Goal: Task Accomplishment & Management: Manage account settings

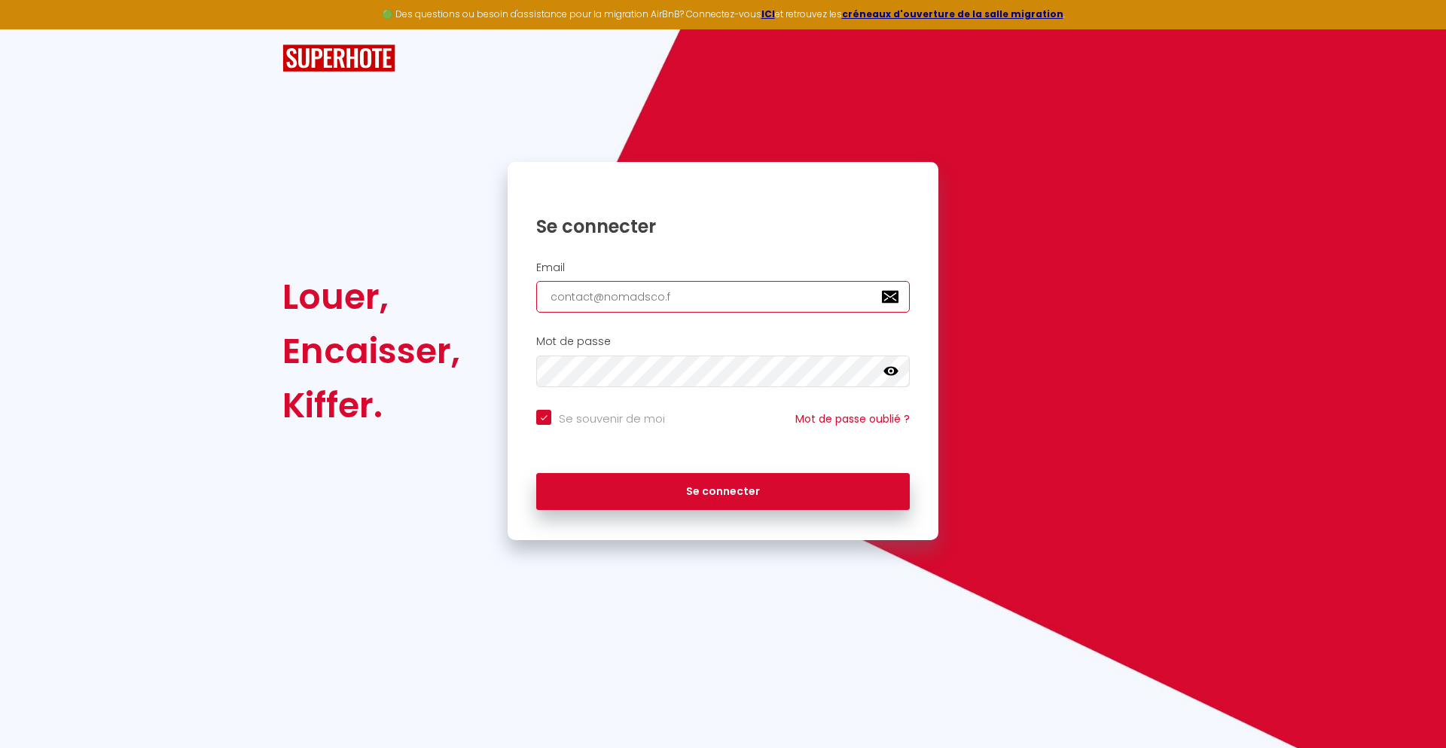
type input "[EMAIL_ADDRESS][DOMAIN_NAME]"
checkbox input "true"
type input "[EMAIL_ADDRESS][DOMAIN_NAME]"
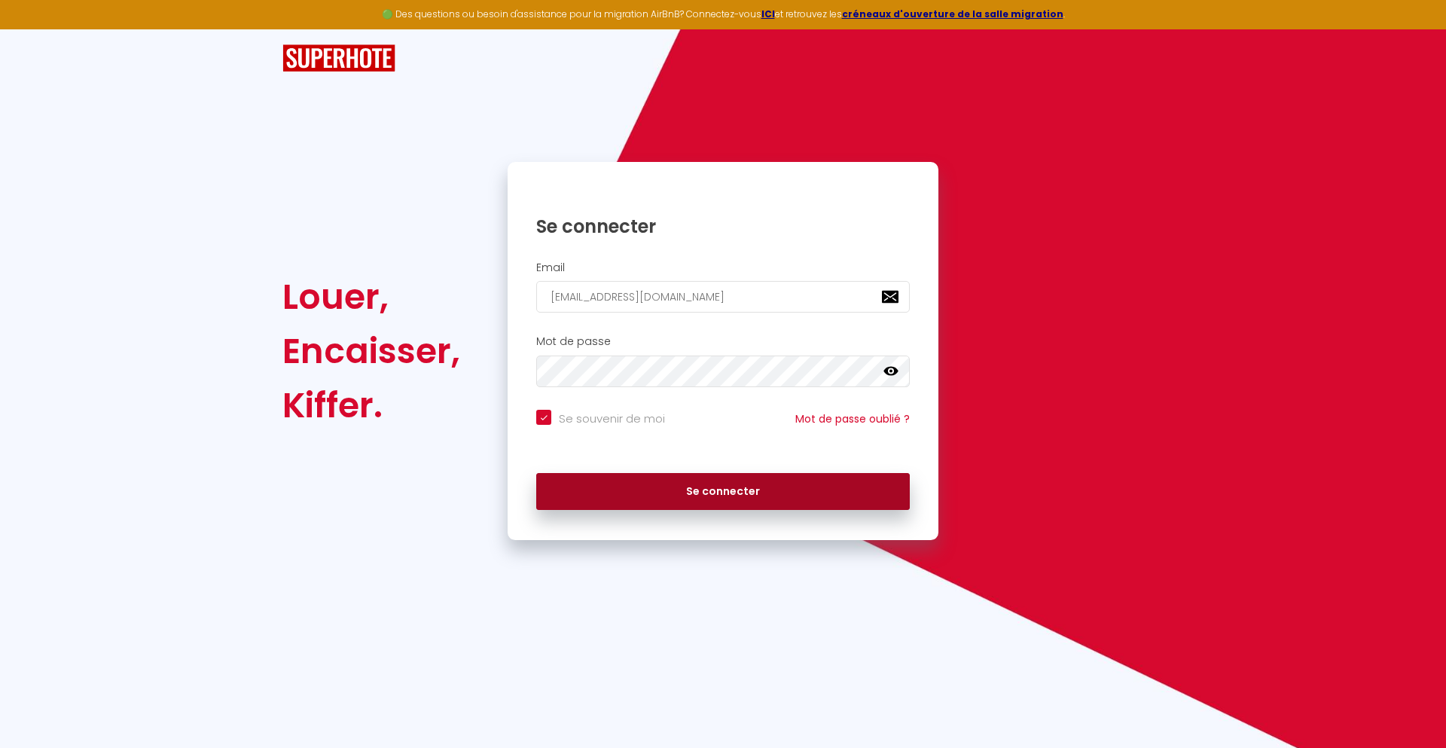
click at [723, 491] on button "Se connecter" at bounding box center [723, 492] width 374 height 38
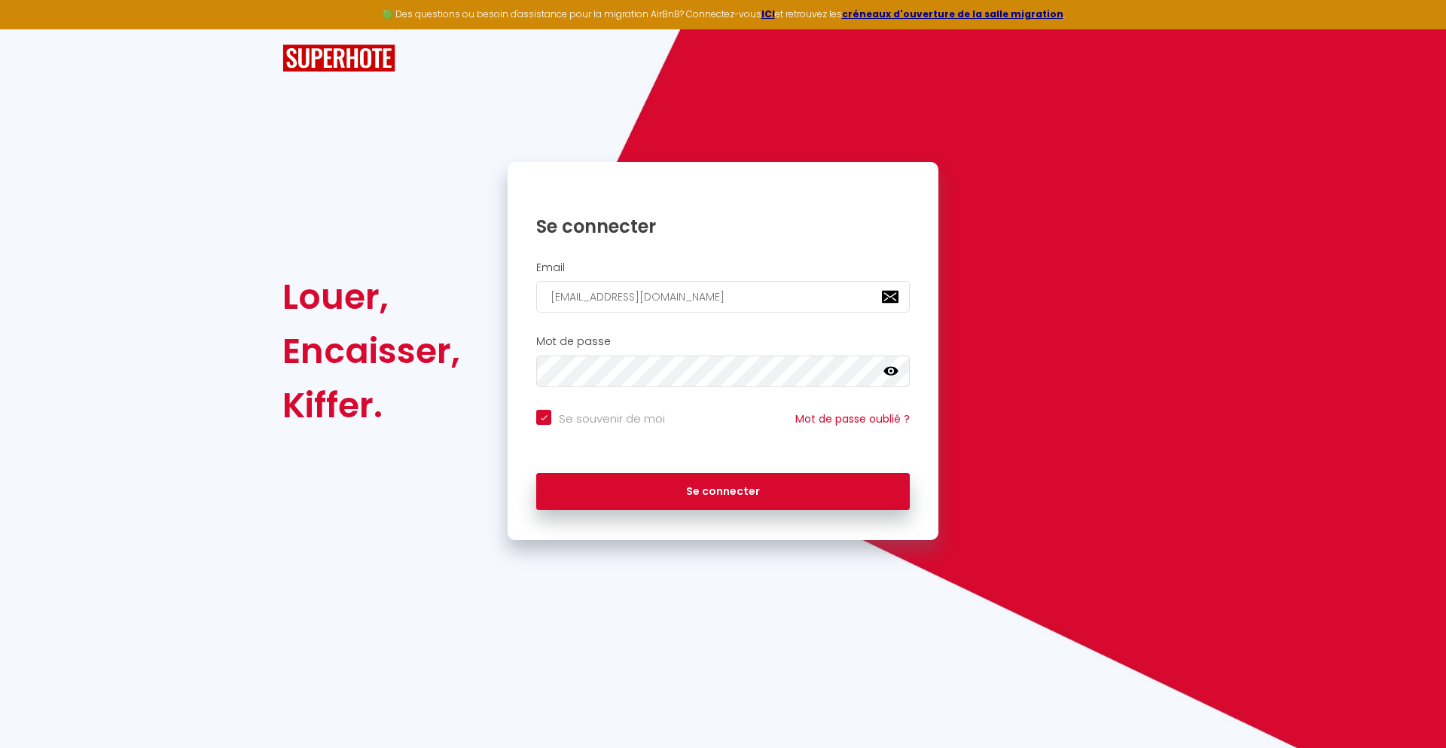
checkbox input "true"
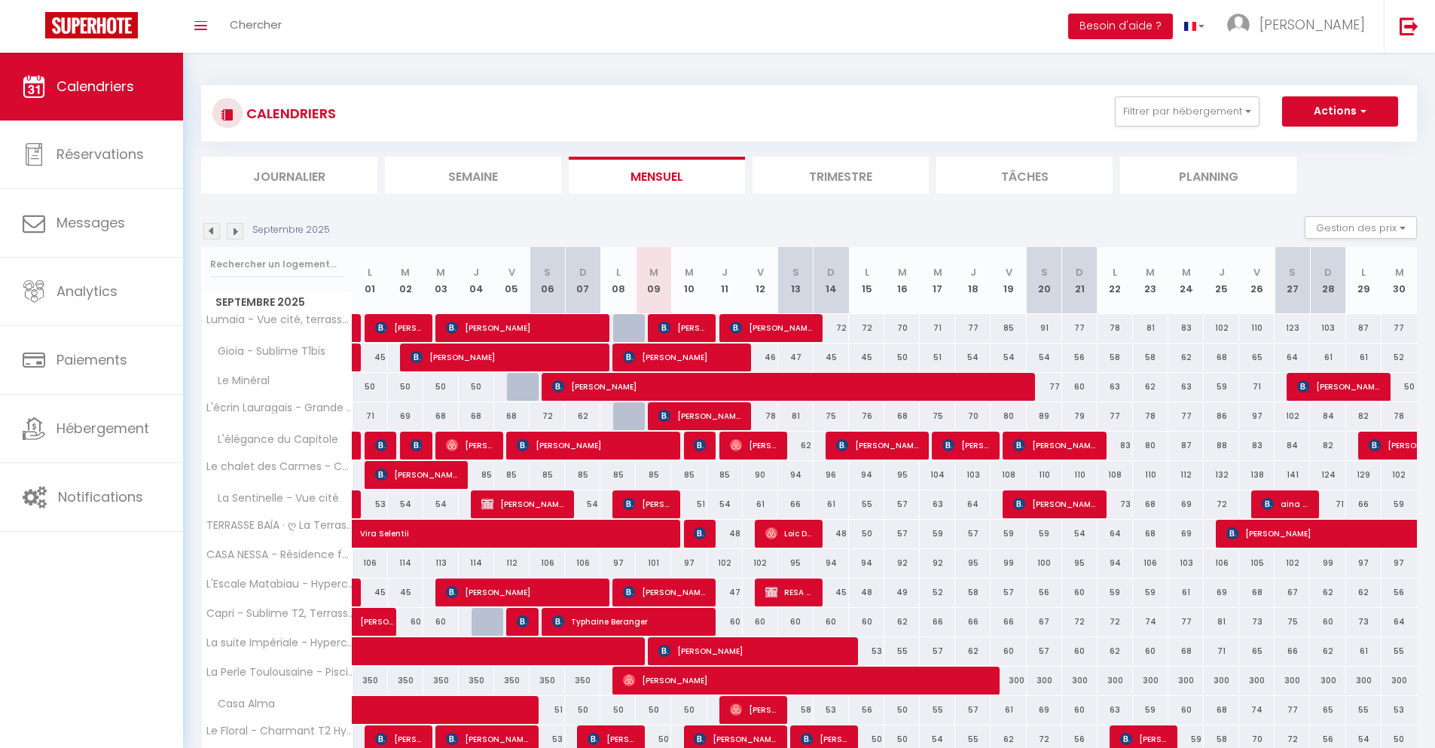
click at [289, 175] on li "Journalier" at bounding box center [289, 175] width 176 height 37
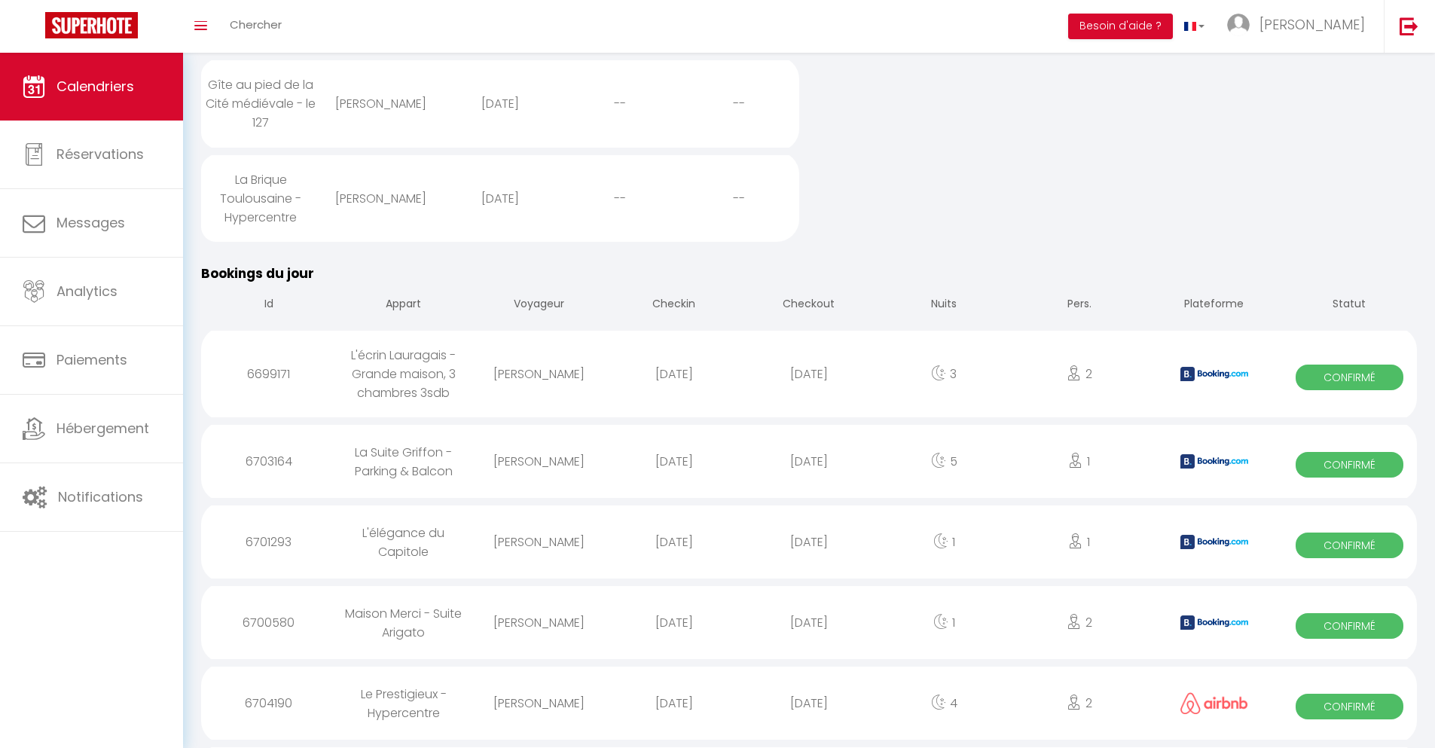
scroll to position [1360, 0]
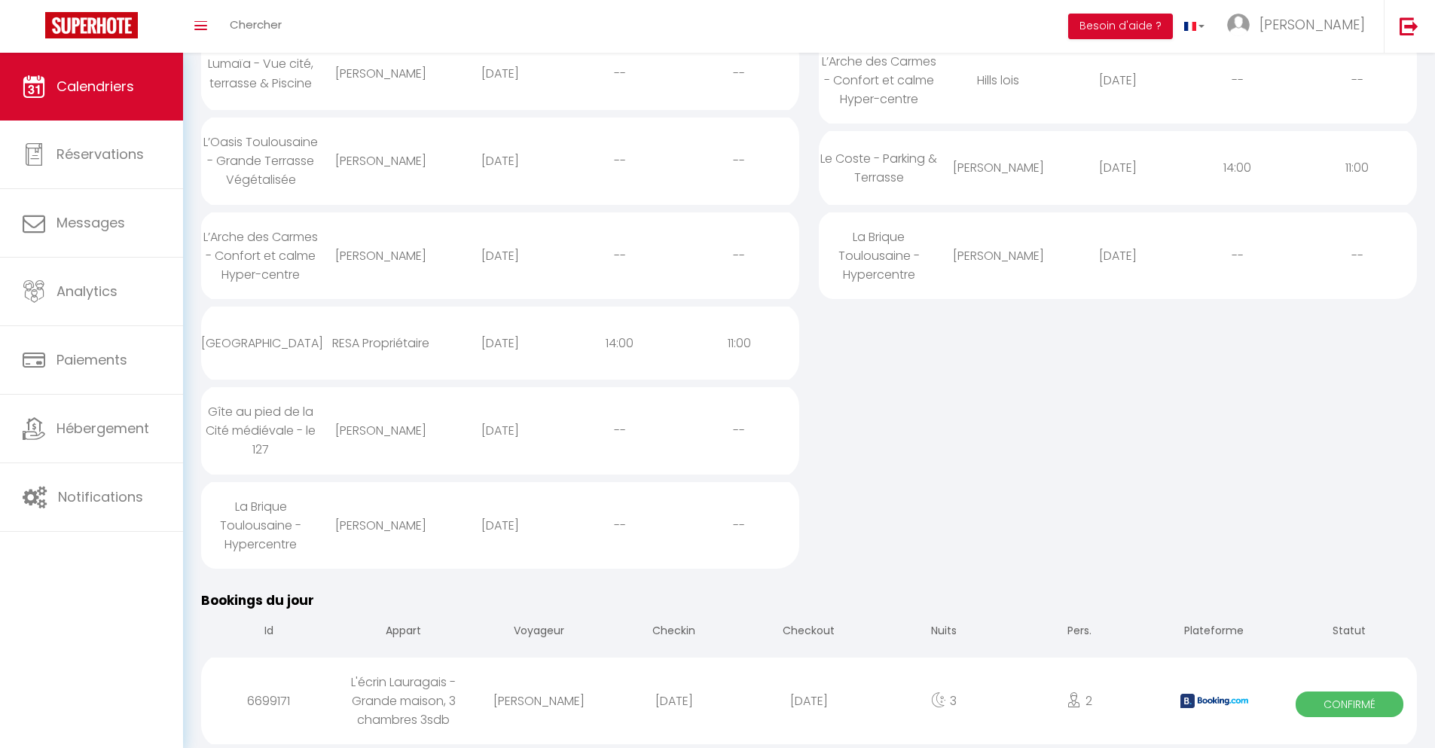
click at [809, 701] on div "[DATE]" at bounding box center [808, 700] width 135 height 49
select select "0"
select select "1"
select select
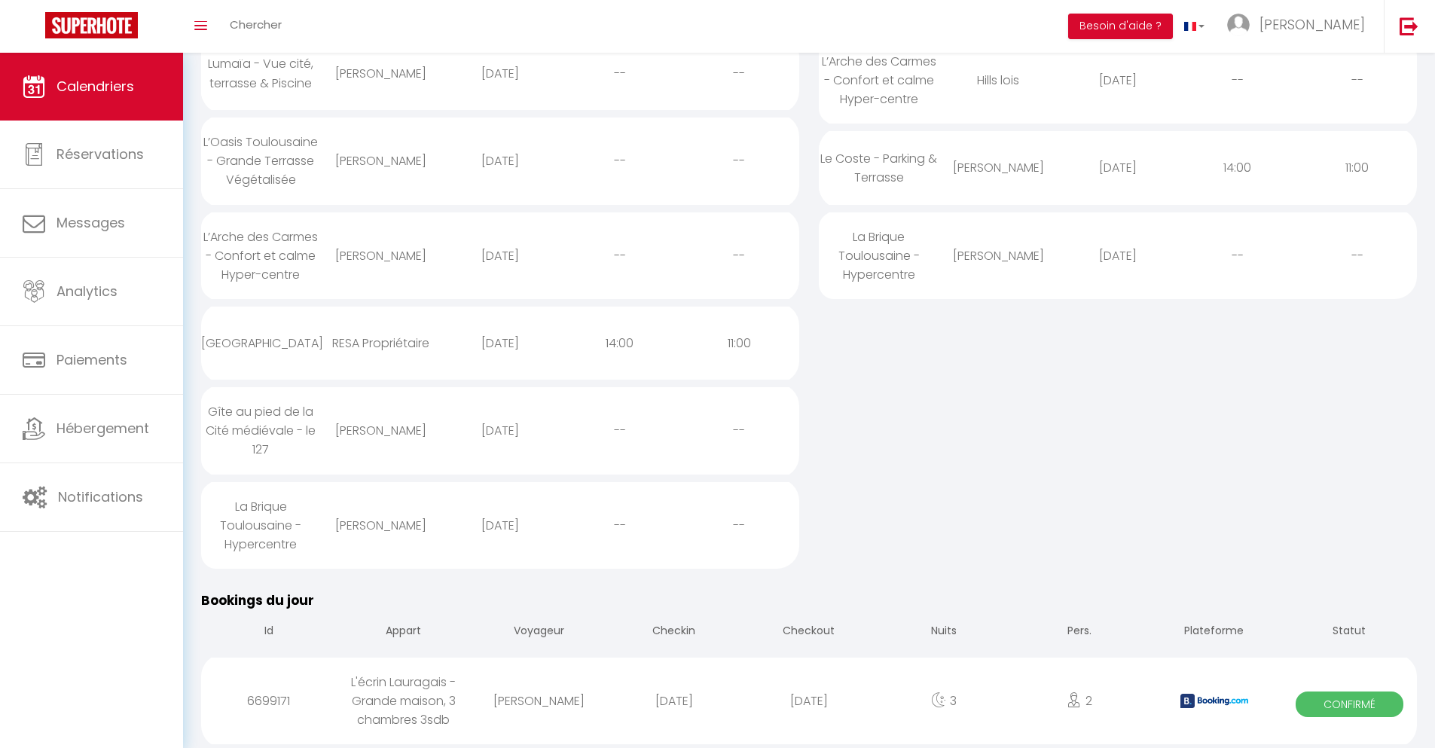
select select
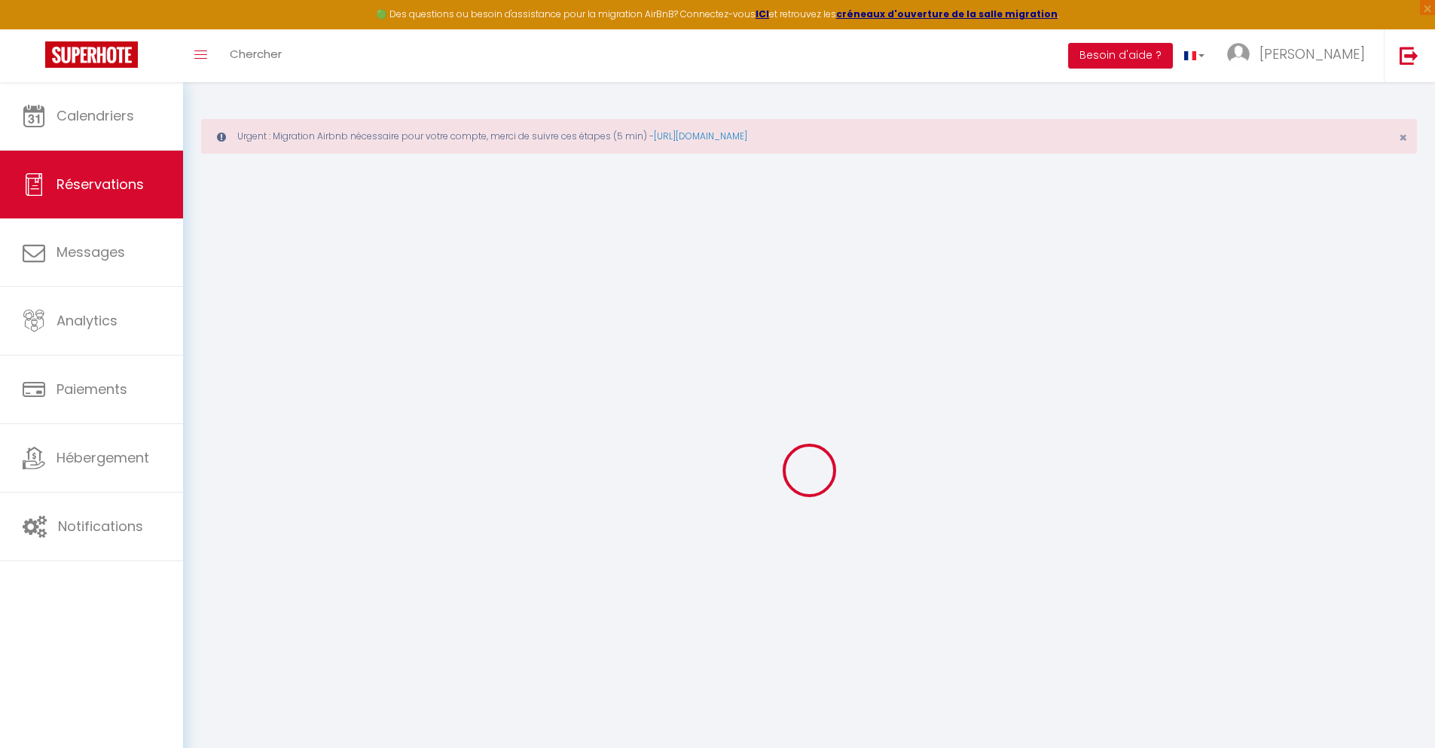
select select
checkbox input "false"
select select
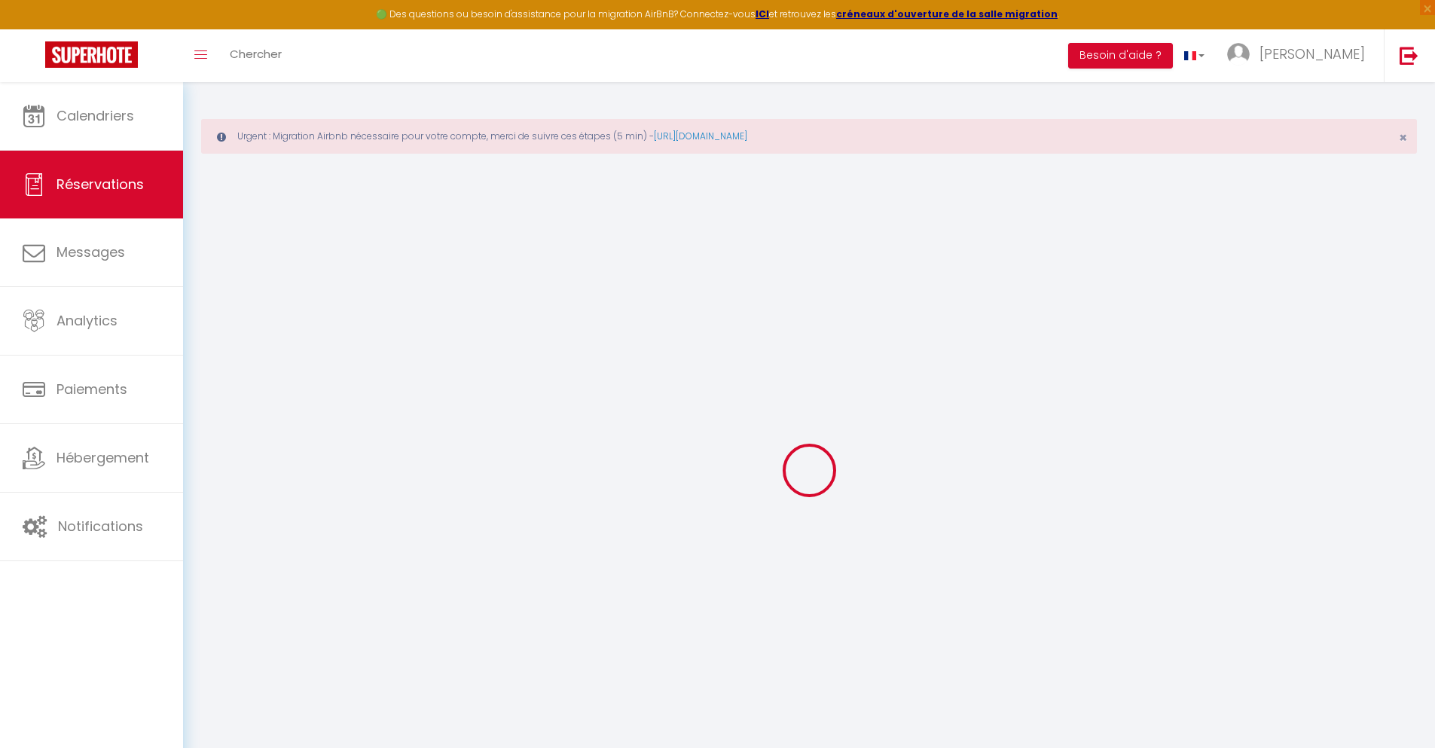
checkbox input "false"
type textarea "** THIS RESERVATION HAS BEEN PRE-PAID ** BOOKING NOTE : Payment charge is EUR 3…"
type input "72"
type input "7.95"
select select
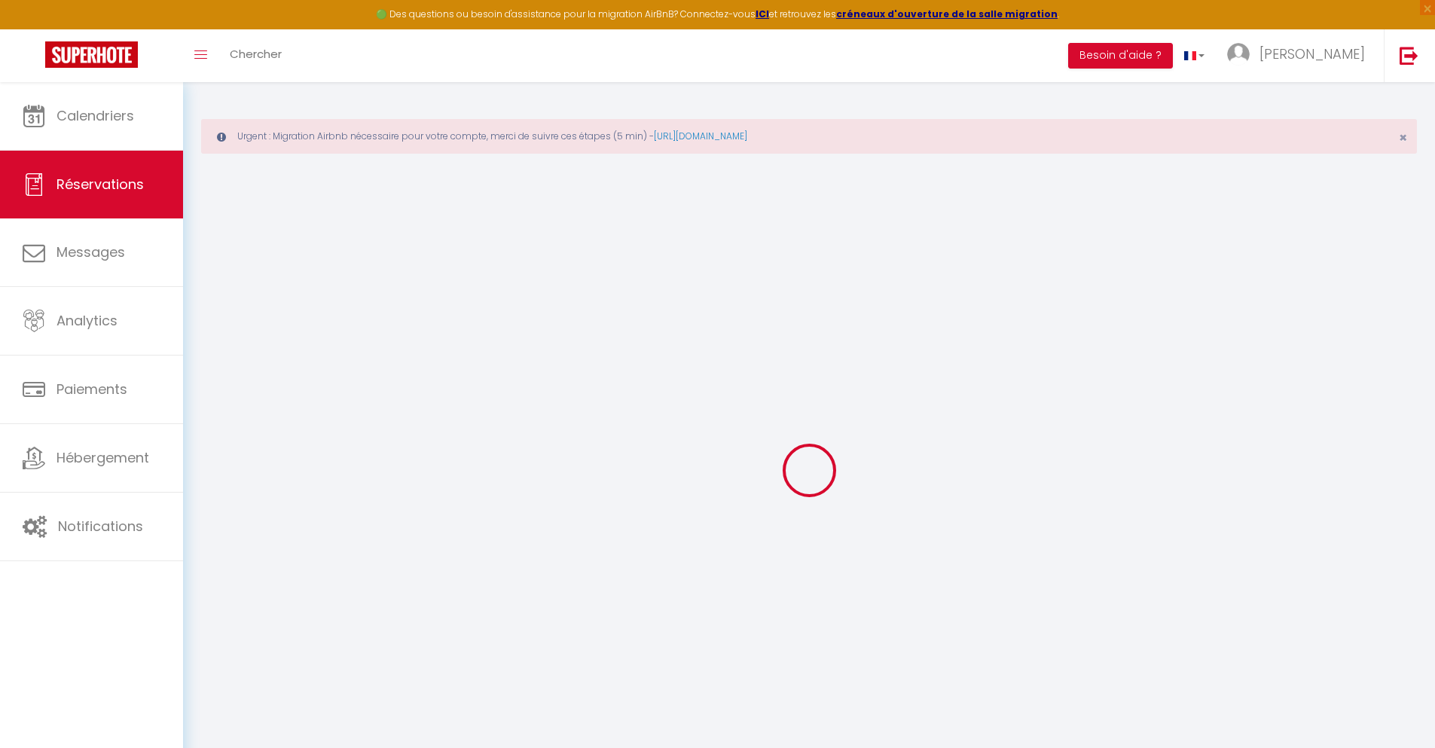
select select
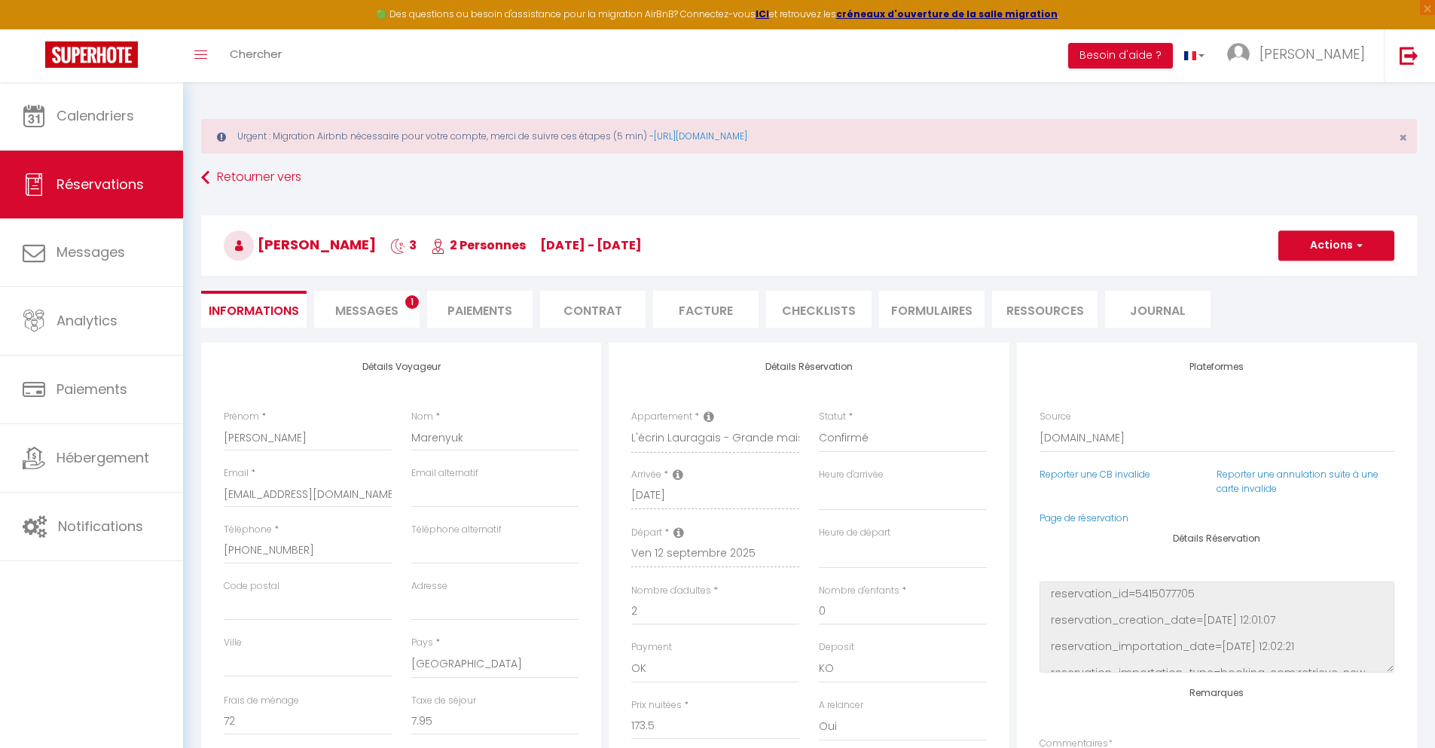
checkbox input "false"
select select
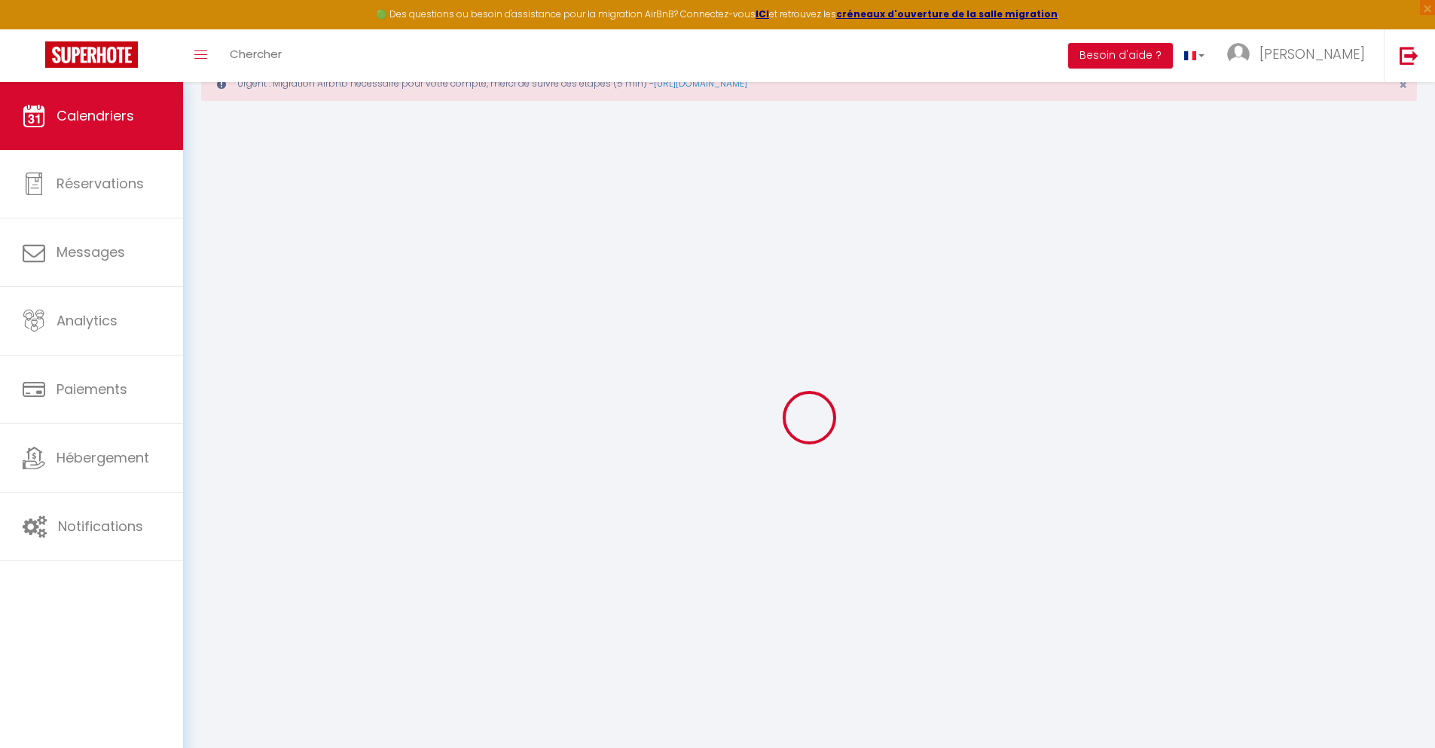
scroll to position [82, 0]
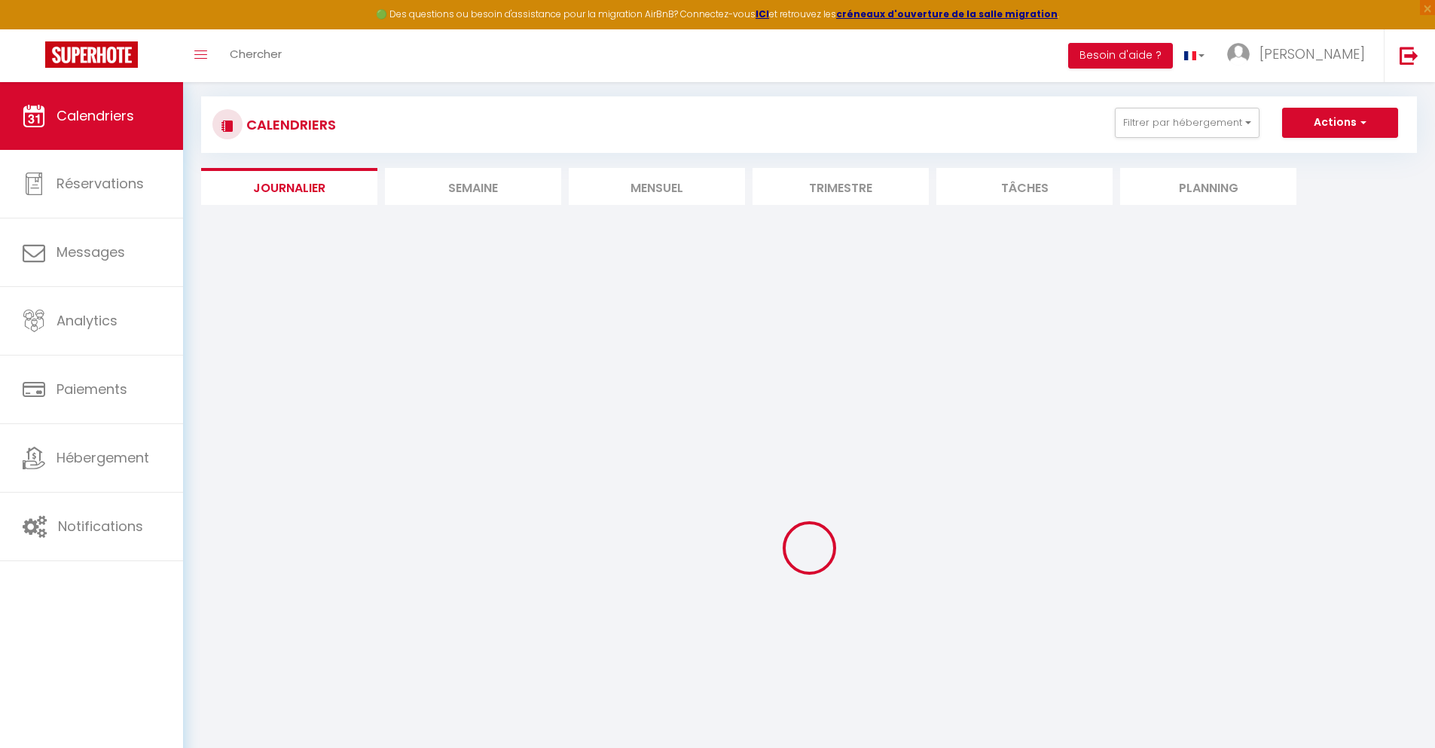
select select
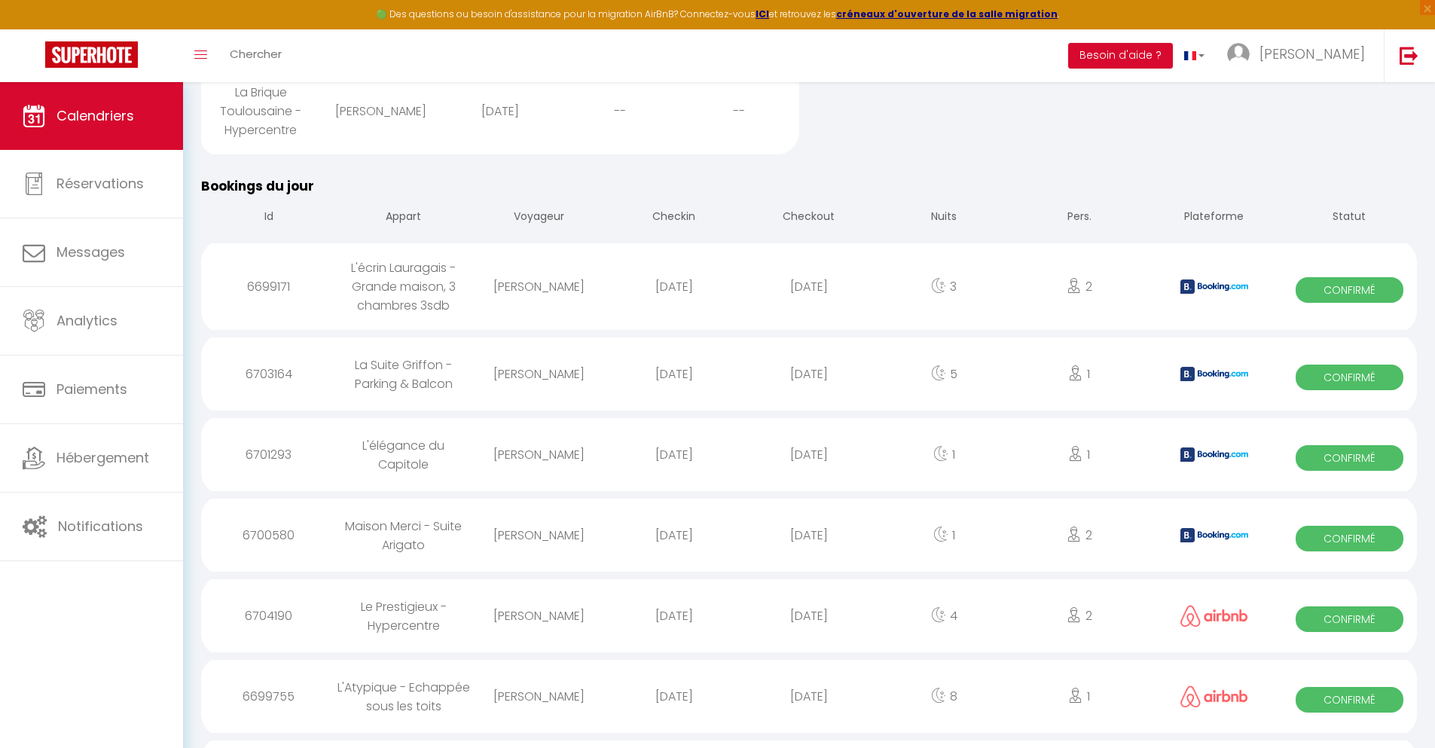
scroll to position [1534, 0]
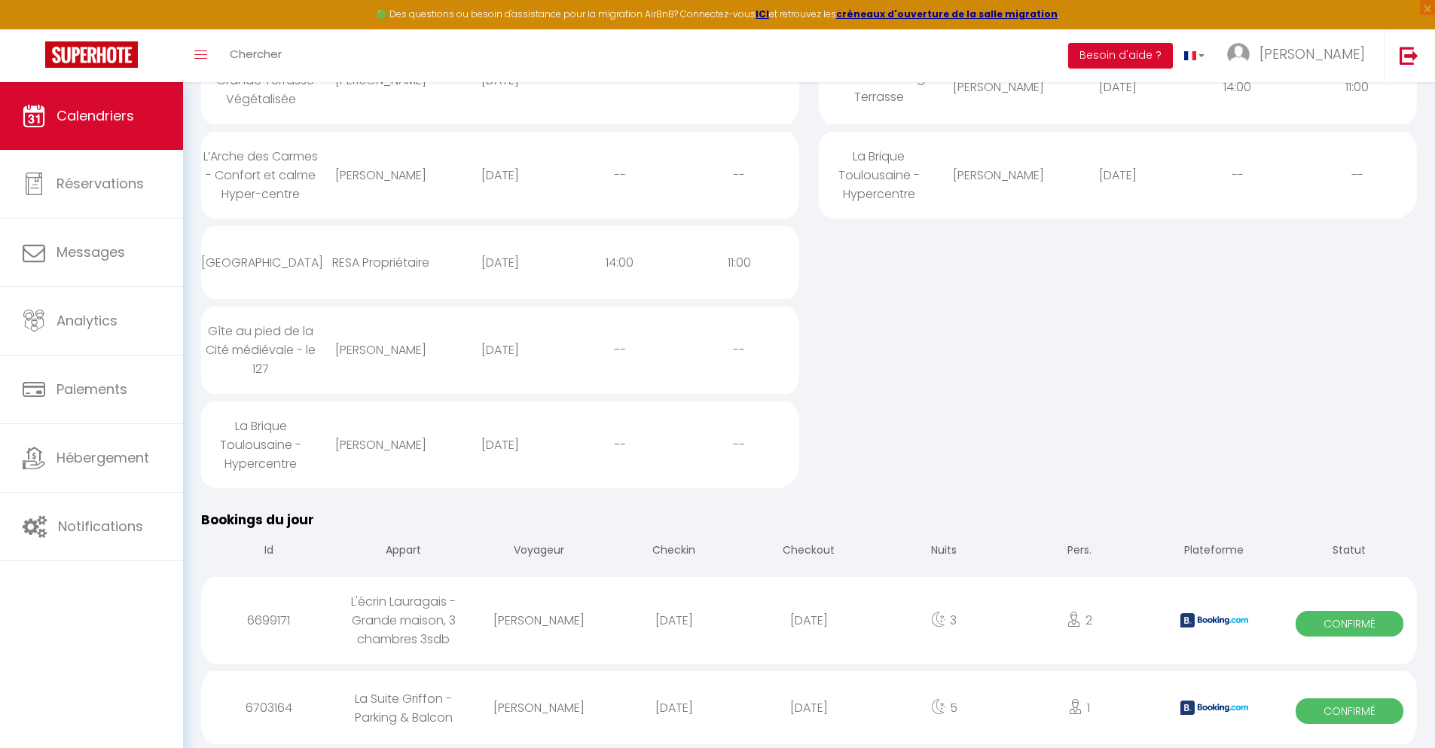
click at [809, 707] on div "[DATE]" at bounding box center [808, 707] width 135 height 49
select select "0"
select select "1"
select select
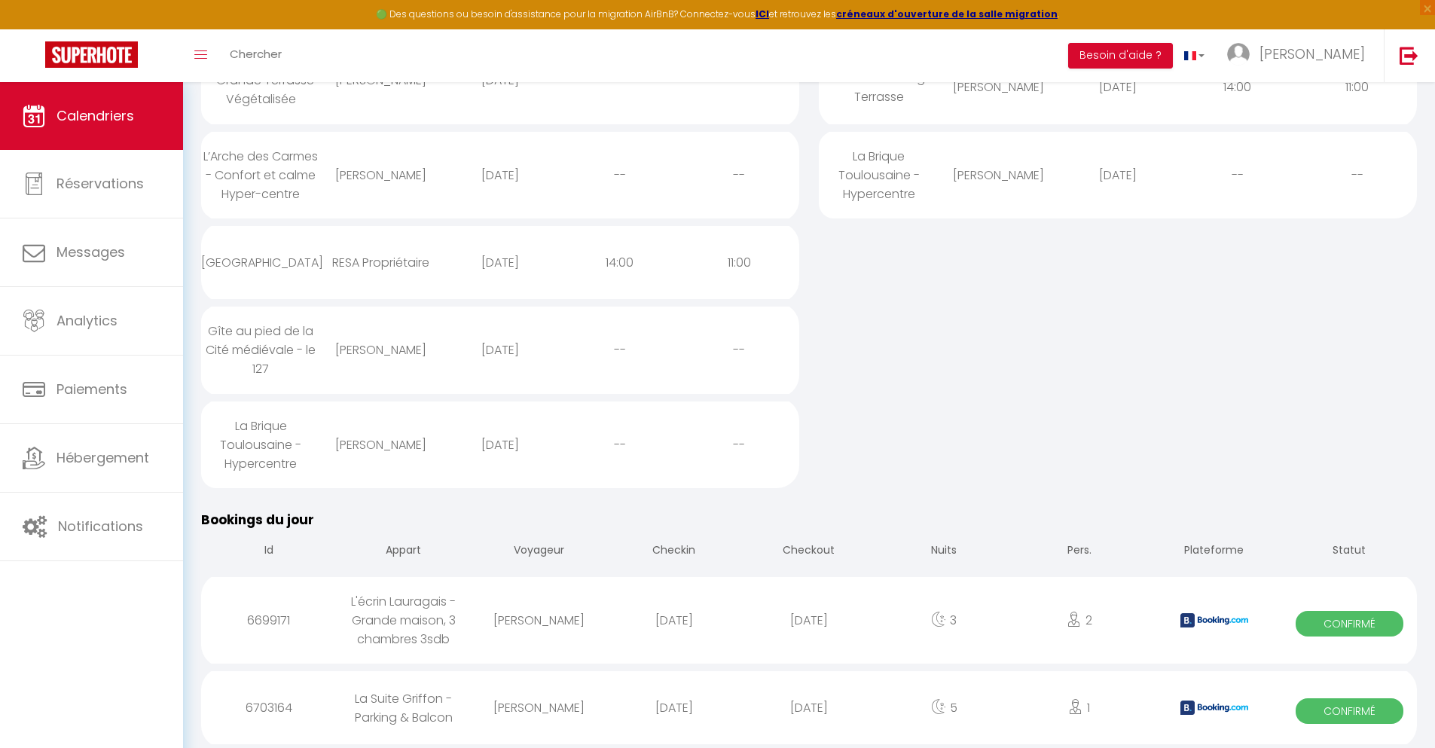
select select
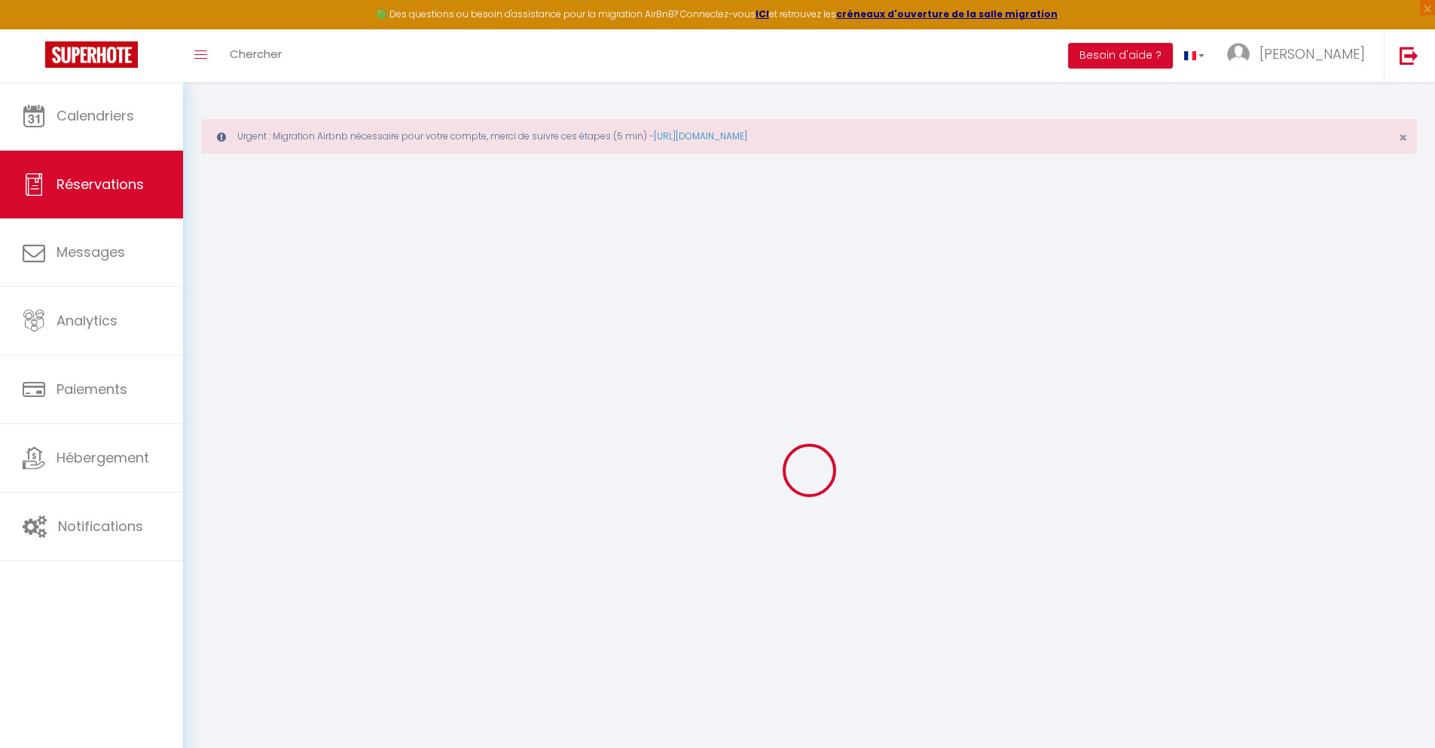
select select
checkbox input "false"
type textarea "** THIS RESERVATION HAS BEEN PRE-PAID ** Reservation has a cancellation grace p…"
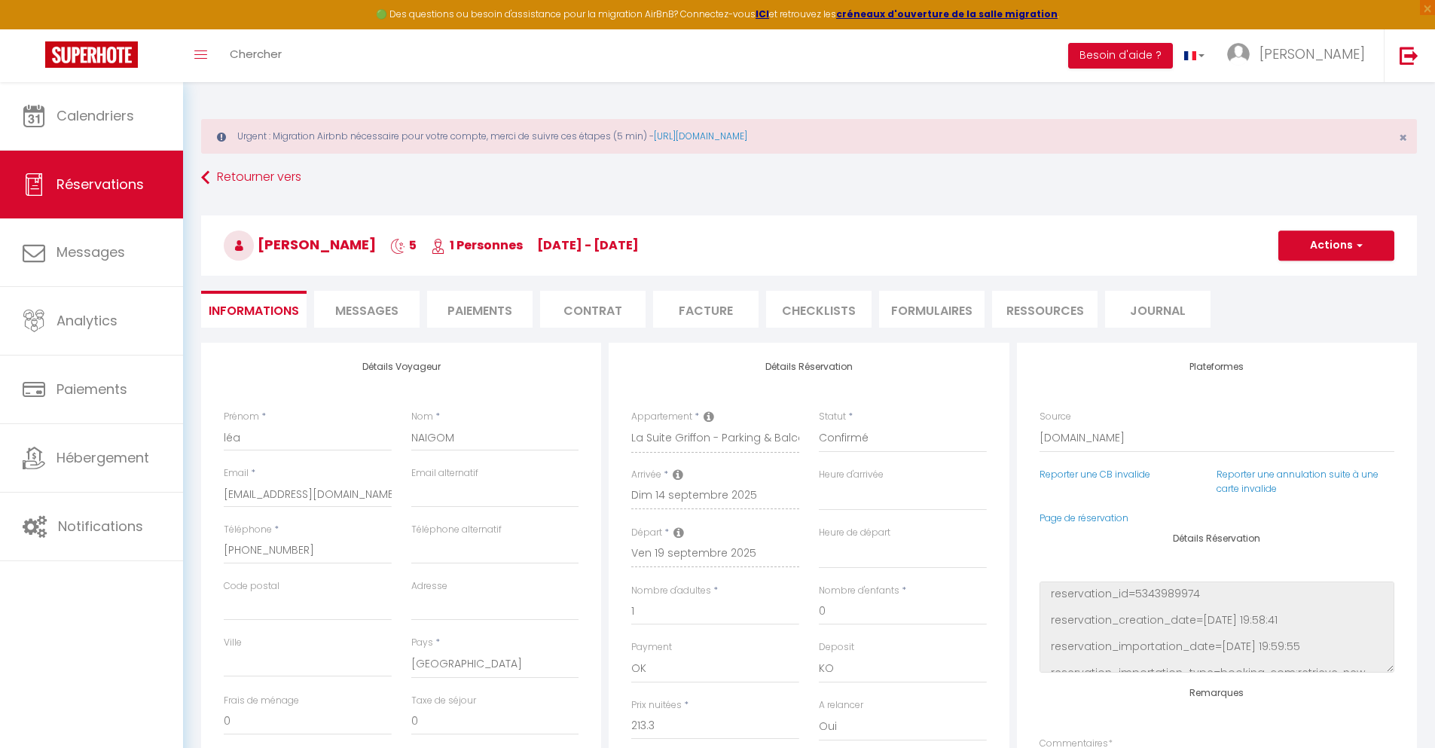
type input "40"
type input "13.96"
select select
checkbox input "false"
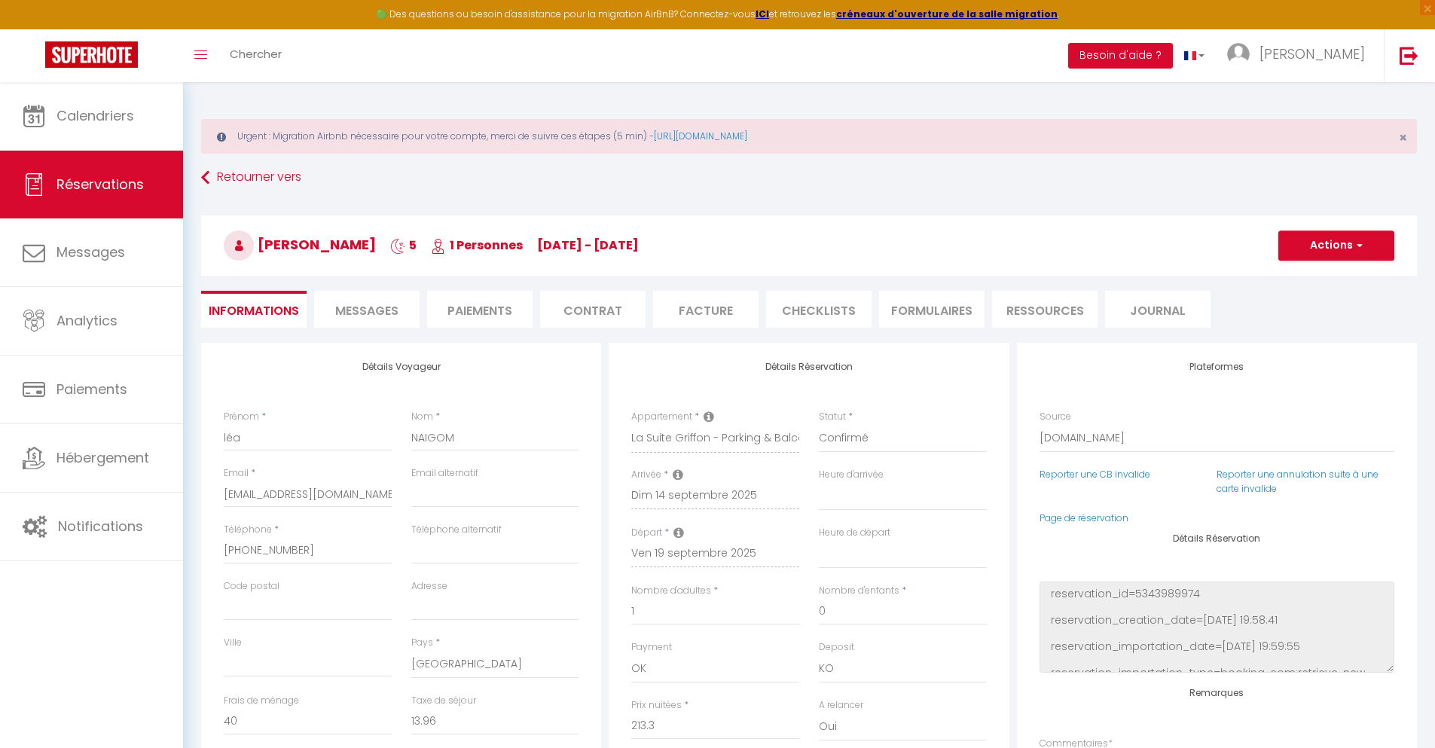
select select
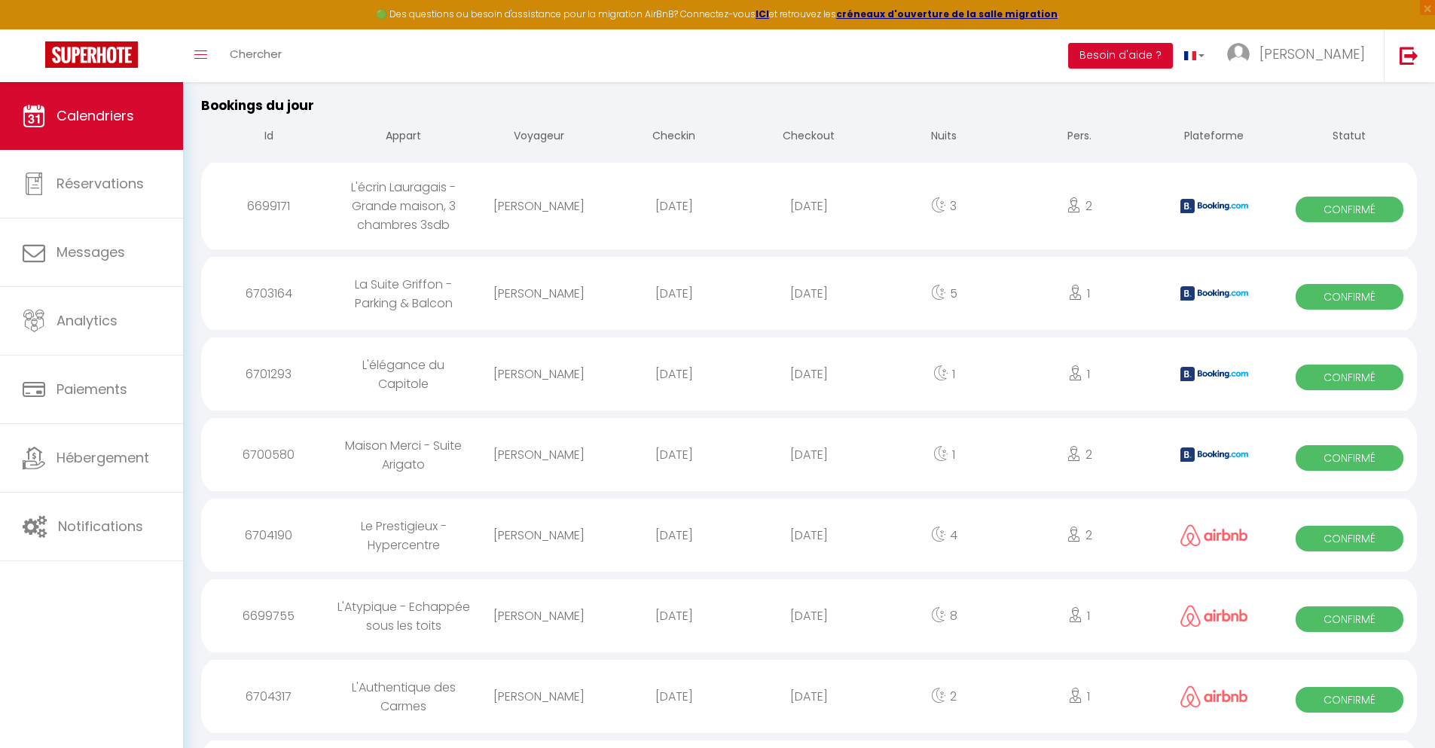
scroll to position [1615, 0]
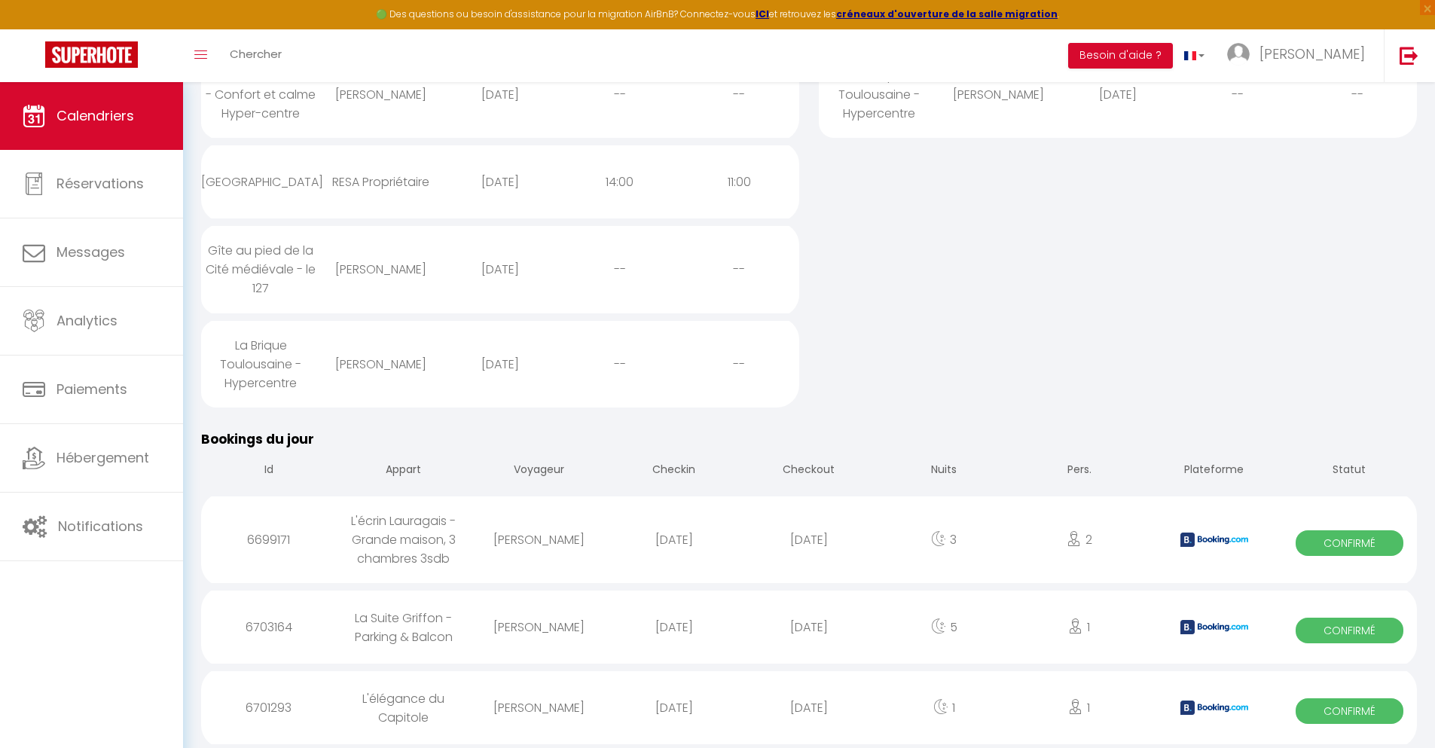
click at [809, 707] on div "[DATE]" at bounding box center [808, 707] width 135 height 49
select select "0"
select select "1"
select select
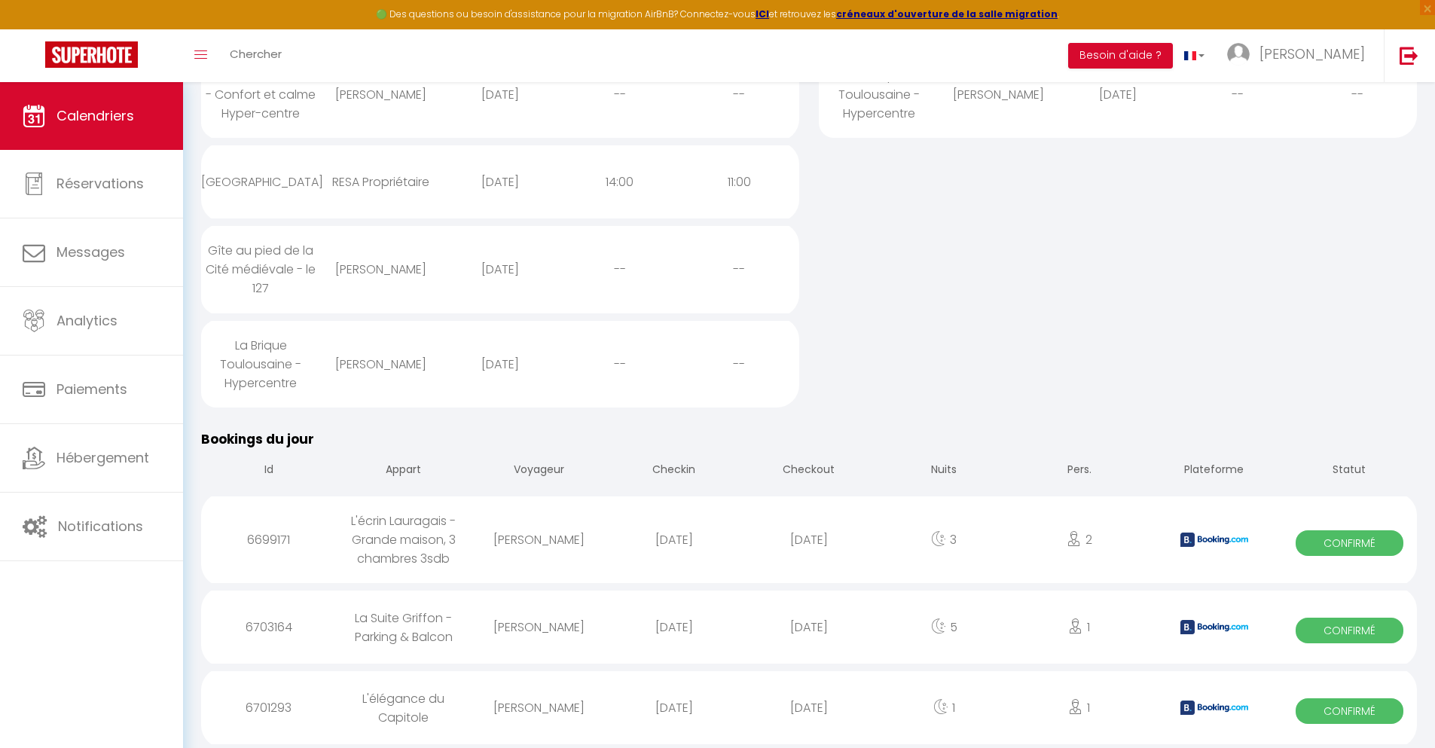
select select
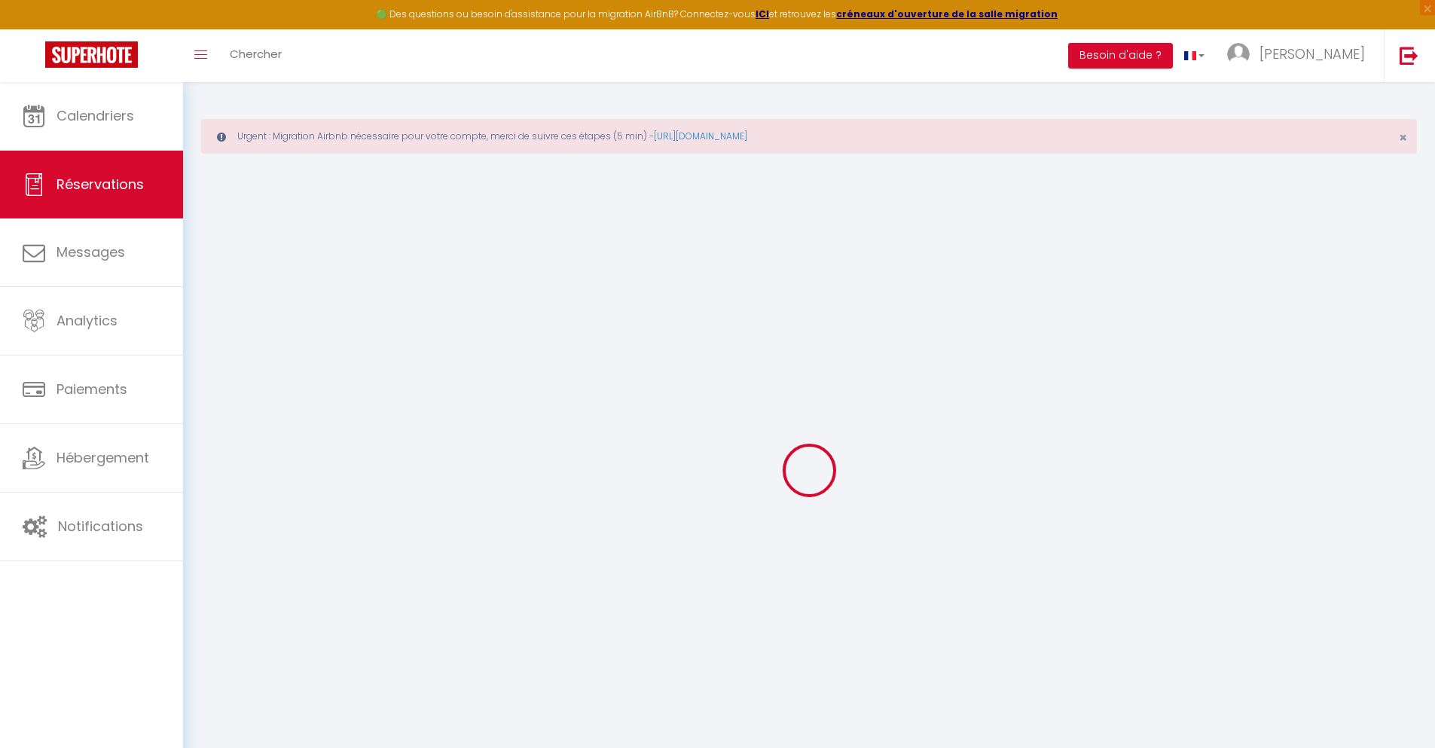
select select
checkbox input "false"
select select
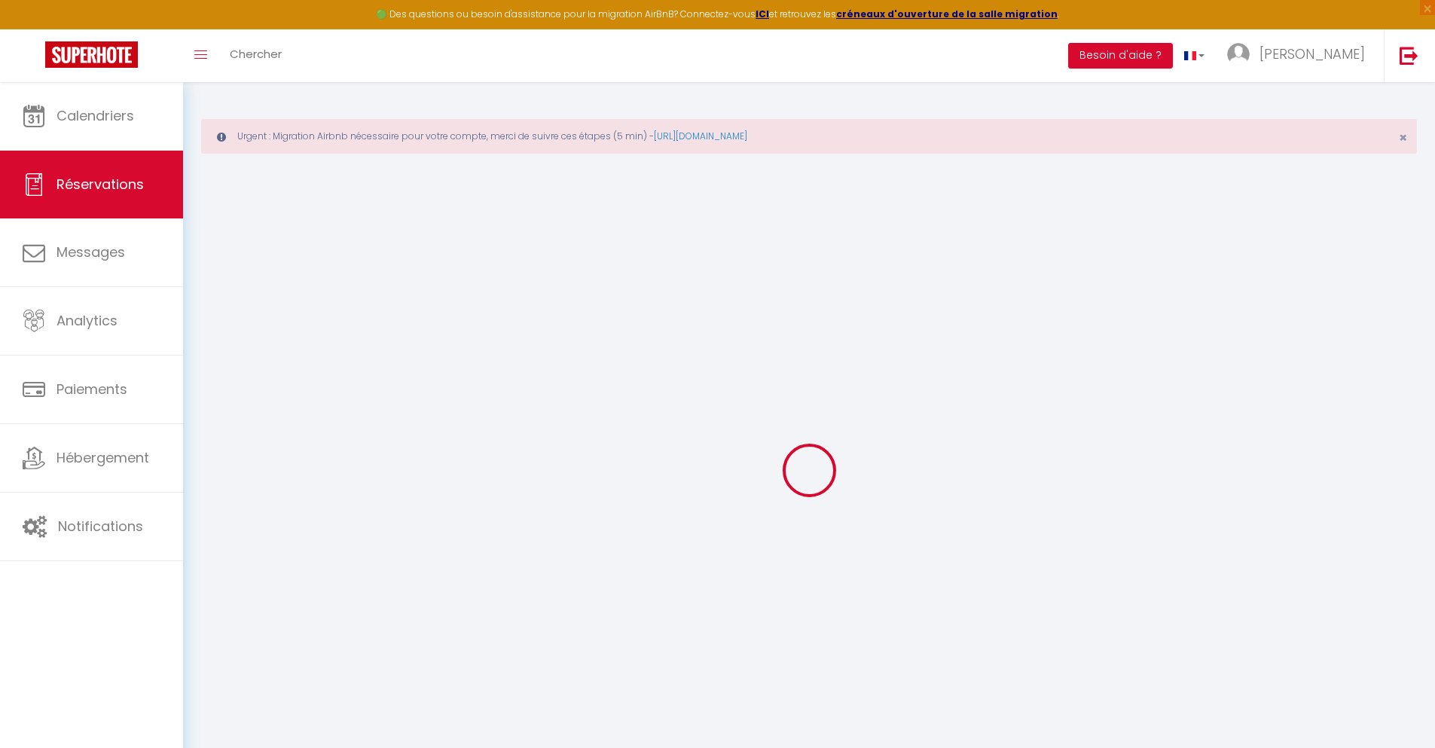
checkbox input "false"
type textarea "** THIS RESERVATION HAS BEEN PRE-PAID ** Approximate time of arrival: between 1…"
type input "40"
type input "4.12"
select select
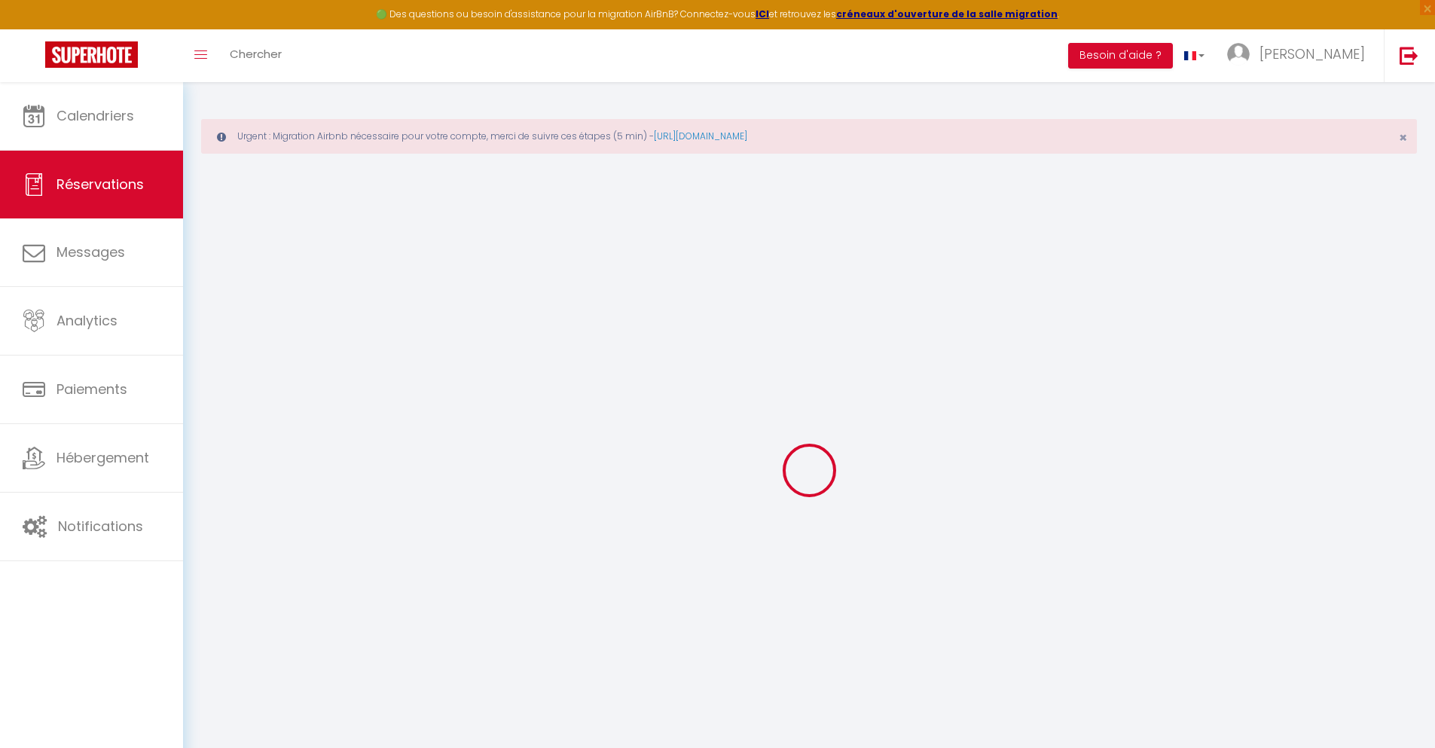
select select
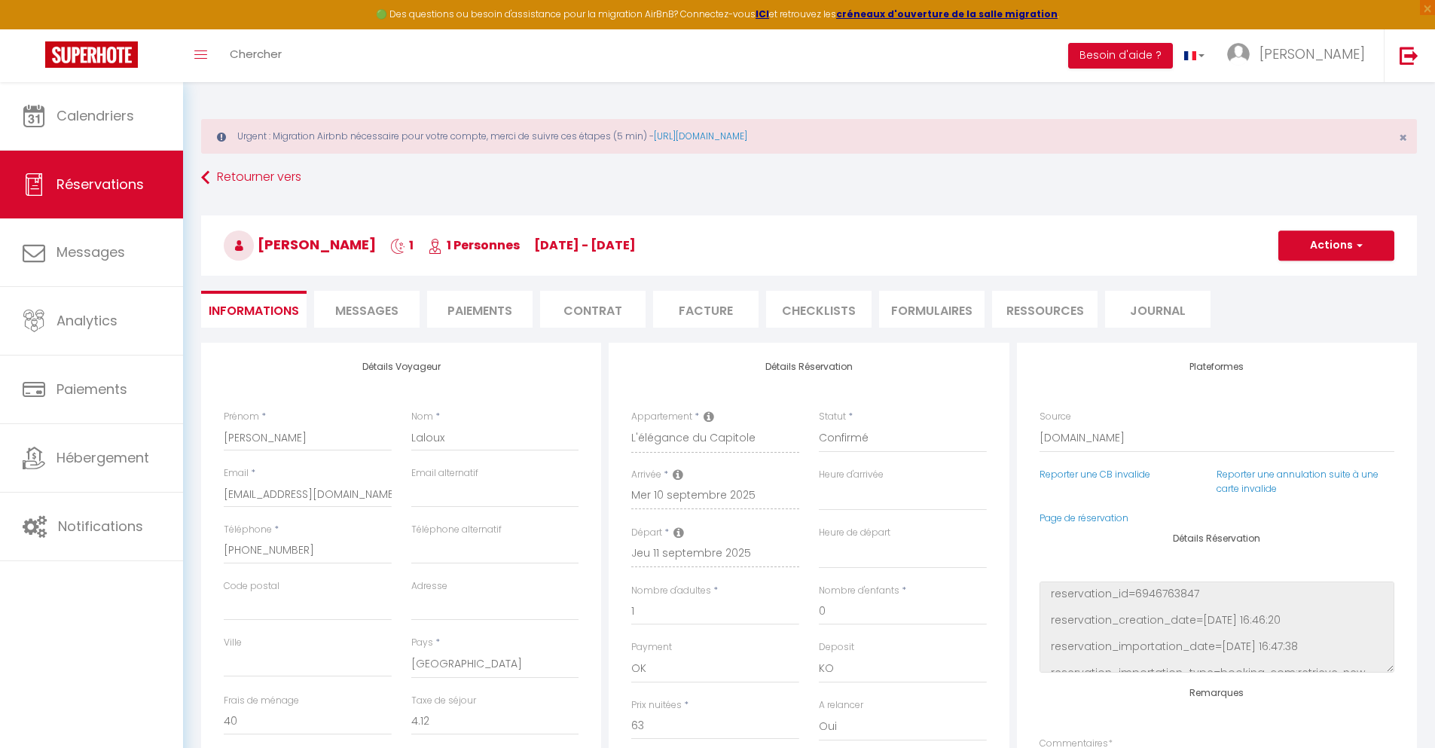
checkbox input "false"
select select
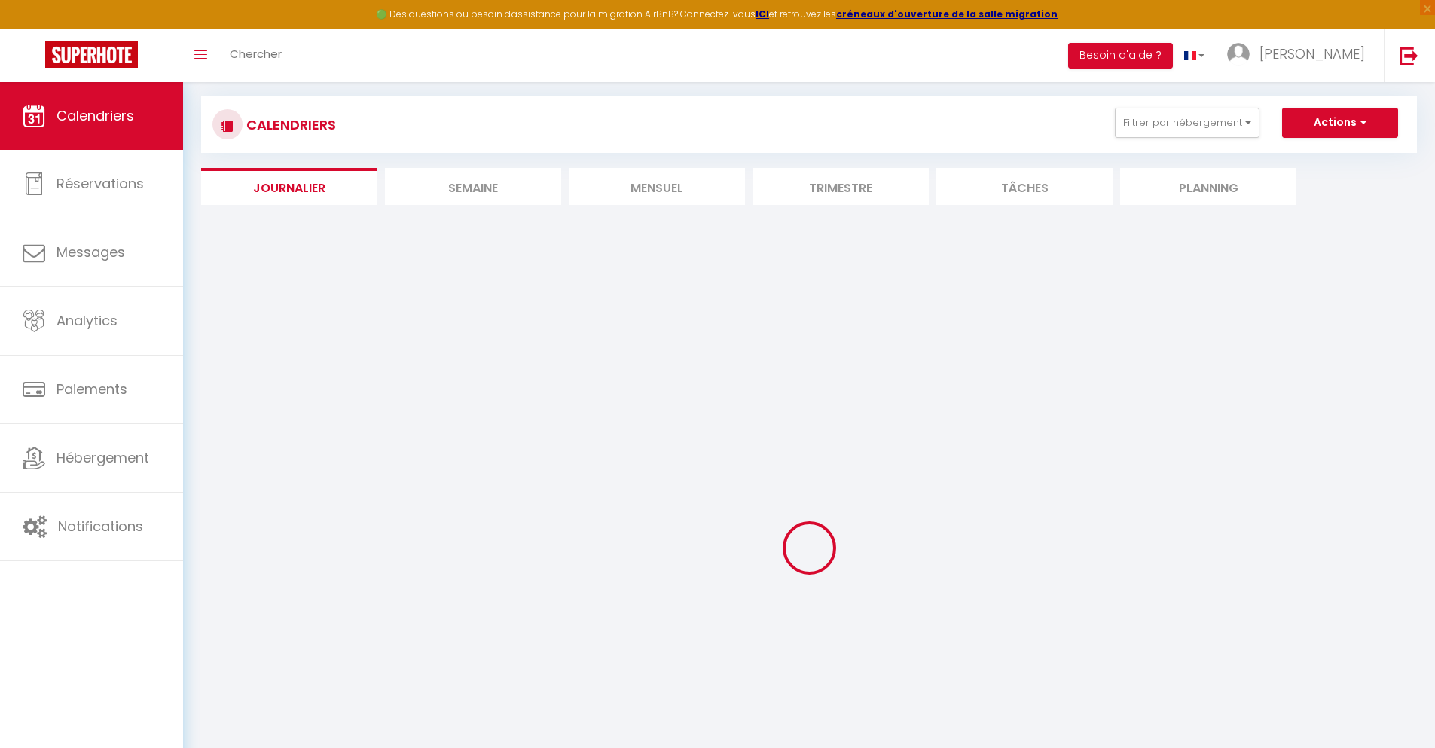
select select
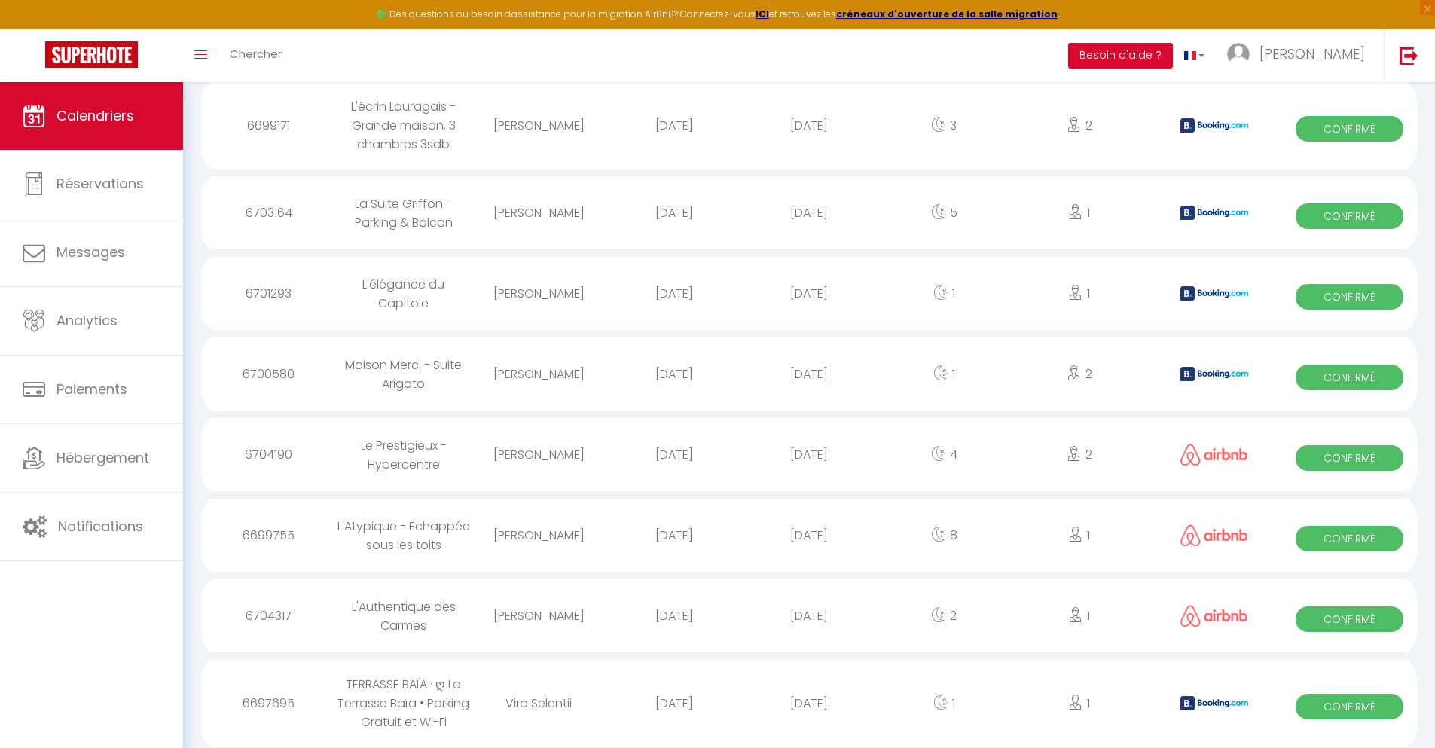
scroll to position [1696, 0]
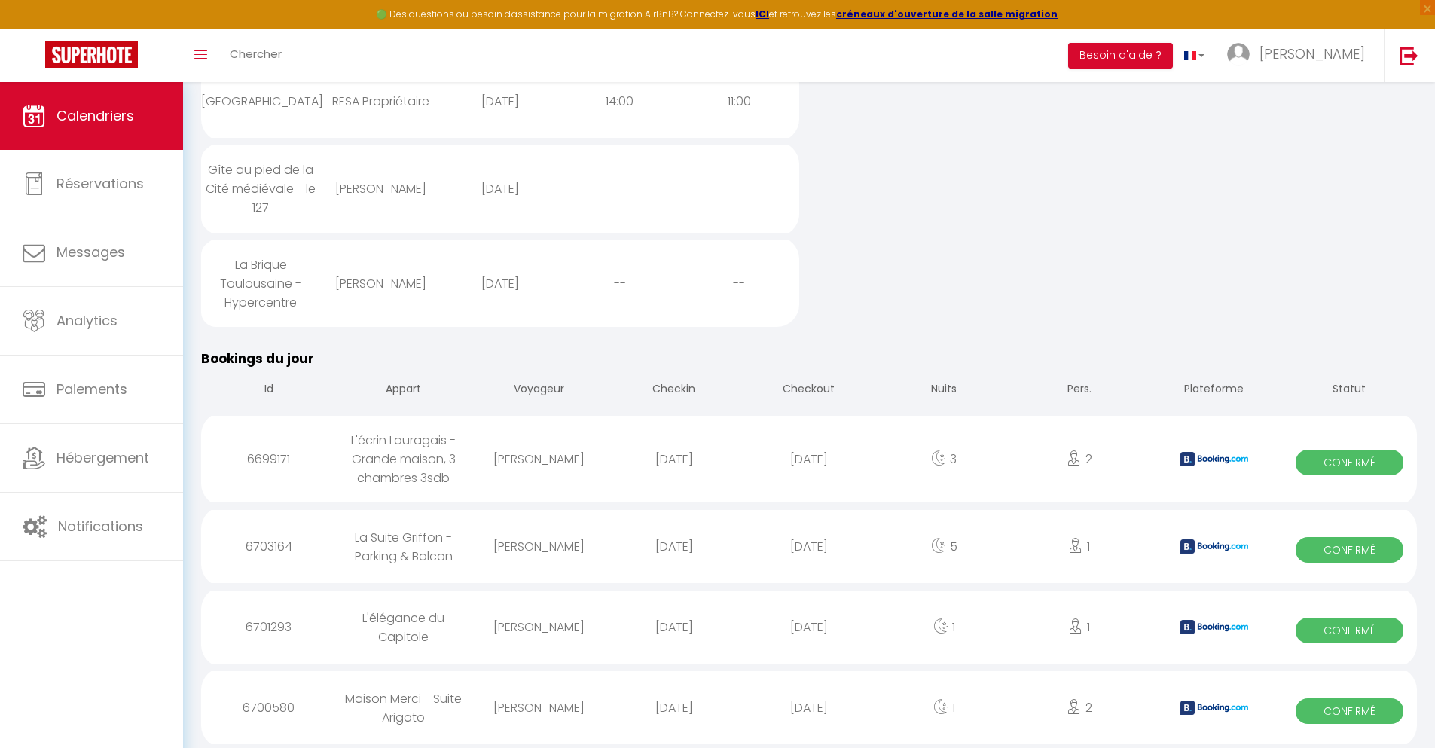
click at [809, 707] on div "[DATE]" at bounding box center [808, 707] width 135 height 49
select select "0"
select select "1"
select select
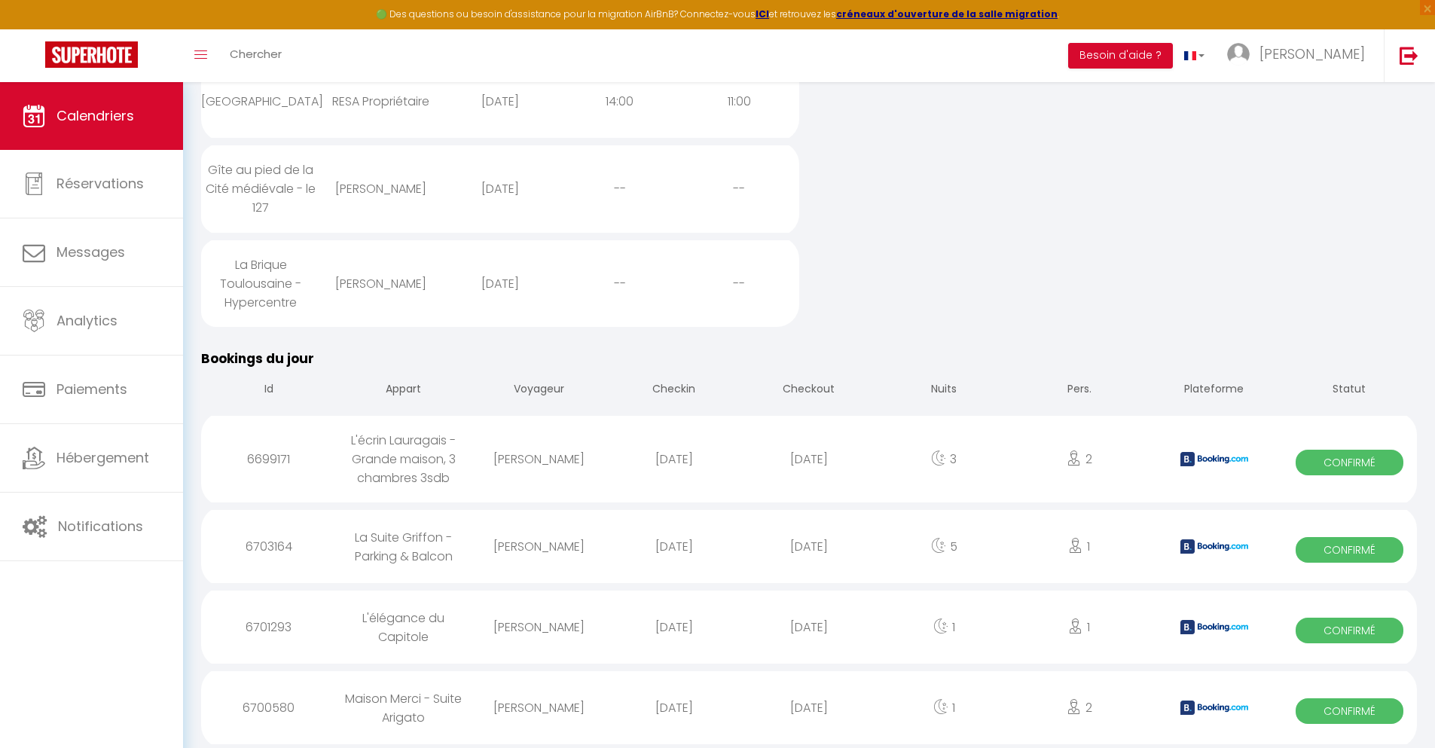
select select
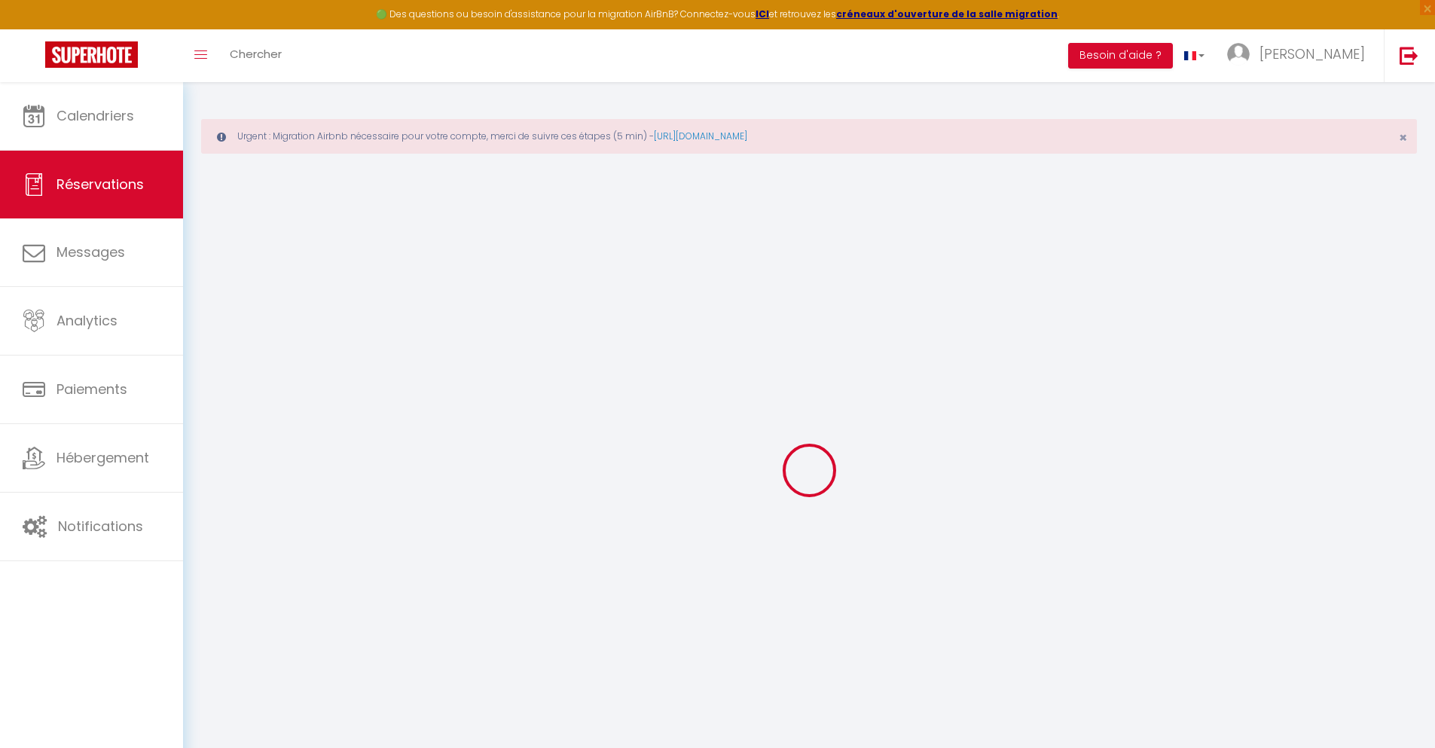
type input "[PERSON_NAME]"
type input "[EMAIL_ADDRESS][DOMAIN_NAME]"
type input "[PHONE_NUMBER]"
type input "."
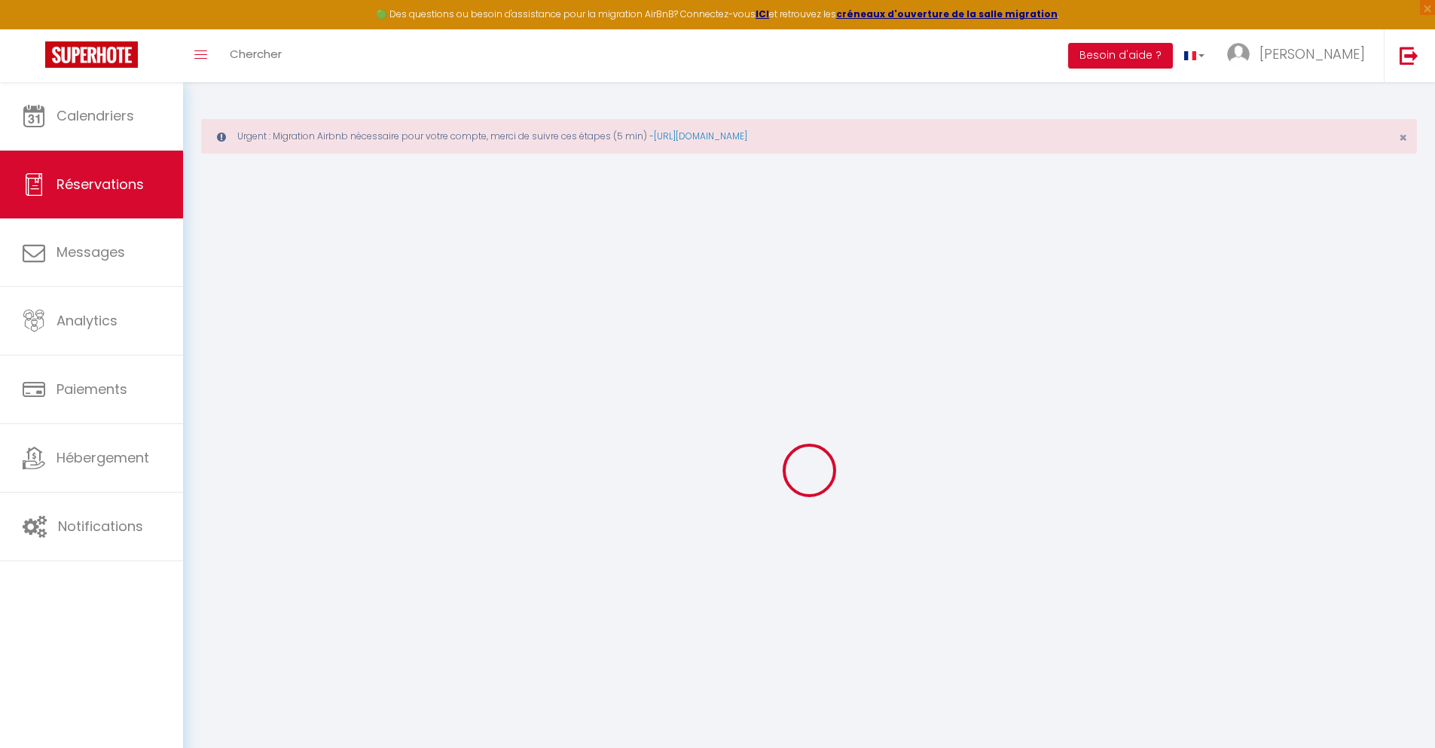
select select "ES"
type input "10.33"
type input "0.88"
select select "36906"
select select "1"
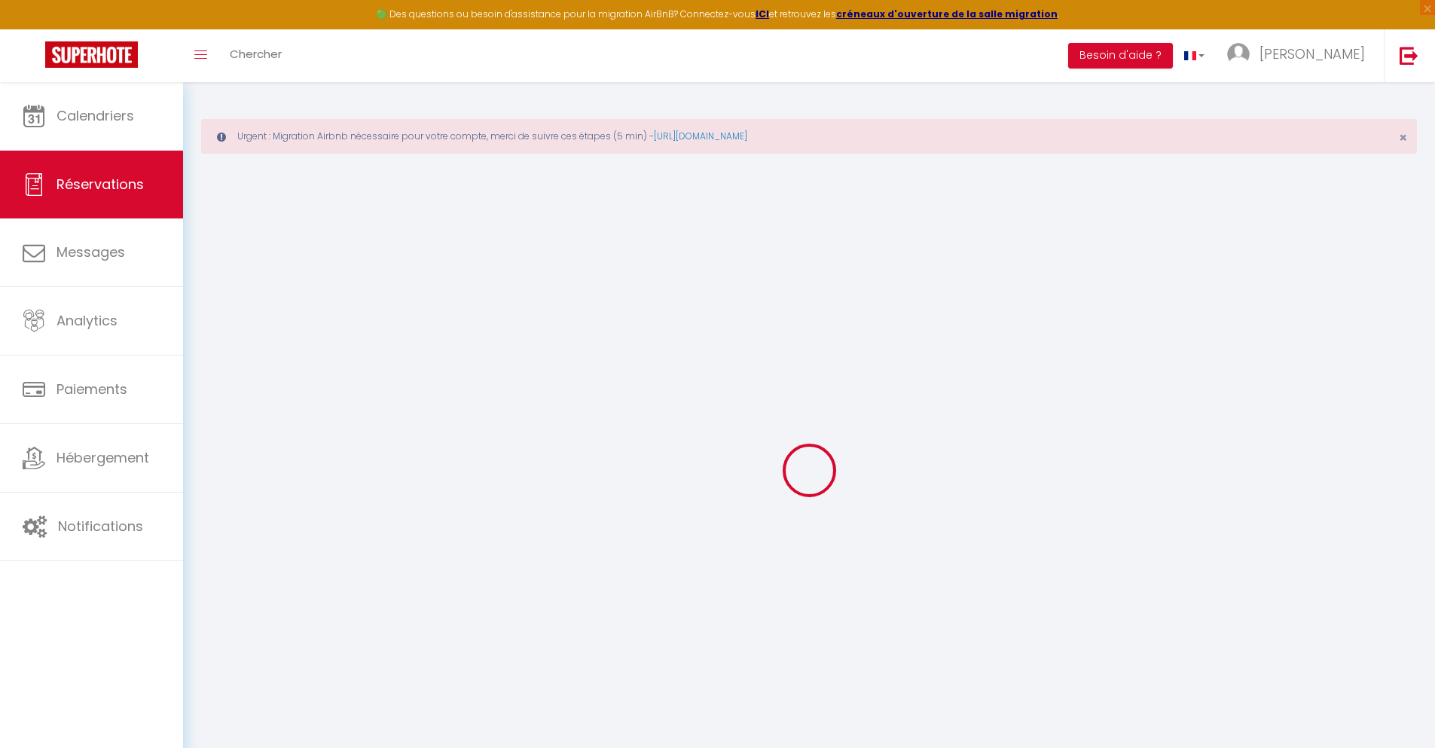
select select
type input "2"
select select "12"
select select
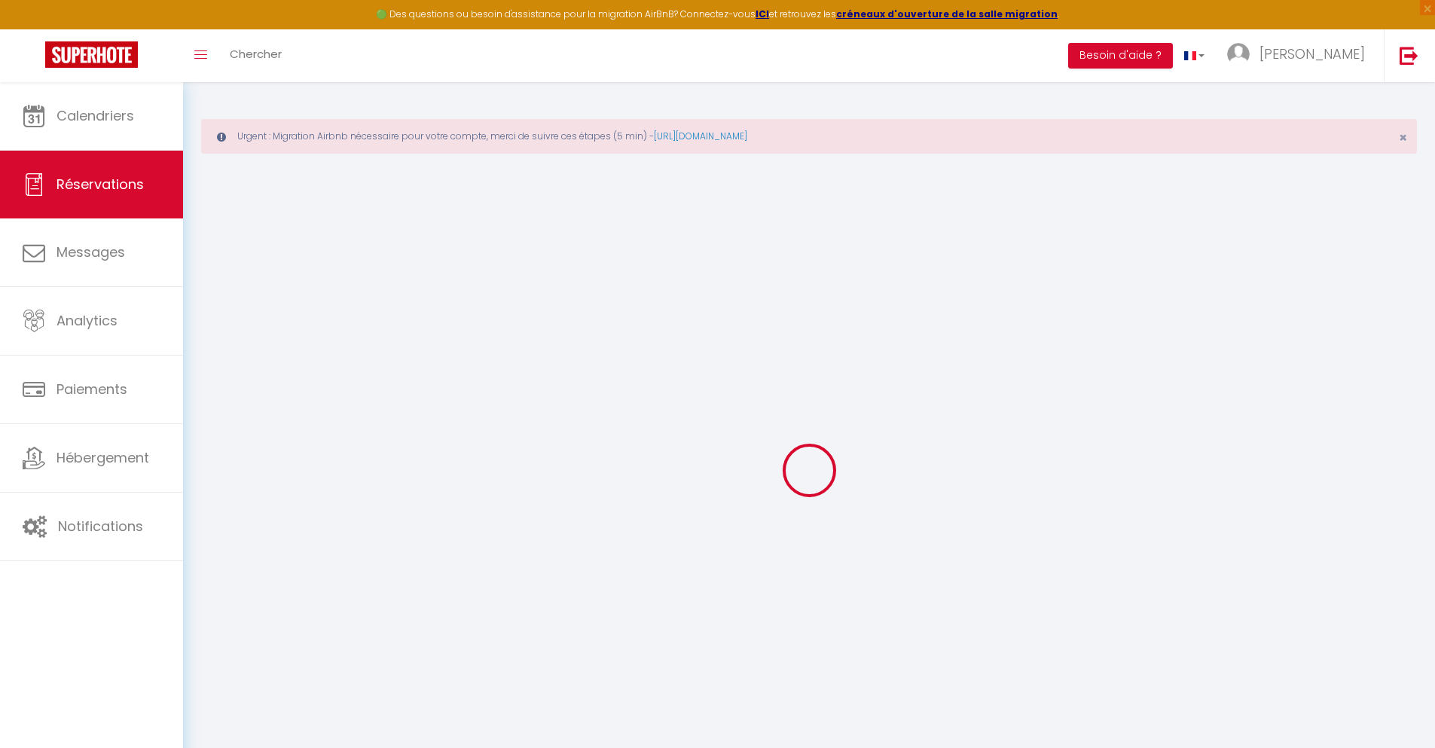
type input "30.78"
checkbox input "false"
type input "0"
select select "2"
type input "0"
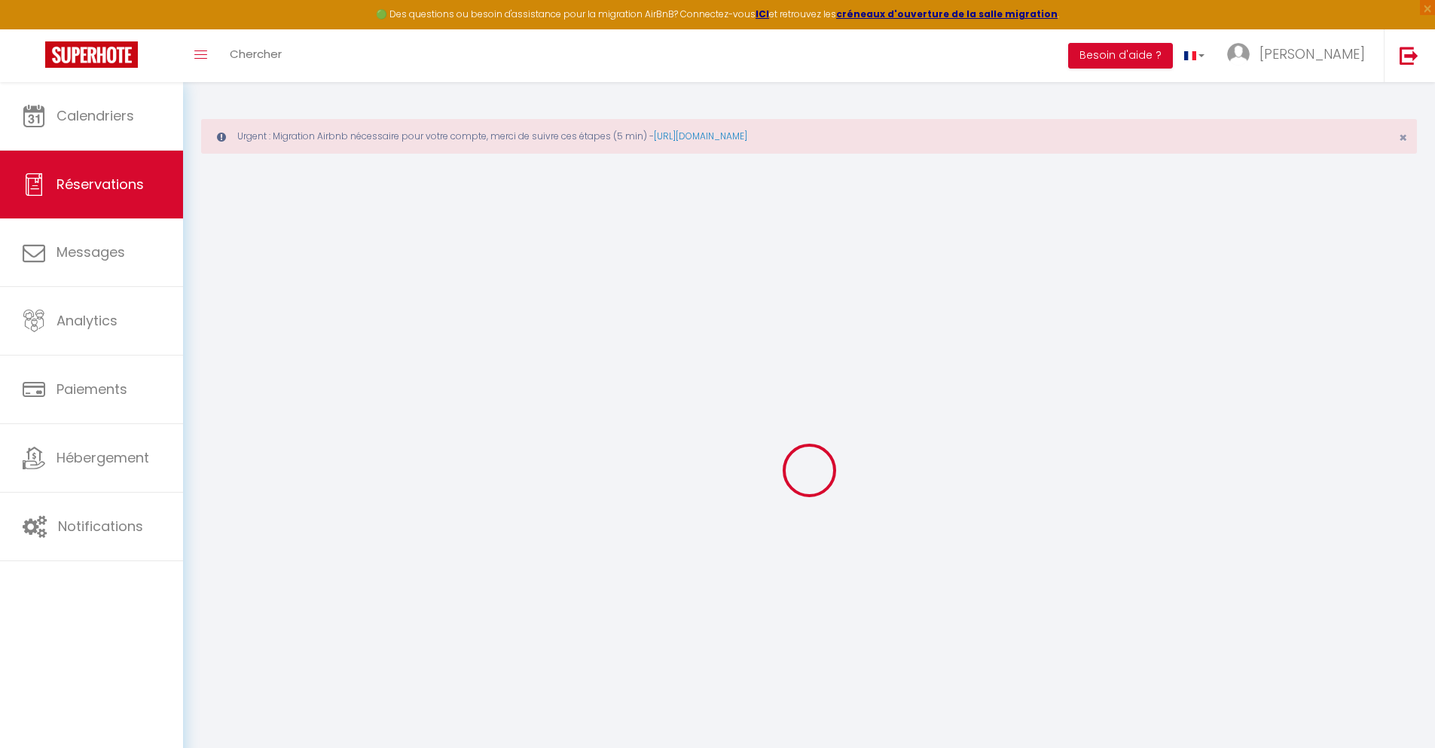
type input "0"
select select
select select "14"
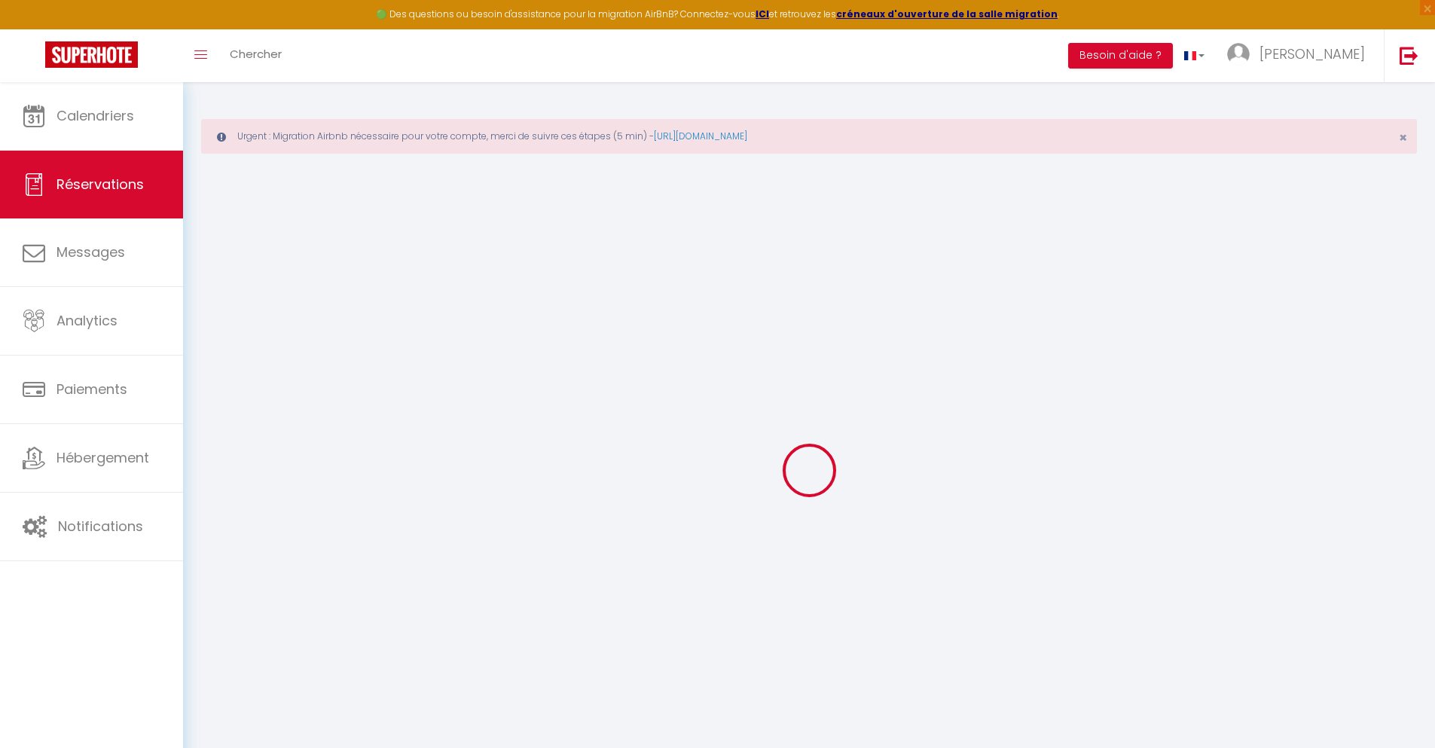
checkbox input "false"
select select
checkbox input "false"
select select
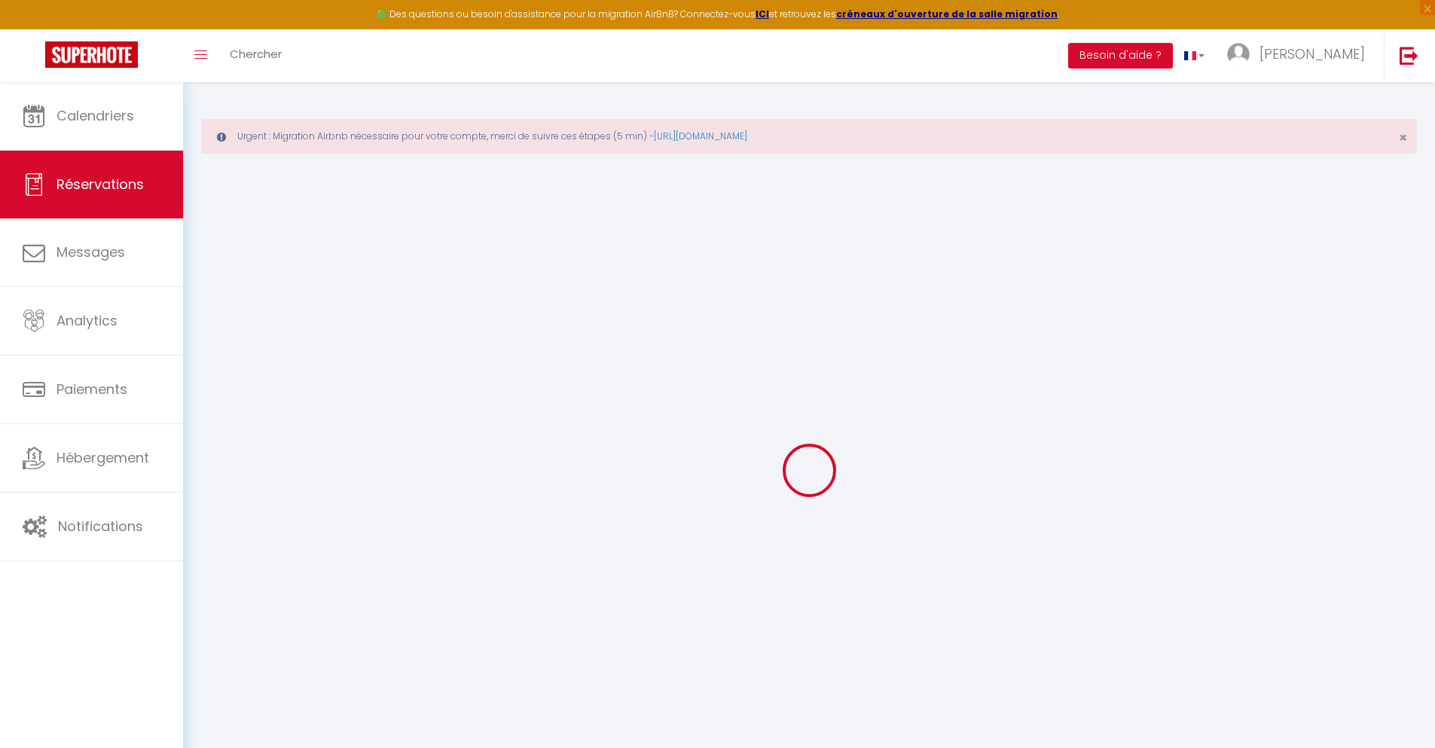
select select
checkbox input "false"
type textarea "** THIS RESERVATION HAS BEEN PRE-PAID ** BOOKING NOTE : Payment charge is EUR 0…"
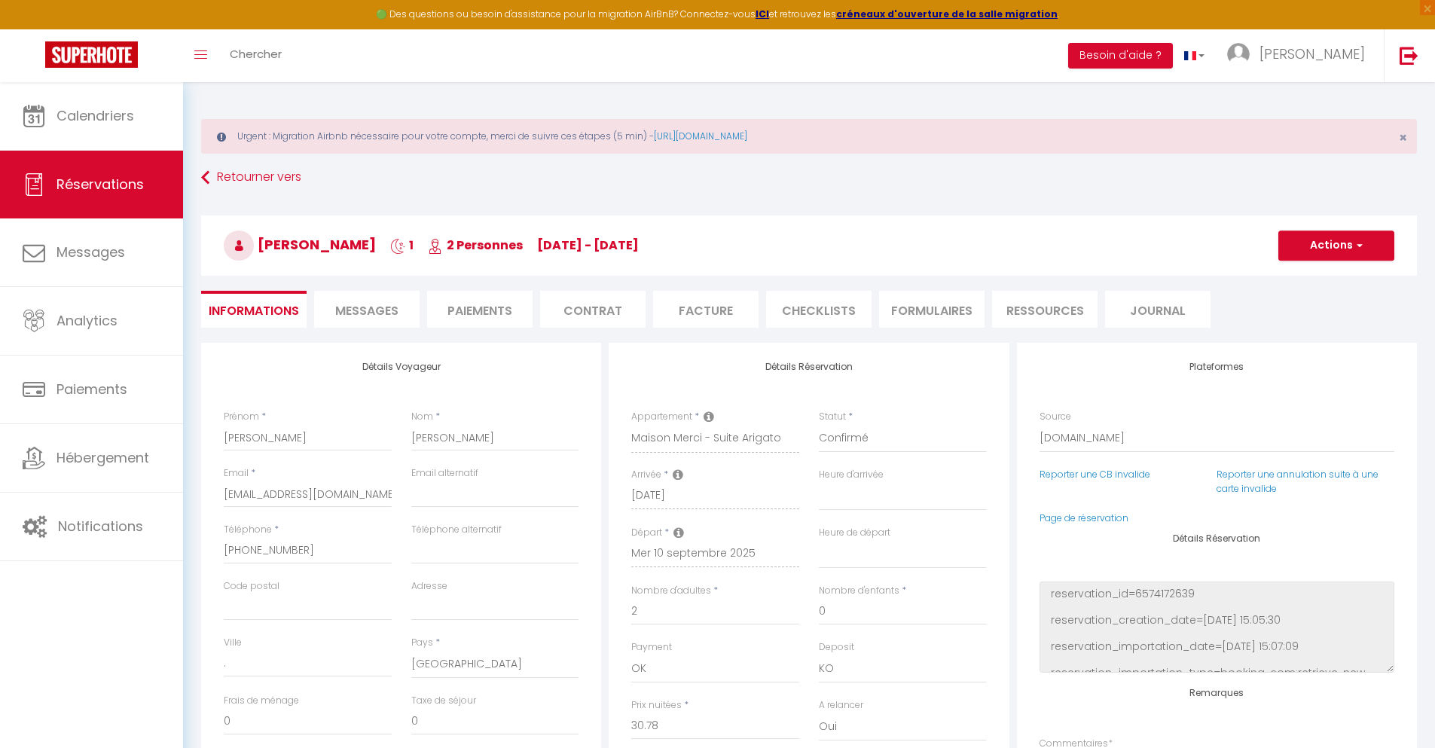
type input "30"
type input "2.01"
select select
checkbox input "false"
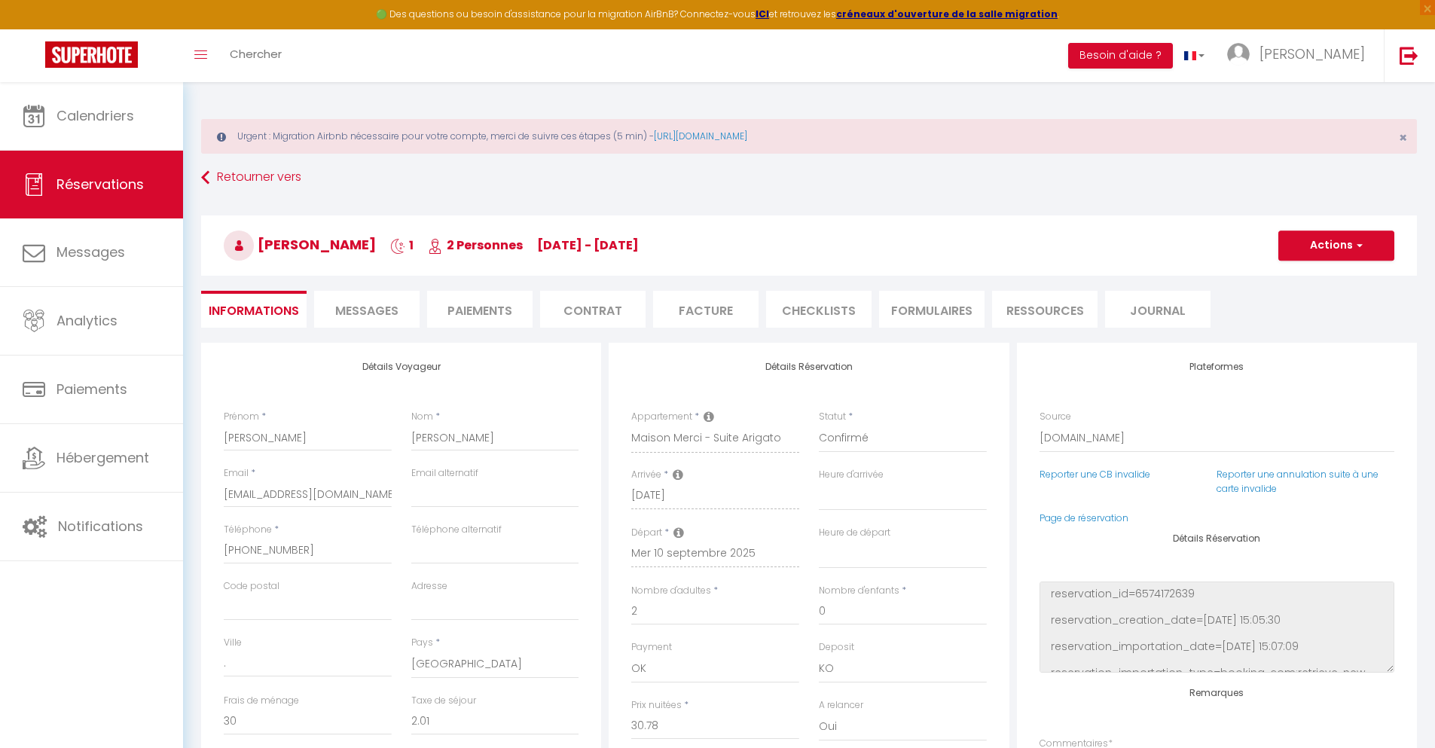
select select
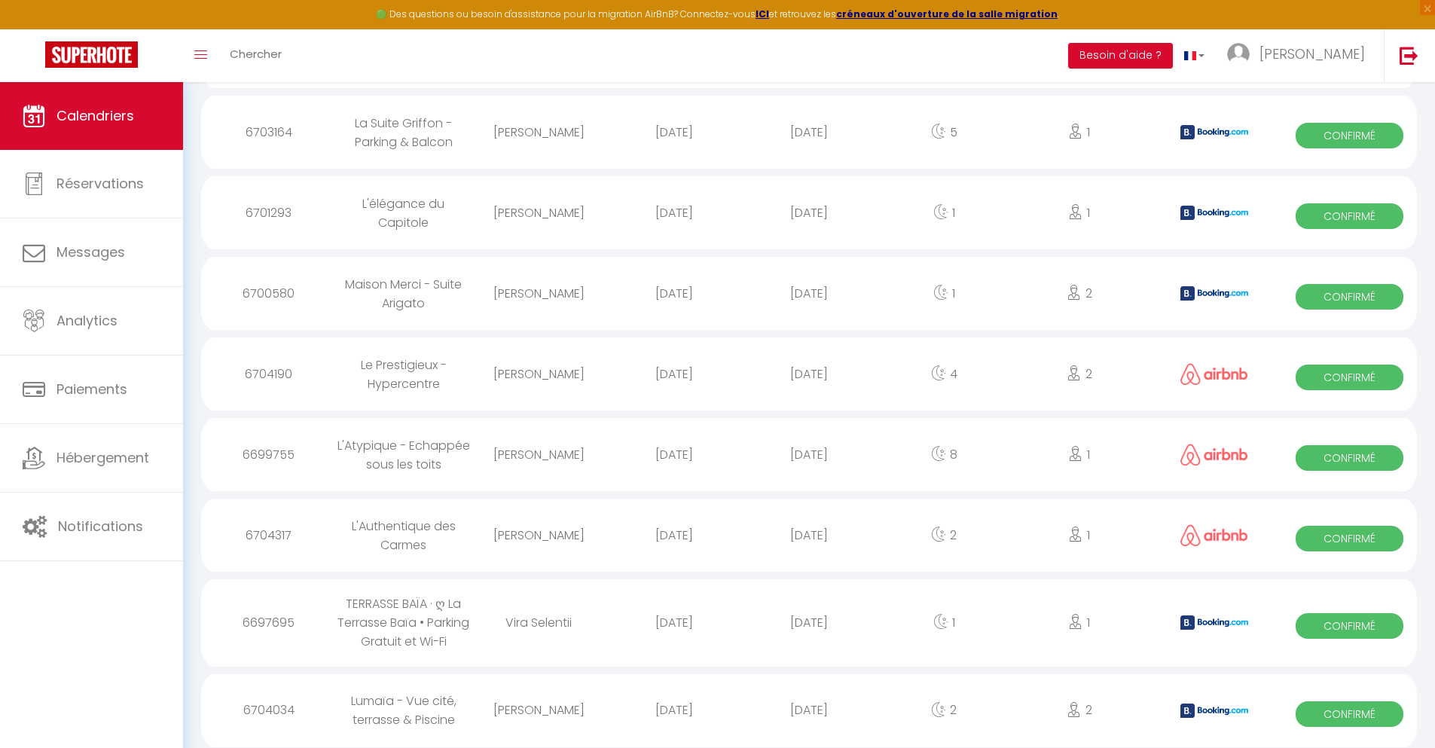
scroll to position [1776, 0]
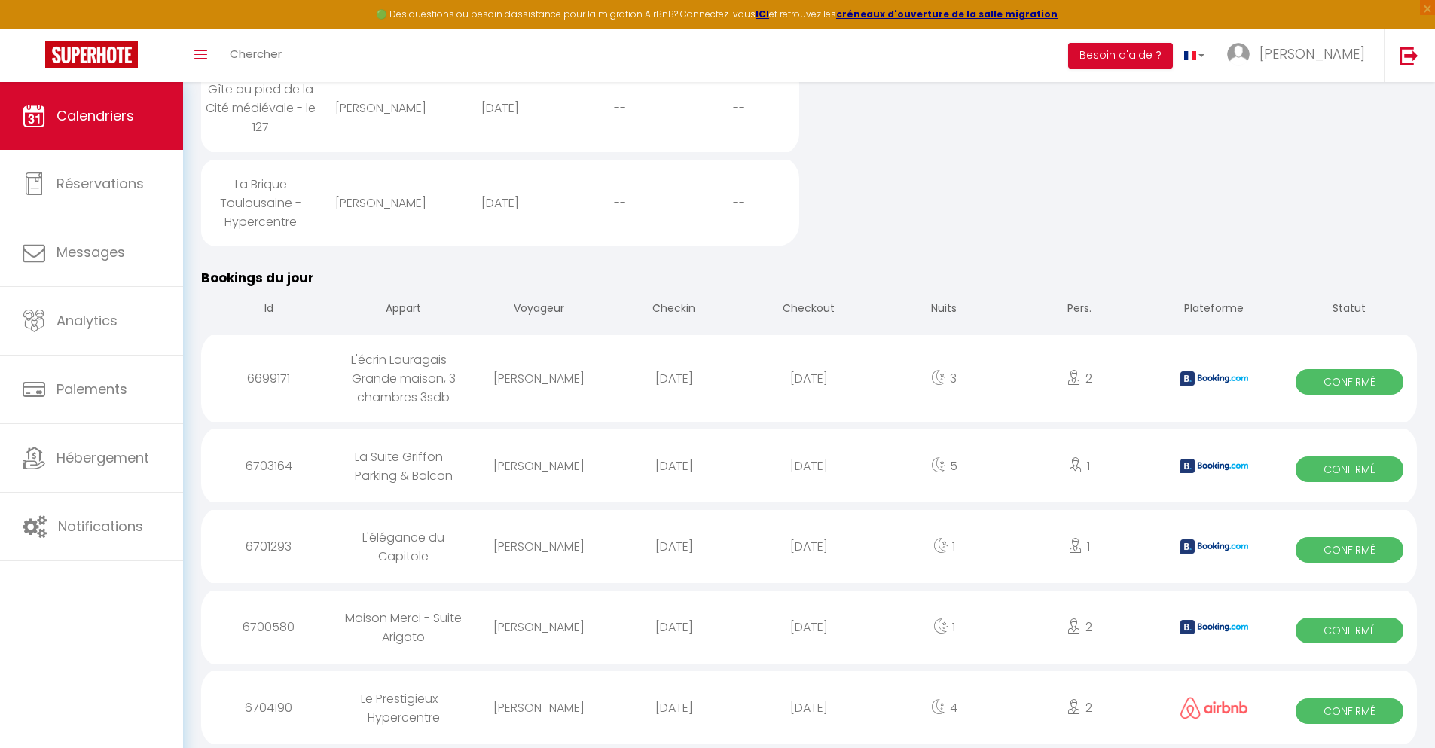
click at [809, 707] on div "[DATE]" at bounding box center [808, 707] width 135 height 49
select select "0"
select select "1"
select select
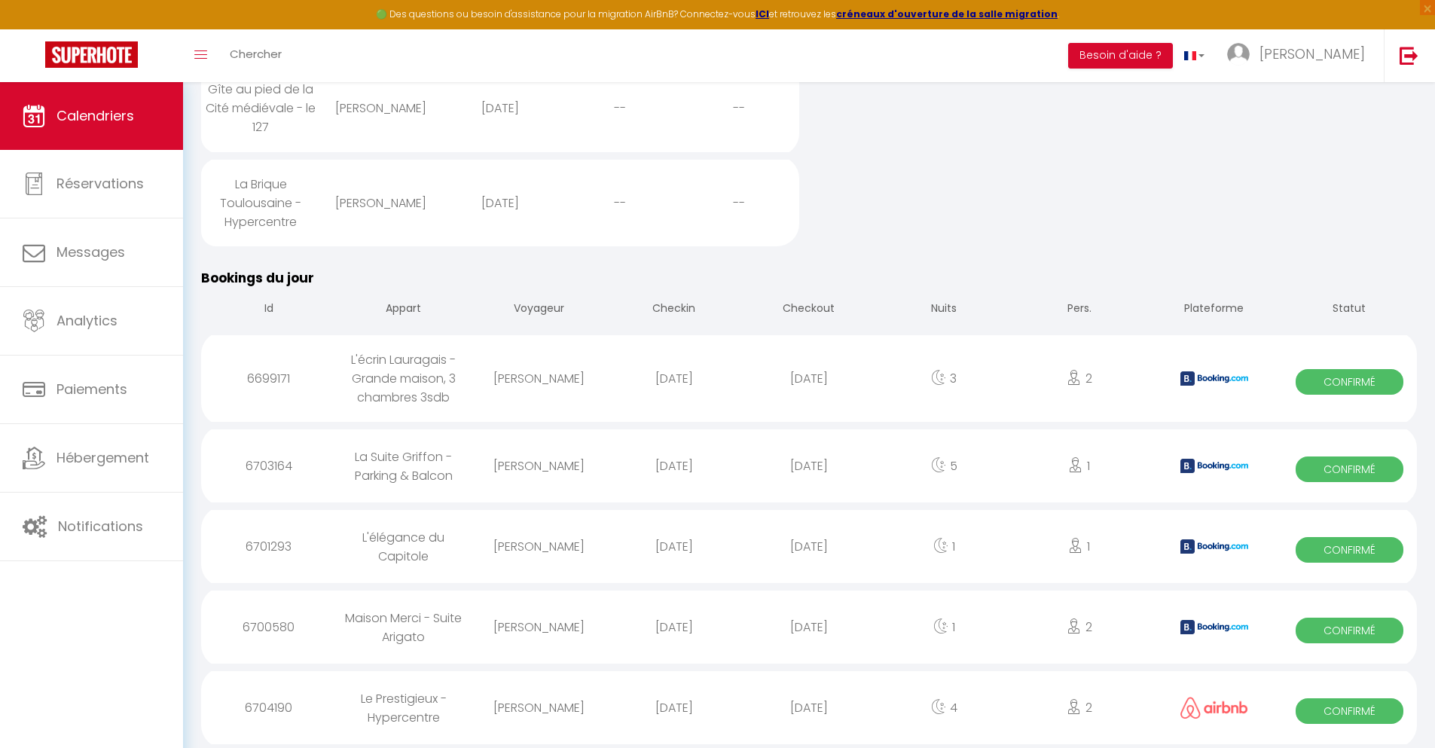
select select
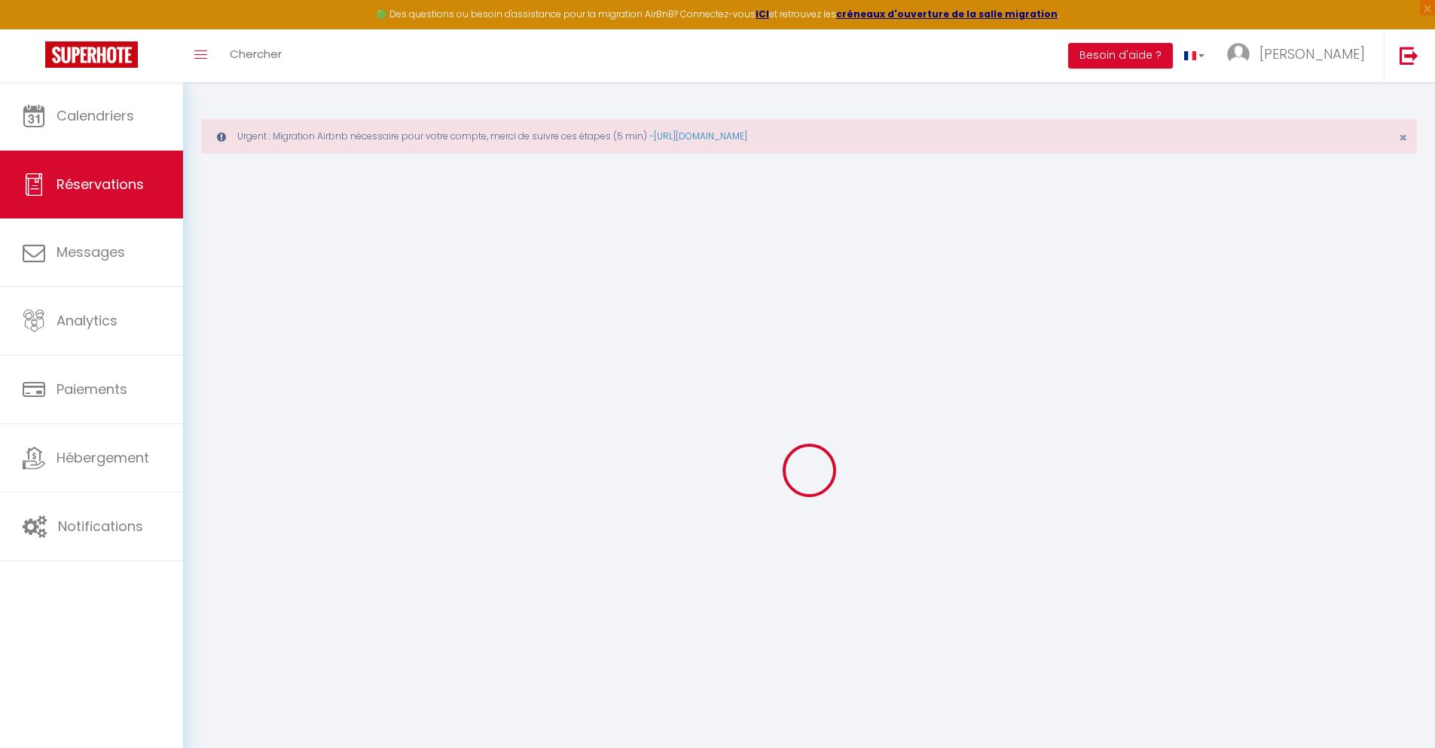
select select
checkbox input "false"
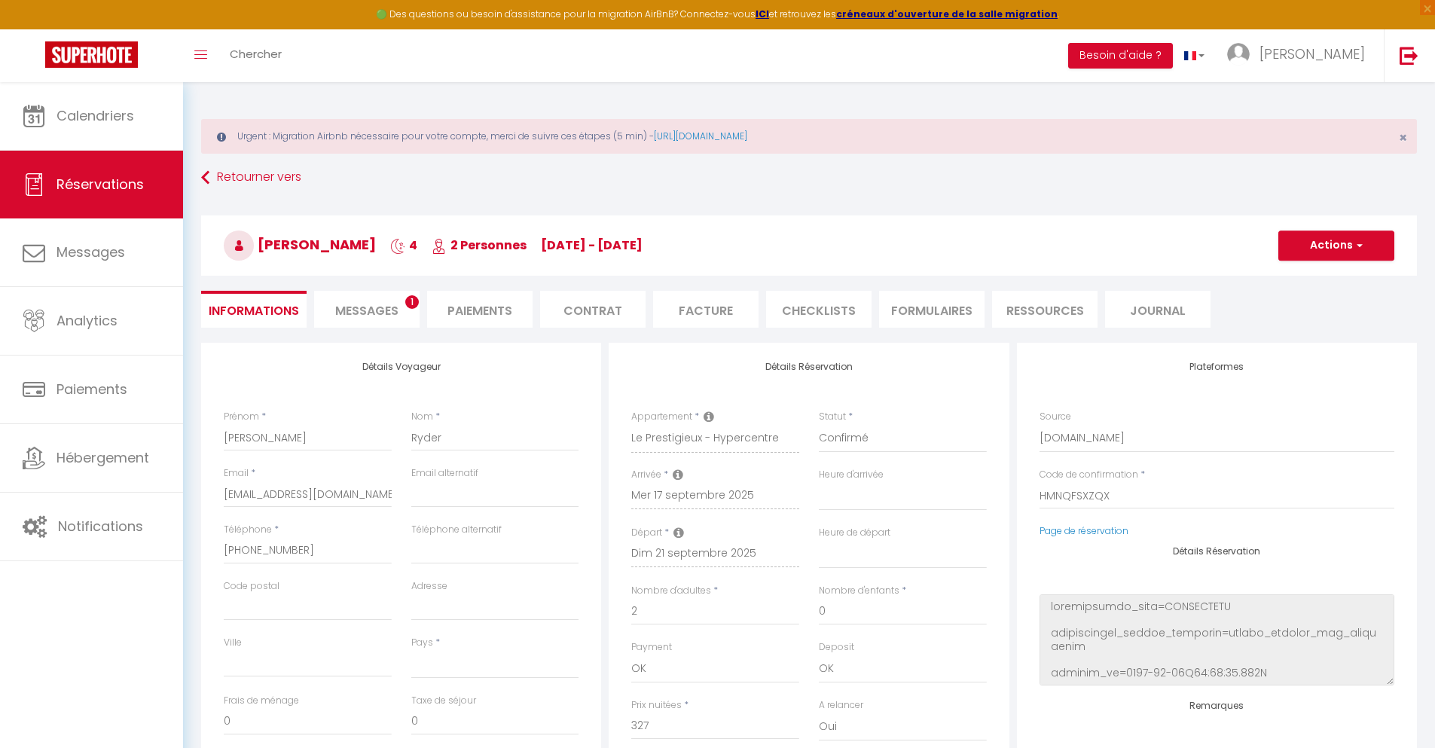
select select
checkbox input "false"
select select
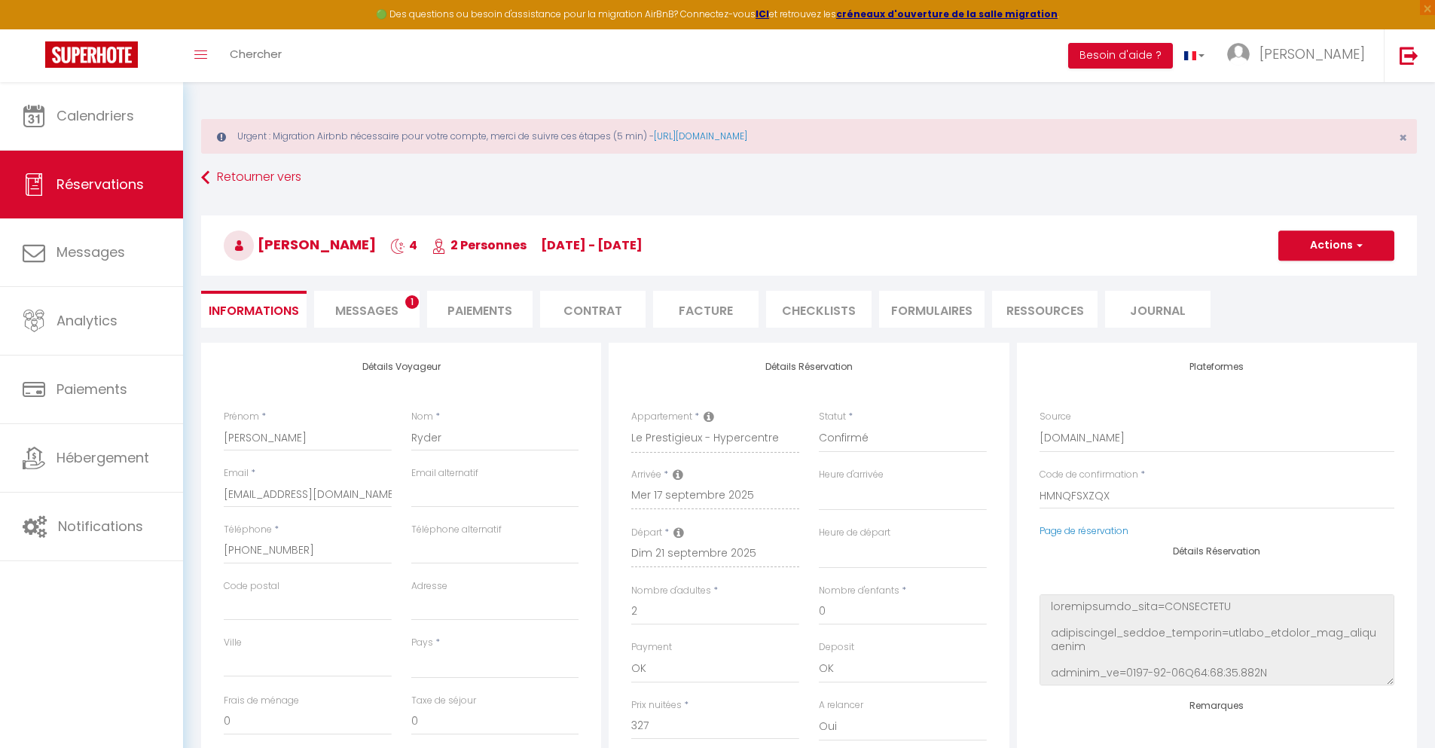
type input "40"
type input "21.19"
select select
checkbox input "false"
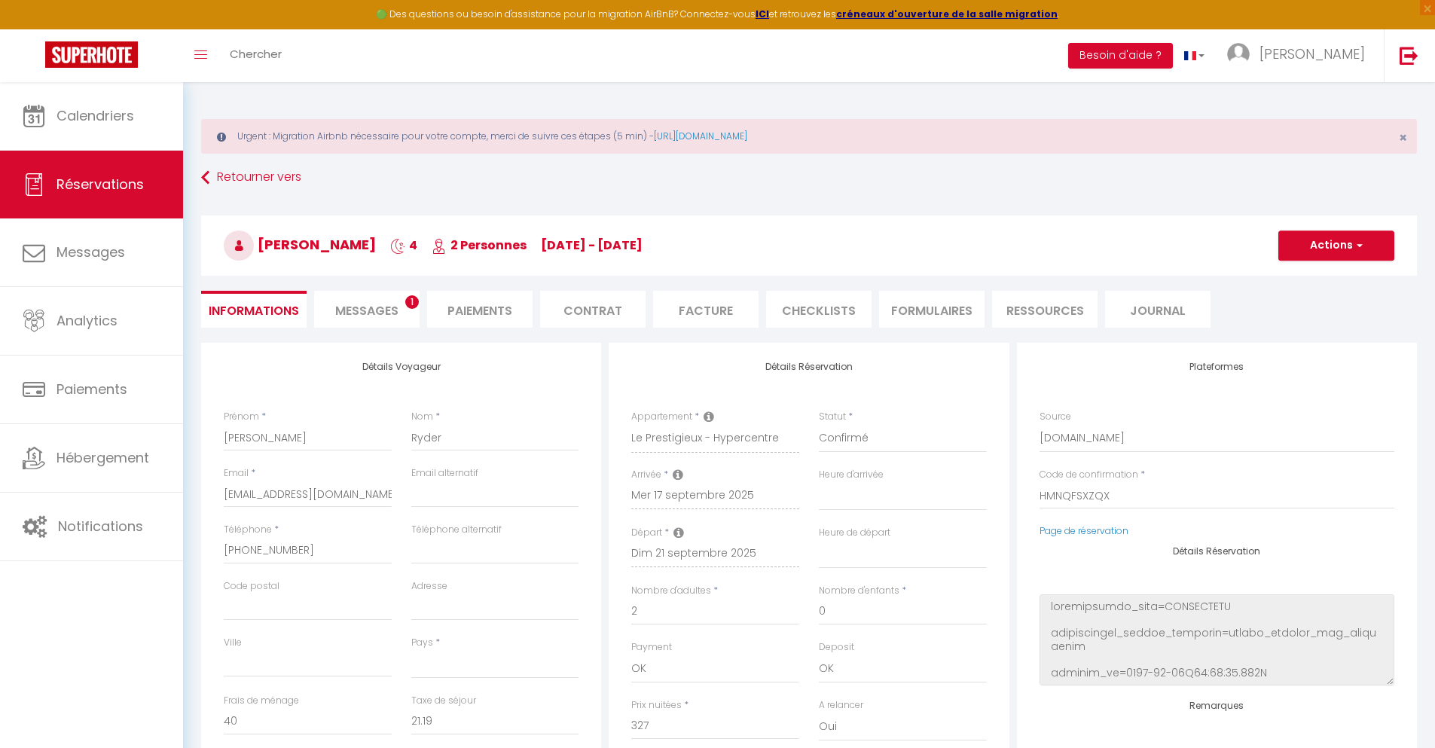
select select
checkbox input "false"
select select
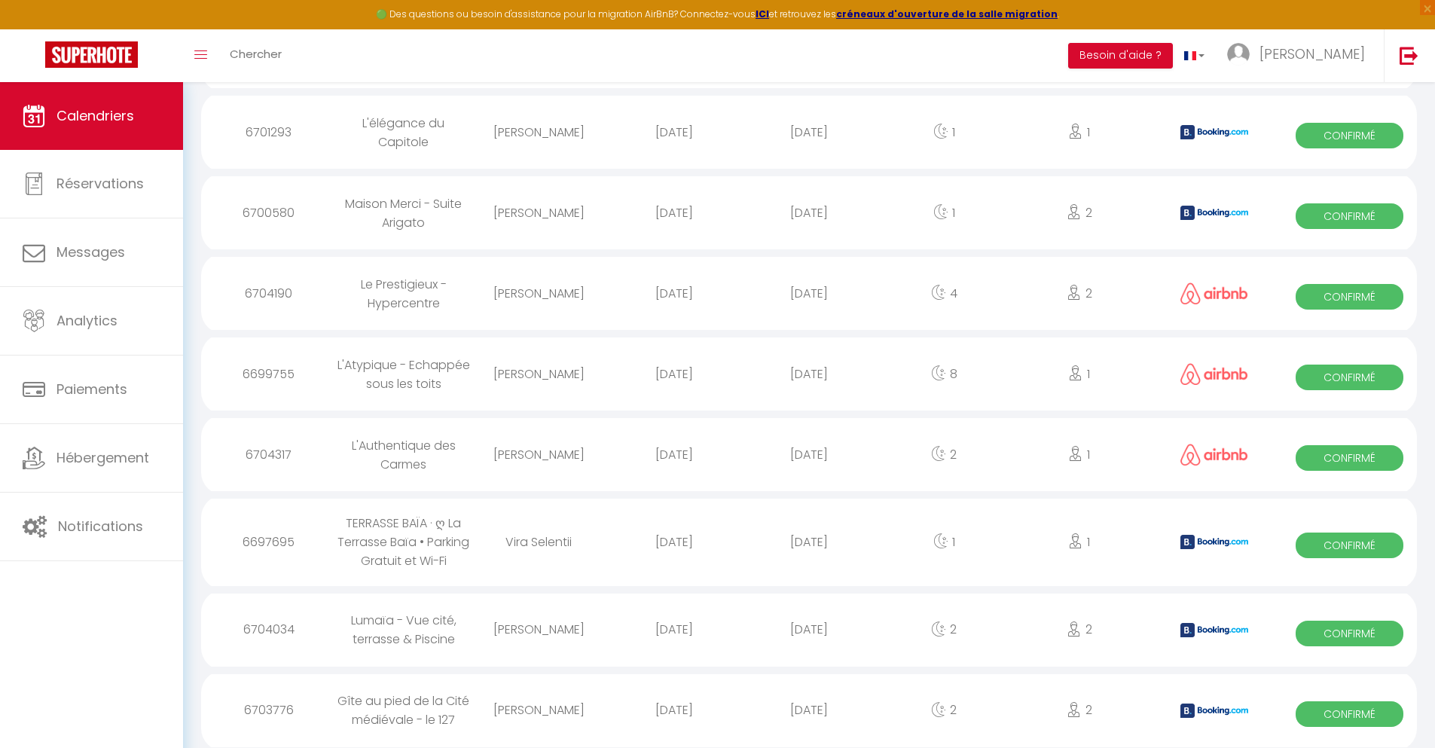
scroll to position [1857, 0]
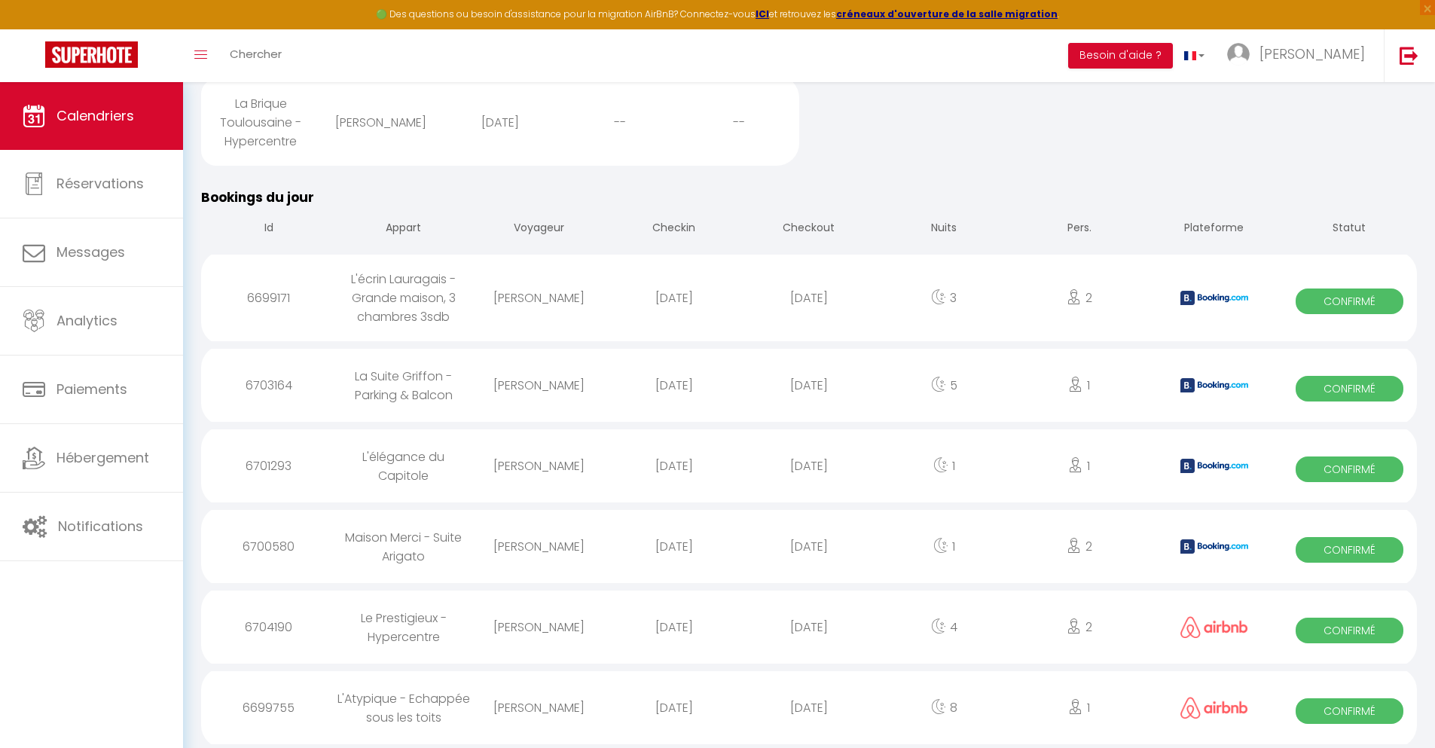
click at [809, 707] on div "[DATE]" at bounding box center [808, 707] width 135 height 49
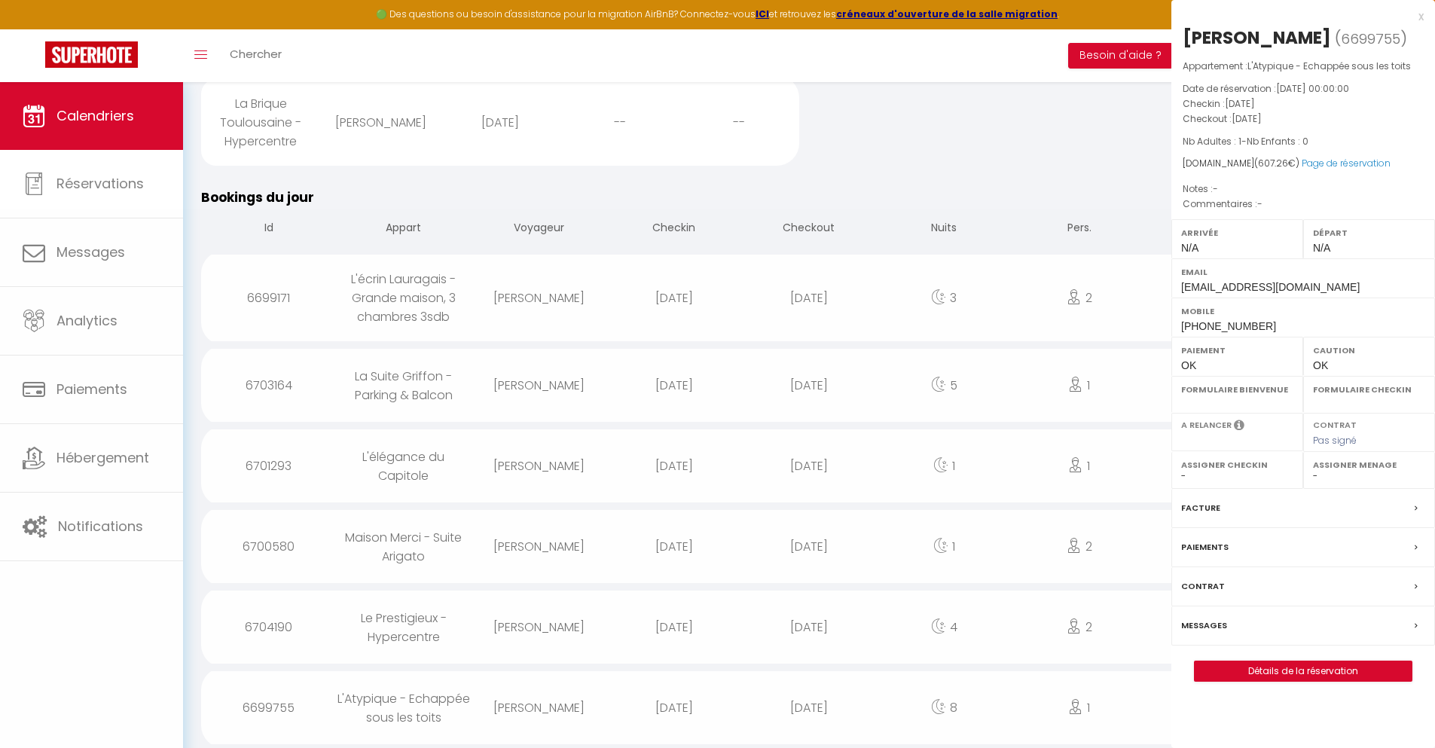
select select "0"
select select "1"
select select
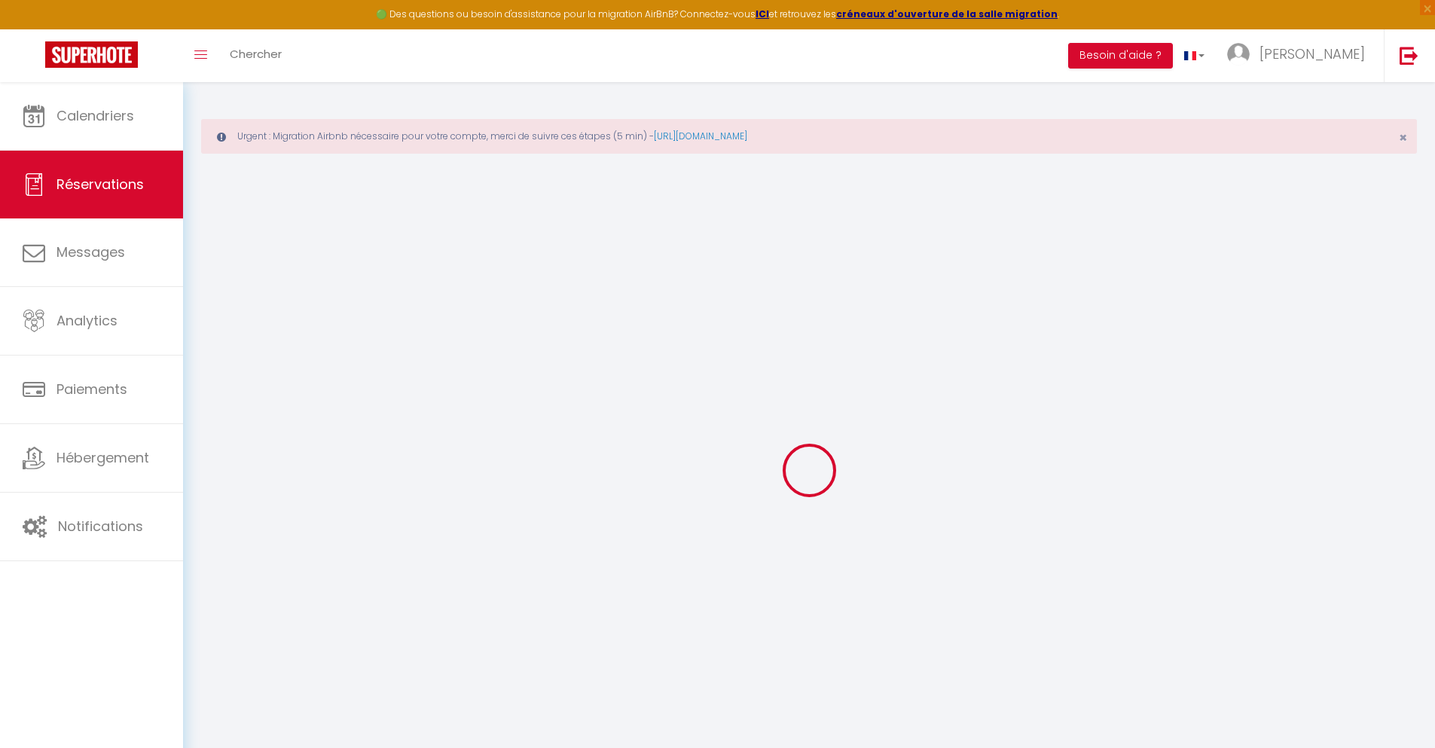
select select
checkbox input "false"
select select
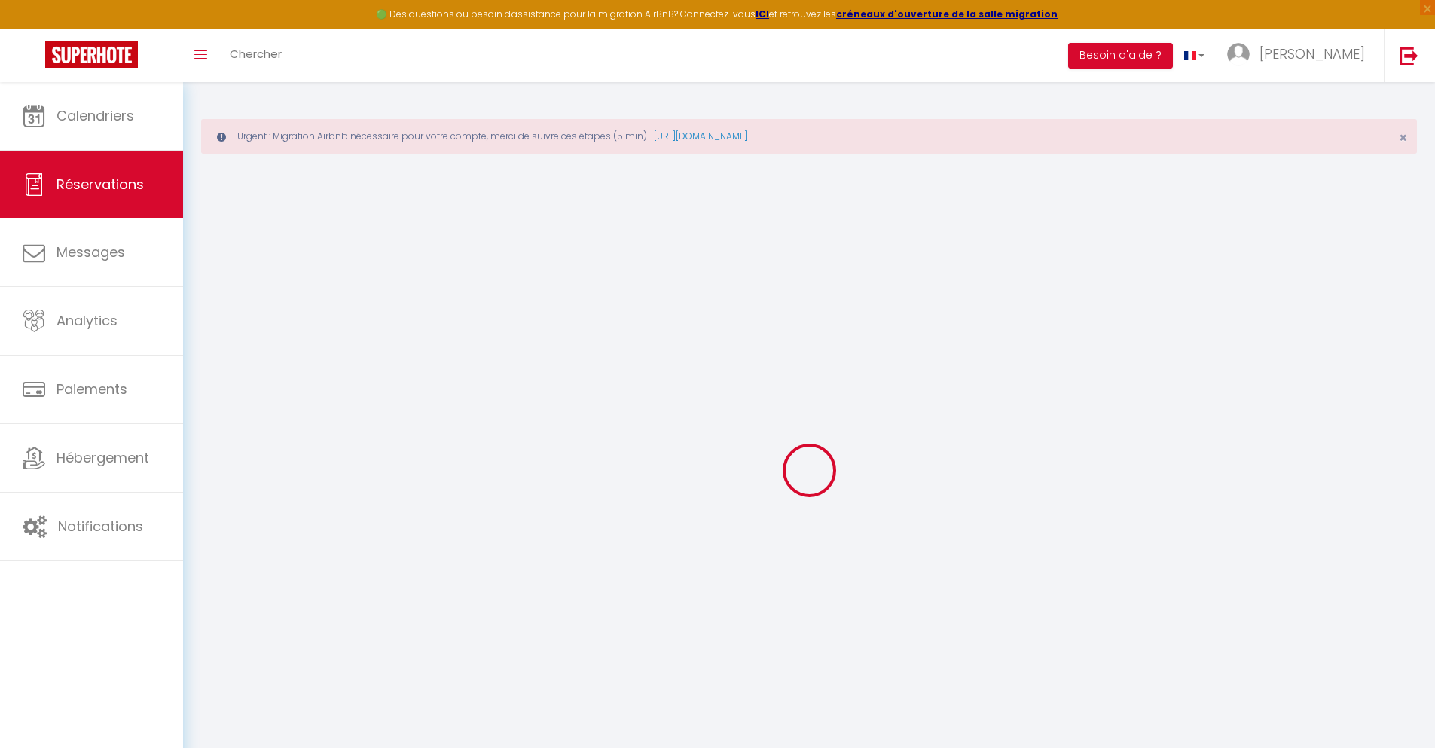
select select
checkbox input "false"
select select
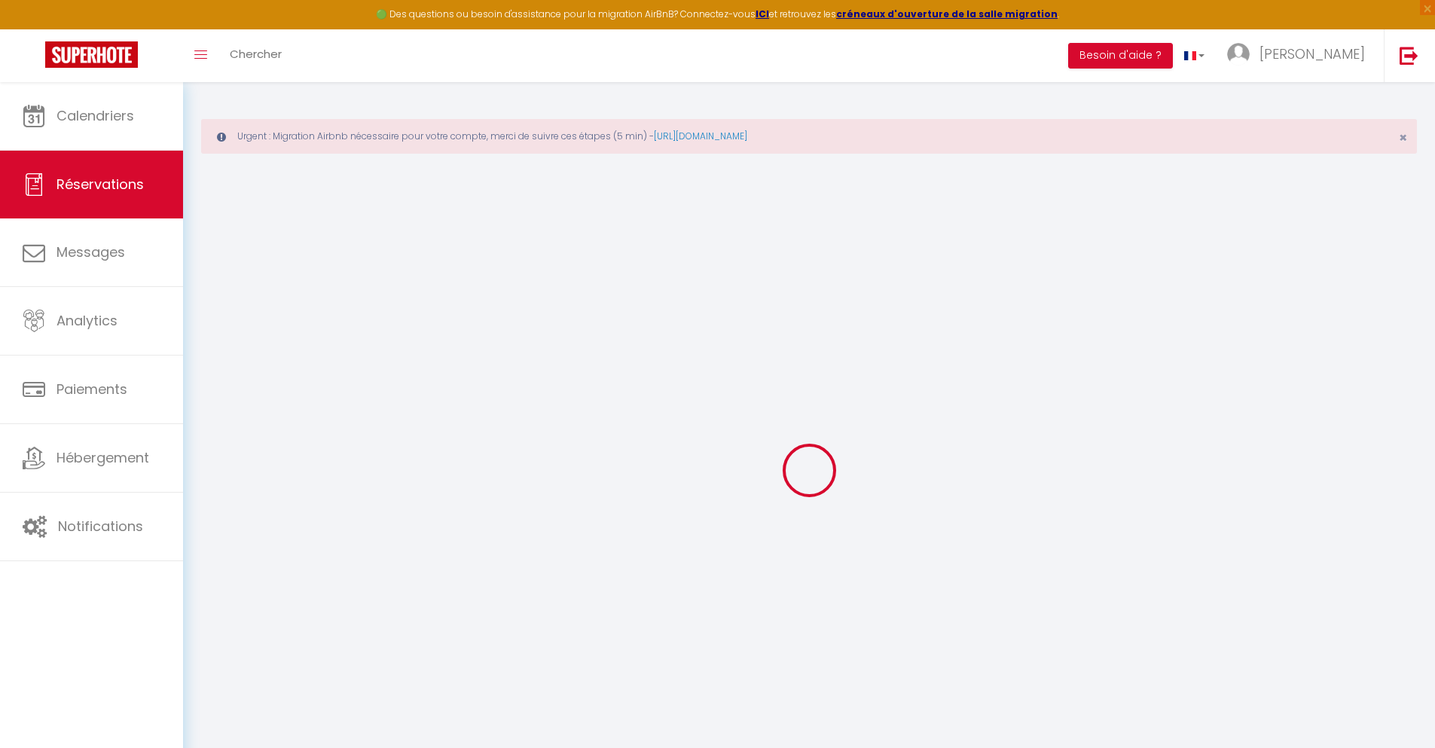
select select
checkbox input "false"
select select
type input "40"
type input "31.26"
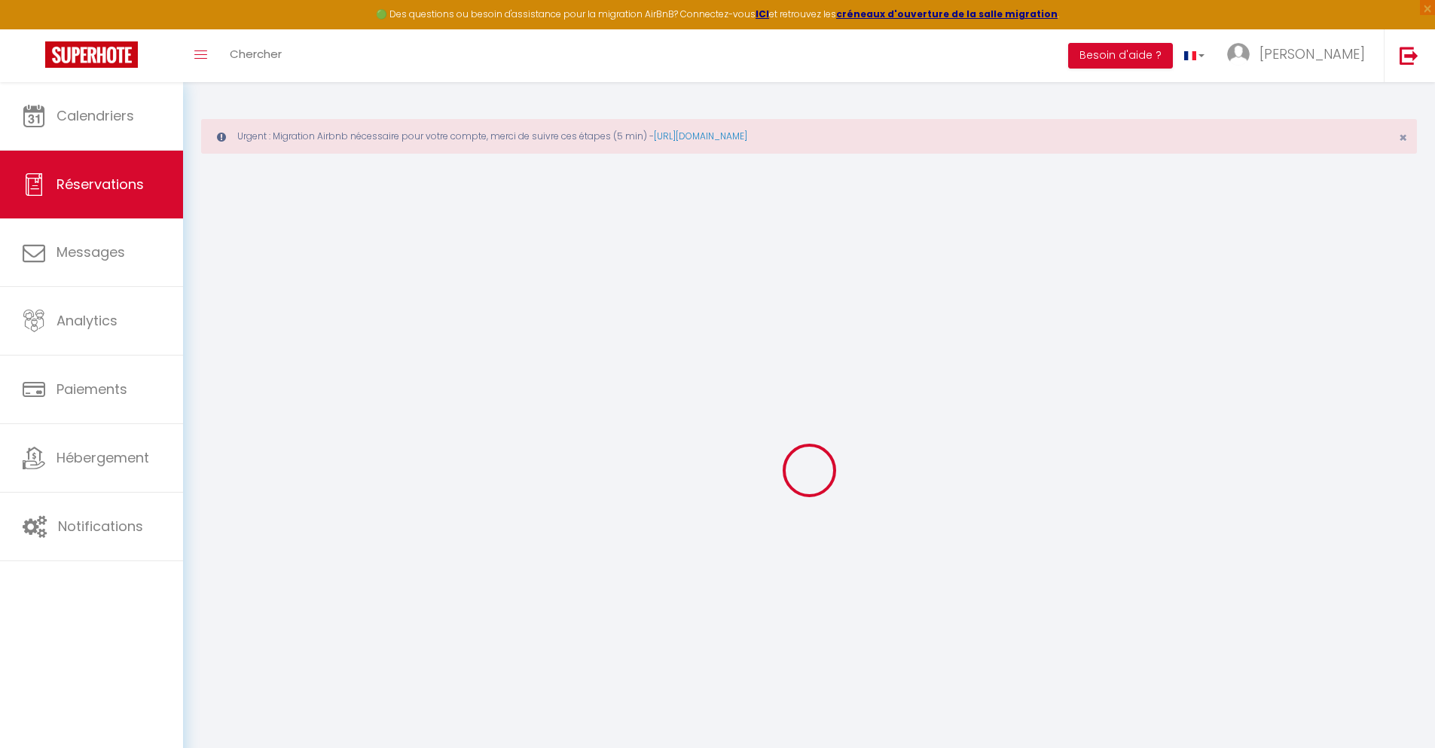
select select
checkbox input "false"
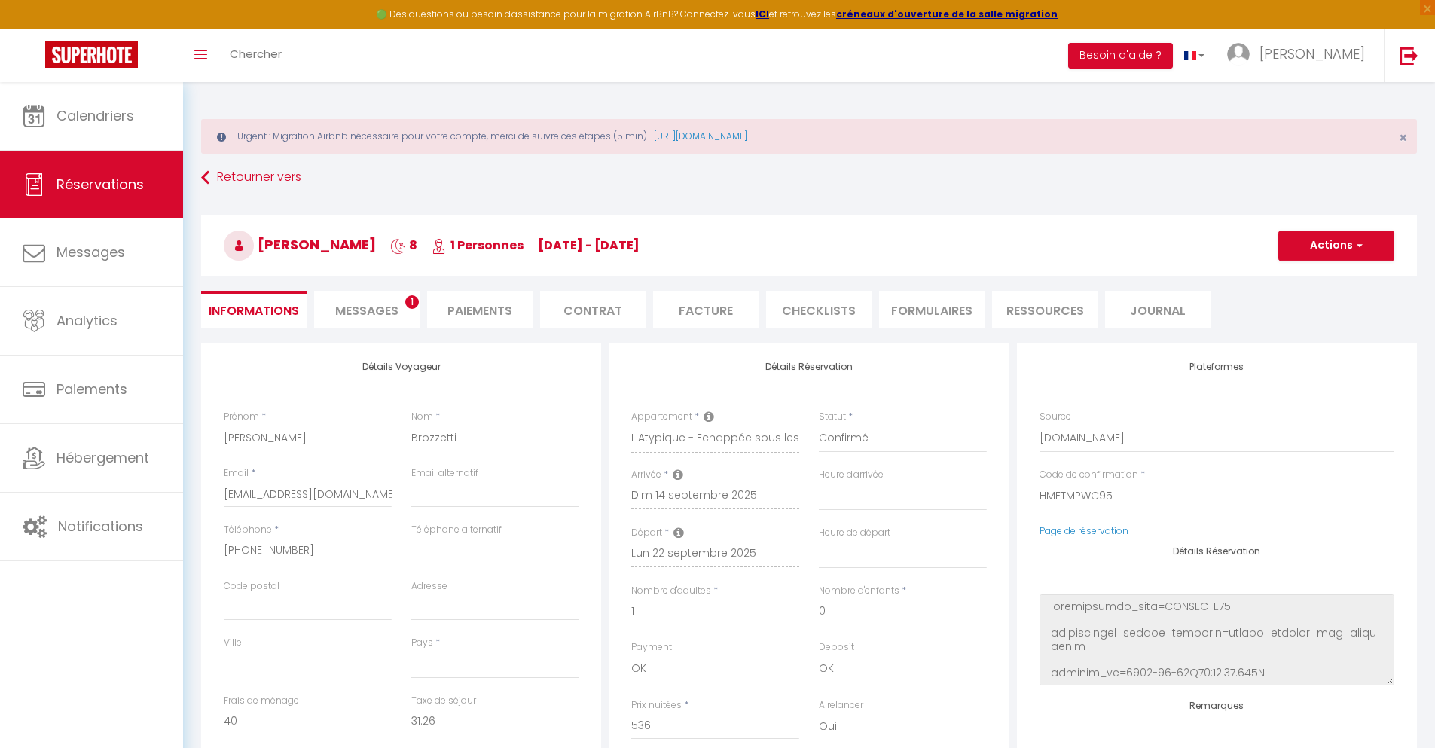
select select
checkbox input "false"
select select
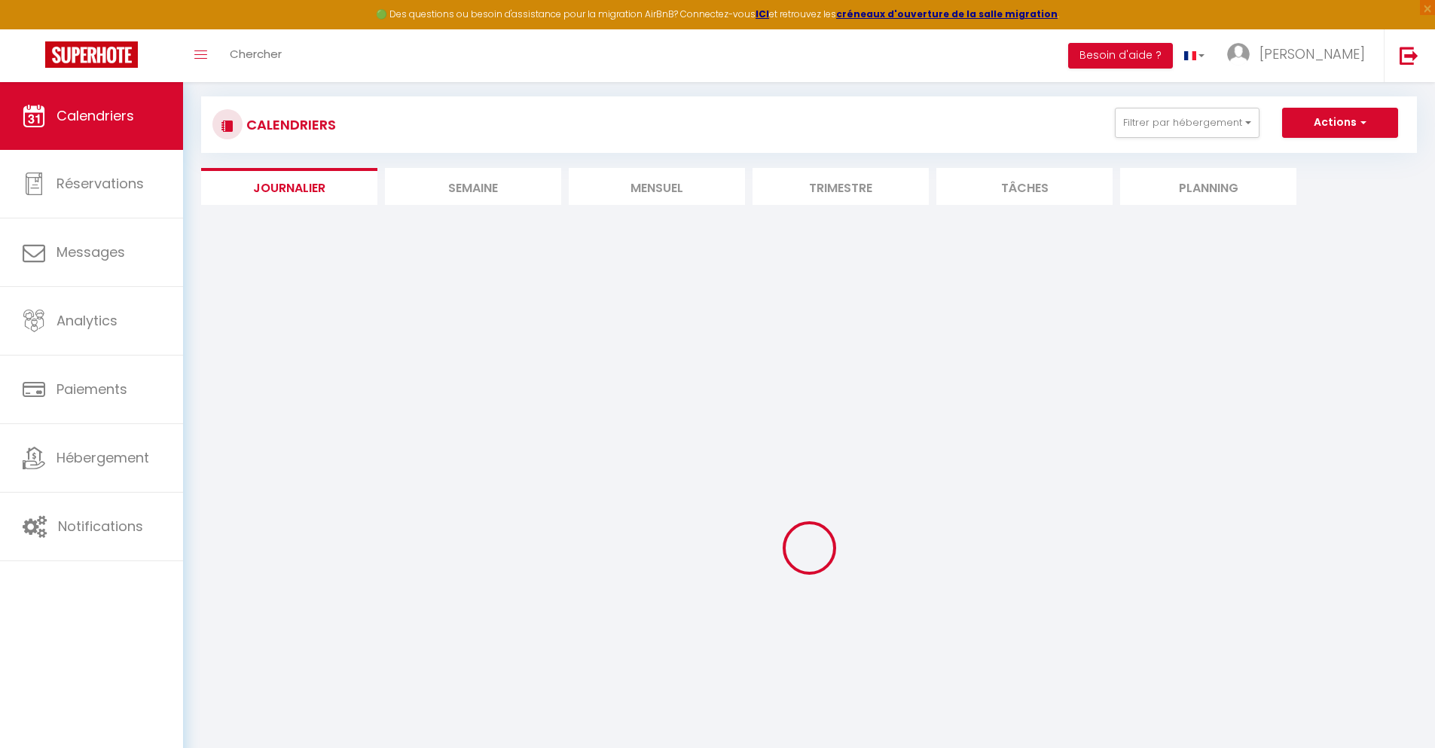
select select
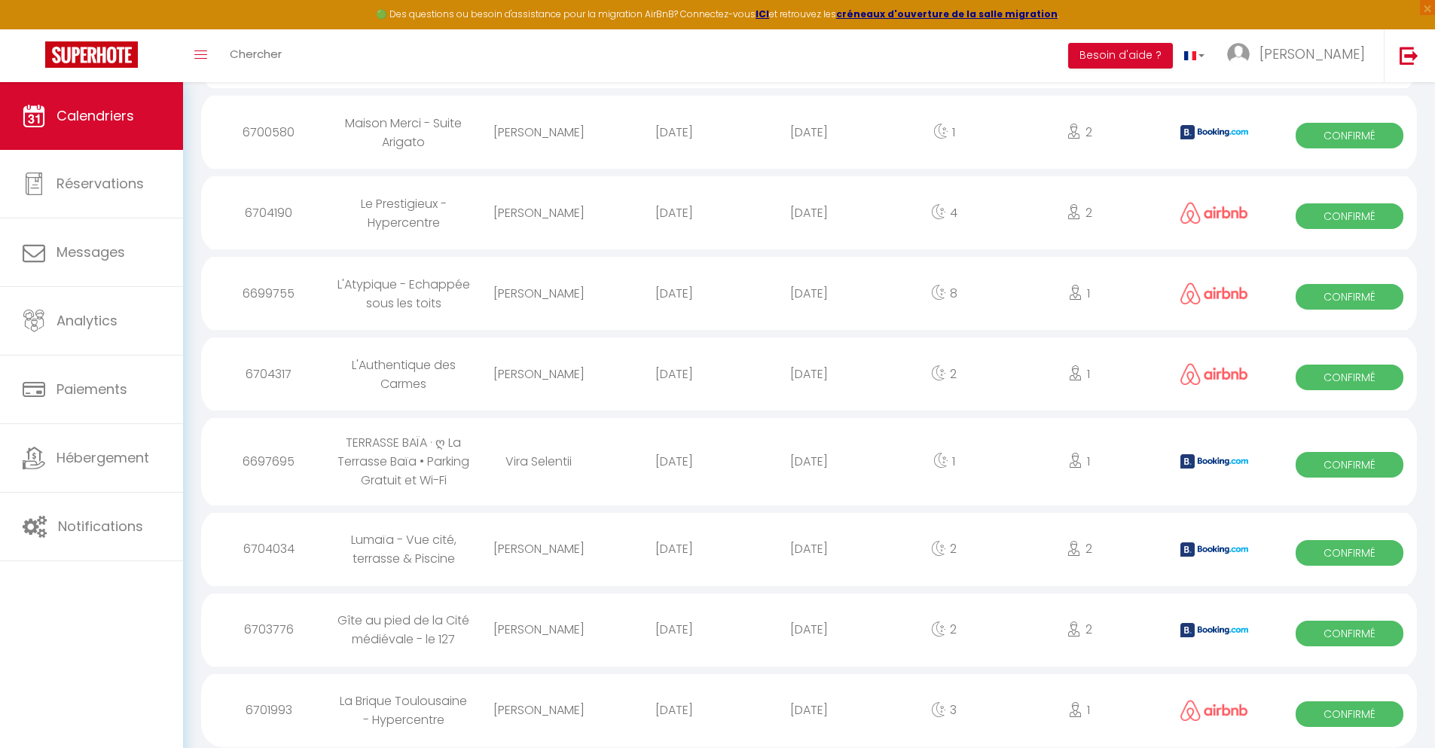
scroll to position [1937, 0]
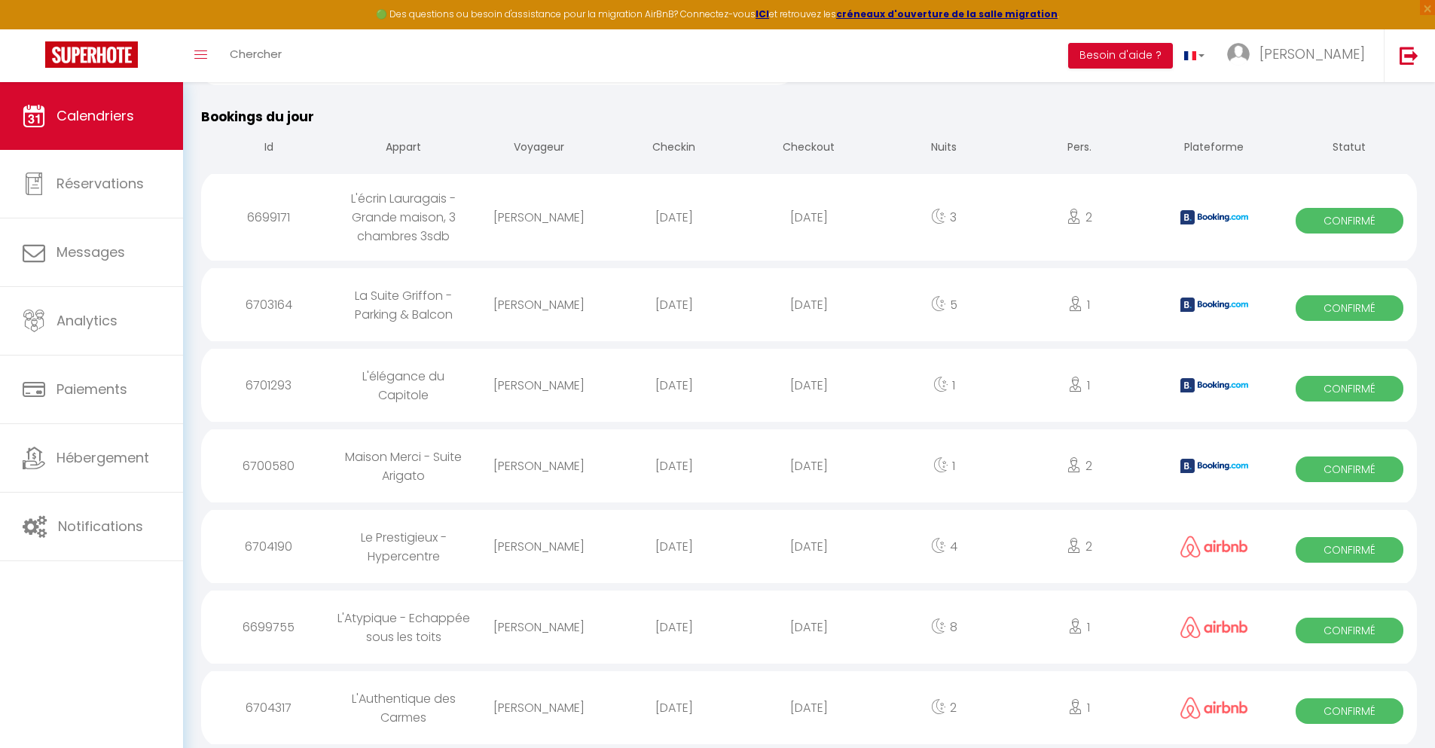
click at [809, 707] on div "[DATE]" at bounding box center [808, 707] width 135 height 49
select select "0"
select select "1"
select select
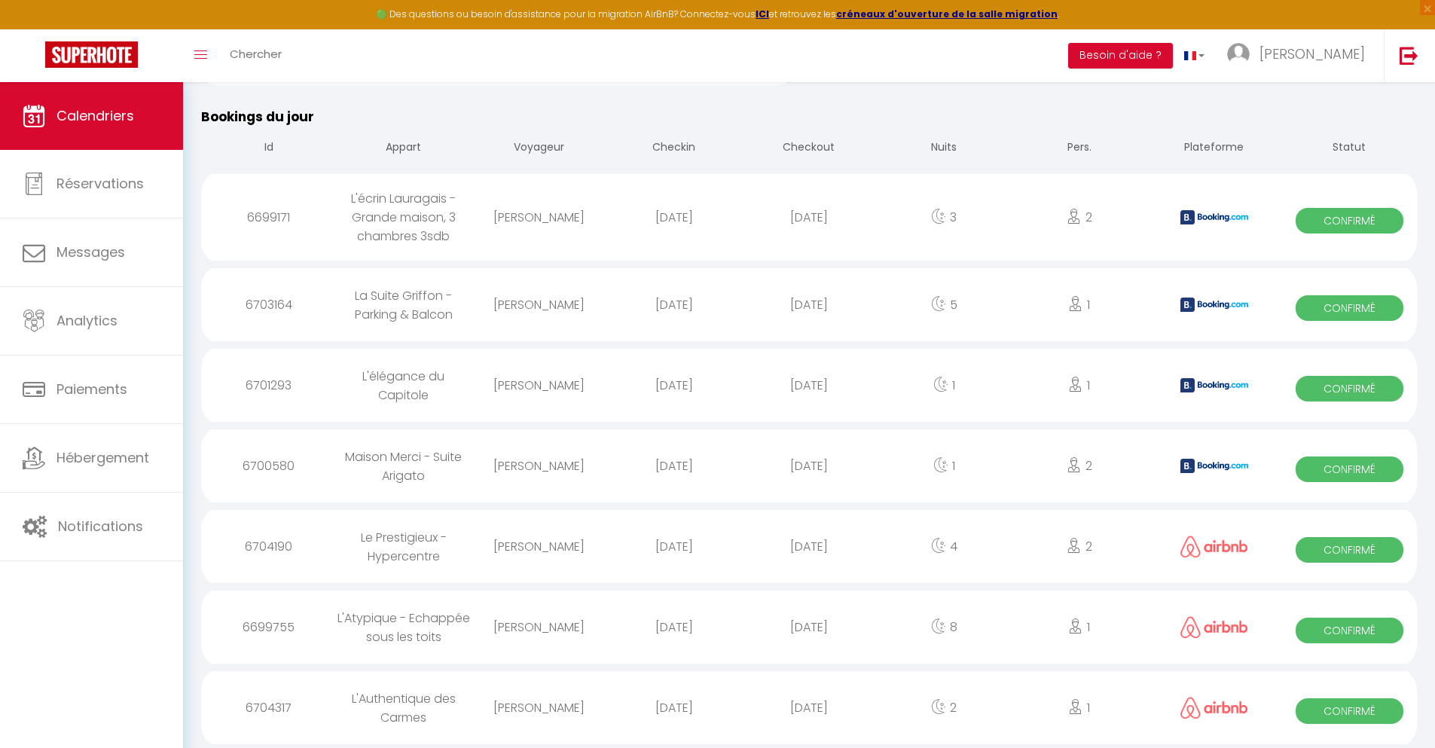
select select
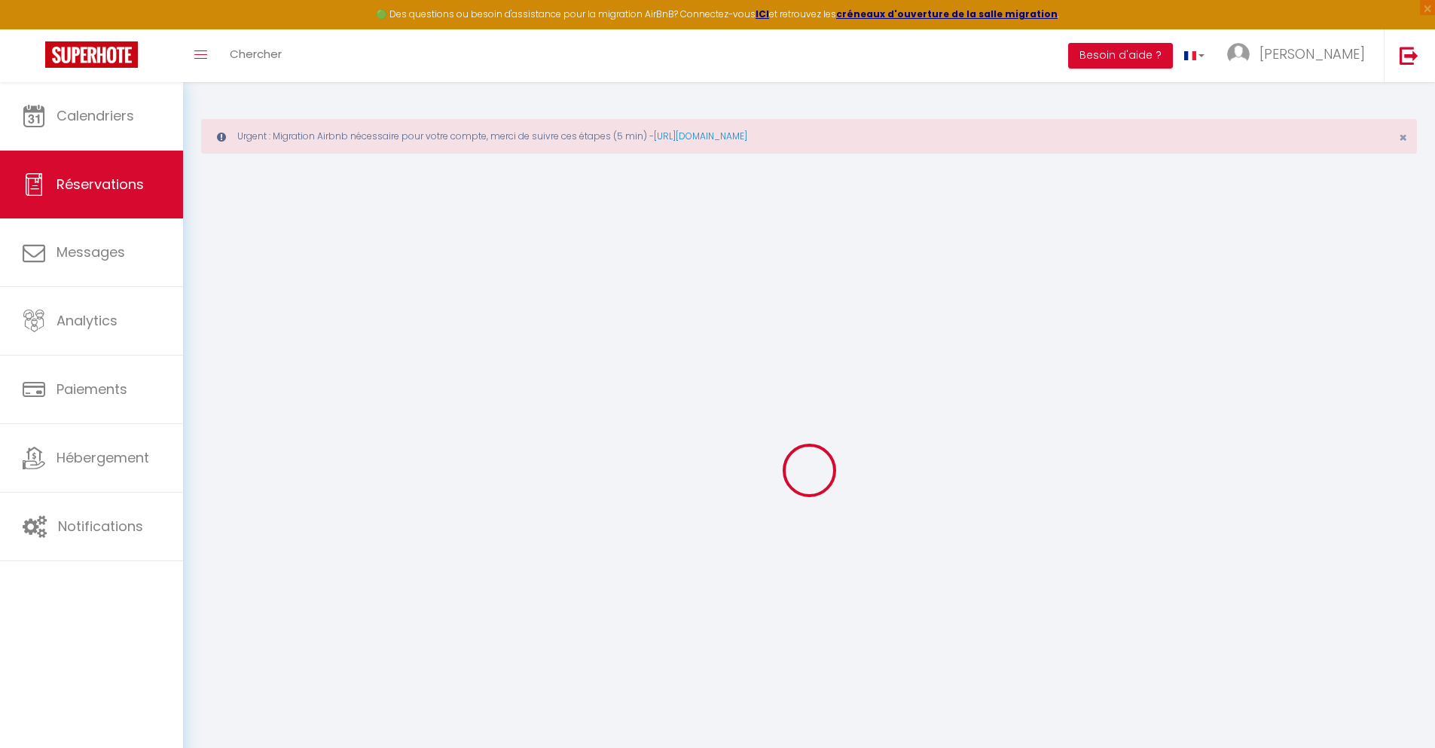
select select
checkbox input "false"
select select
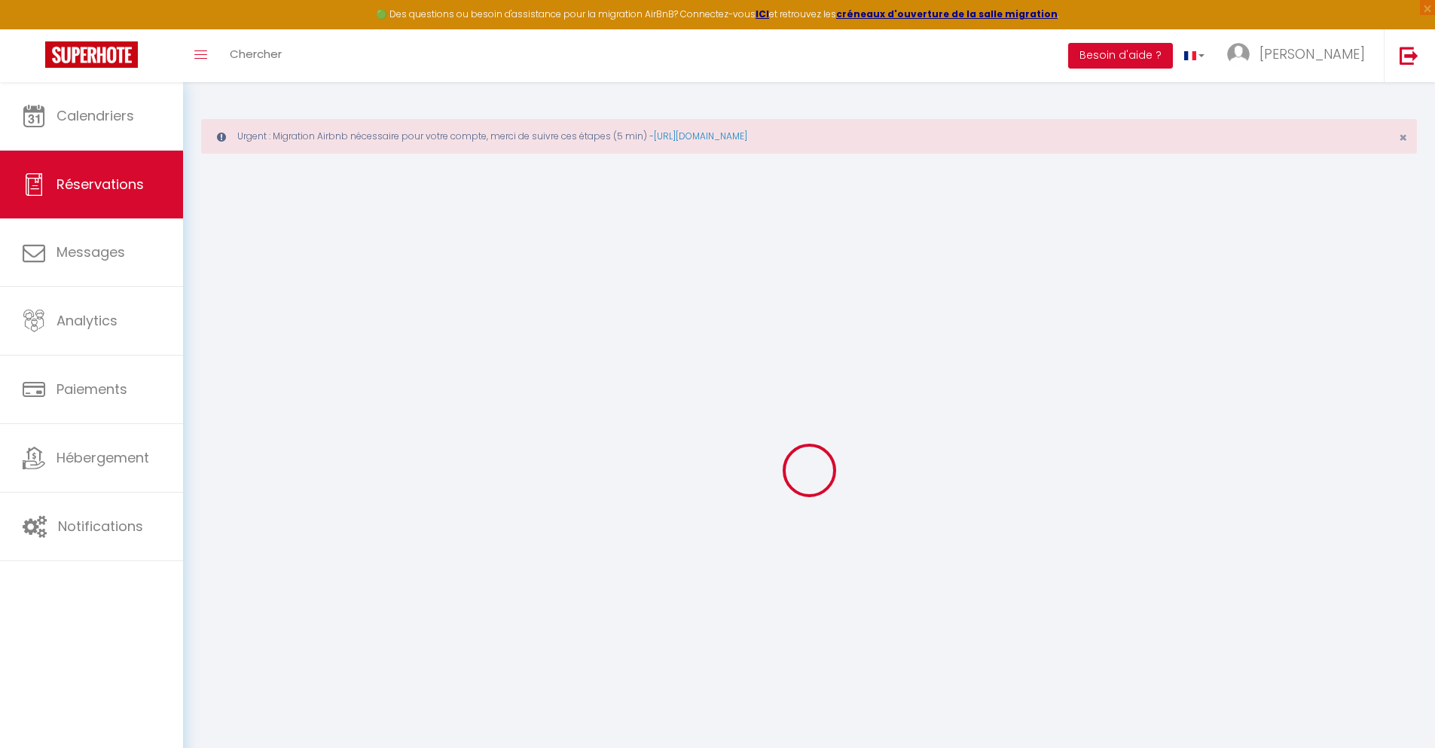
select select
checkbox input "false"
select select
type input "66"
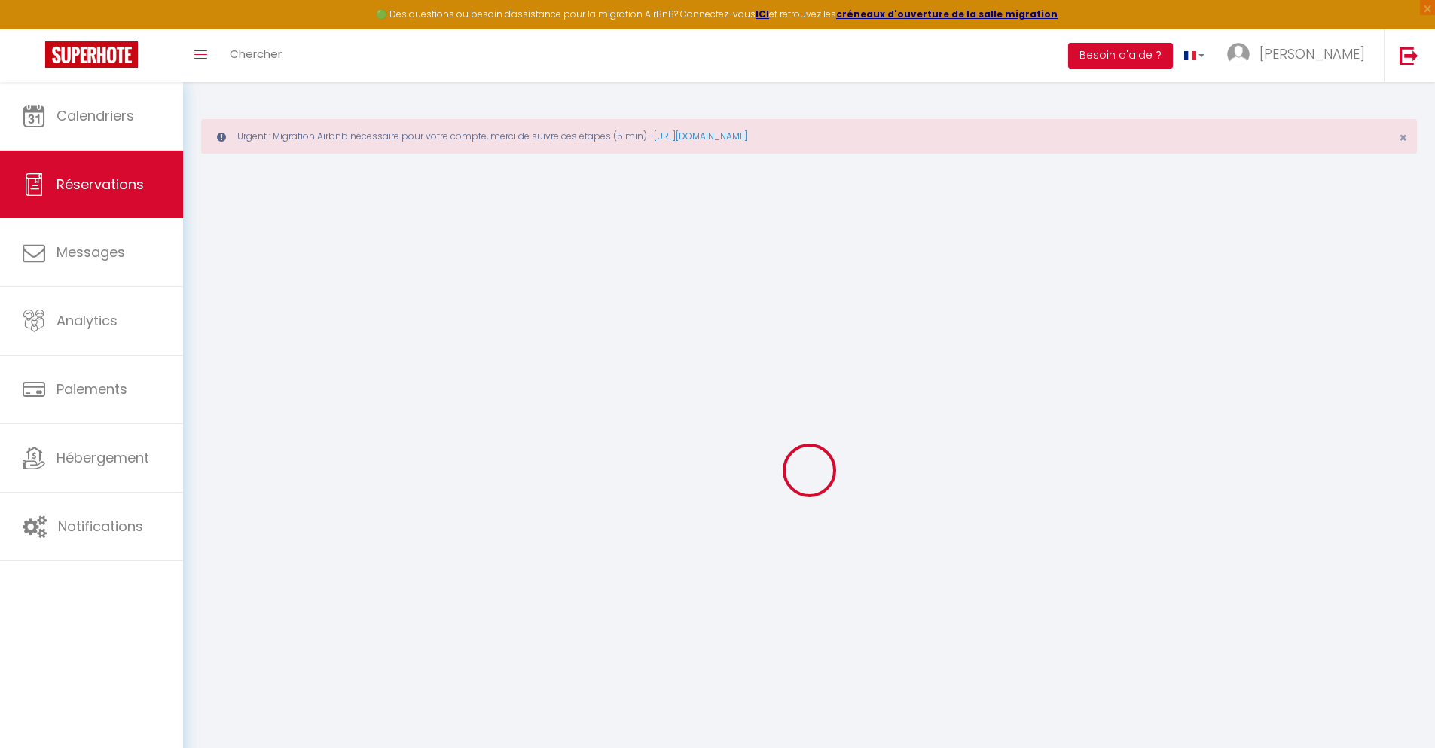
type input "9.33"
select select
checkbox input "false"
select select
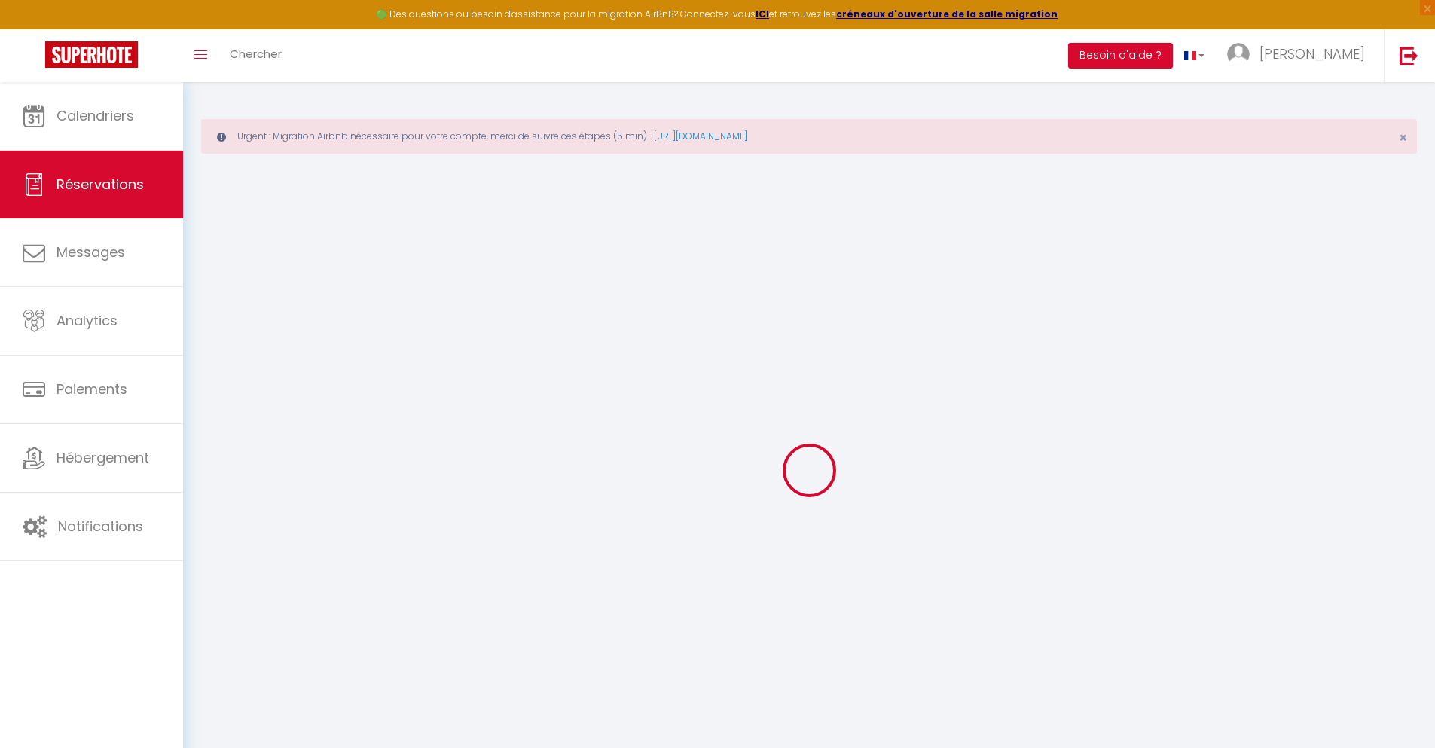
checkbox input "false"
select select
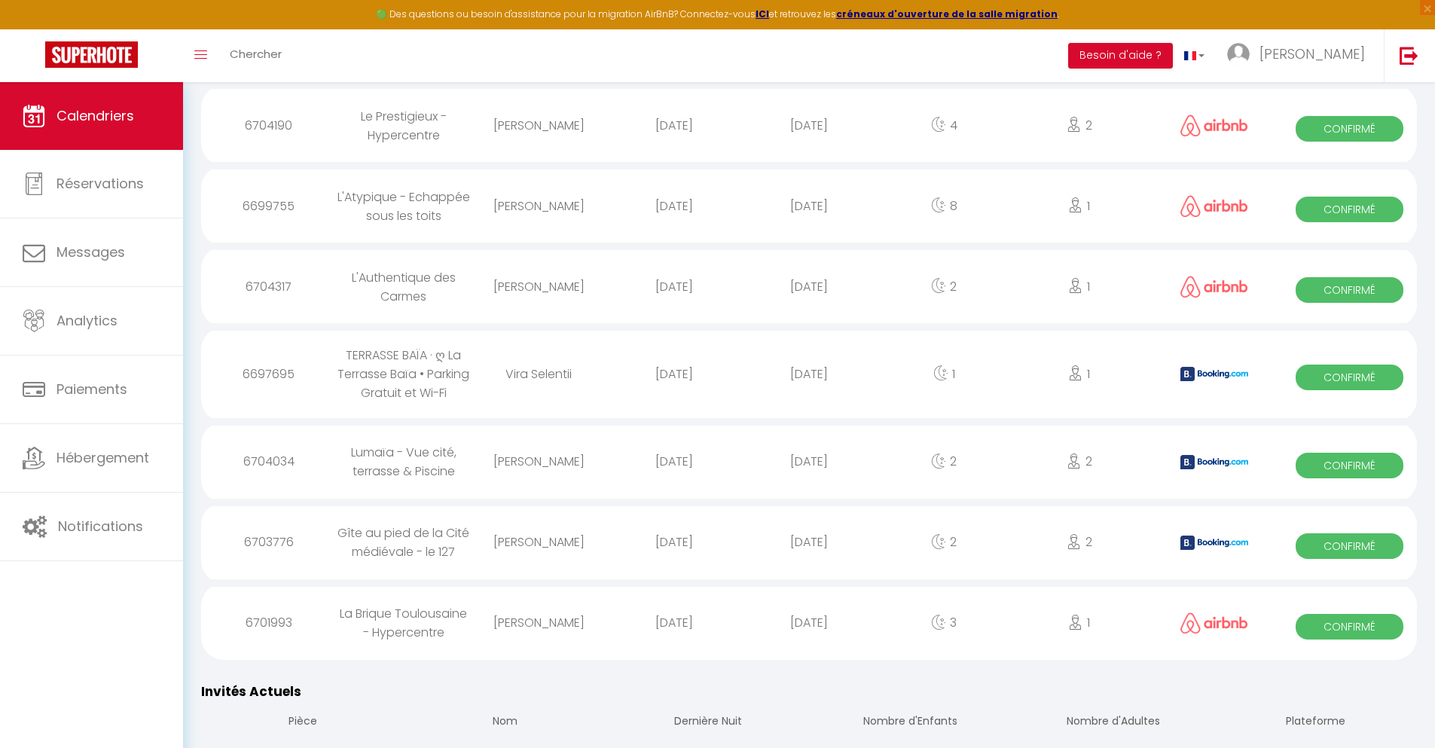
scroll to position [2032, 0]
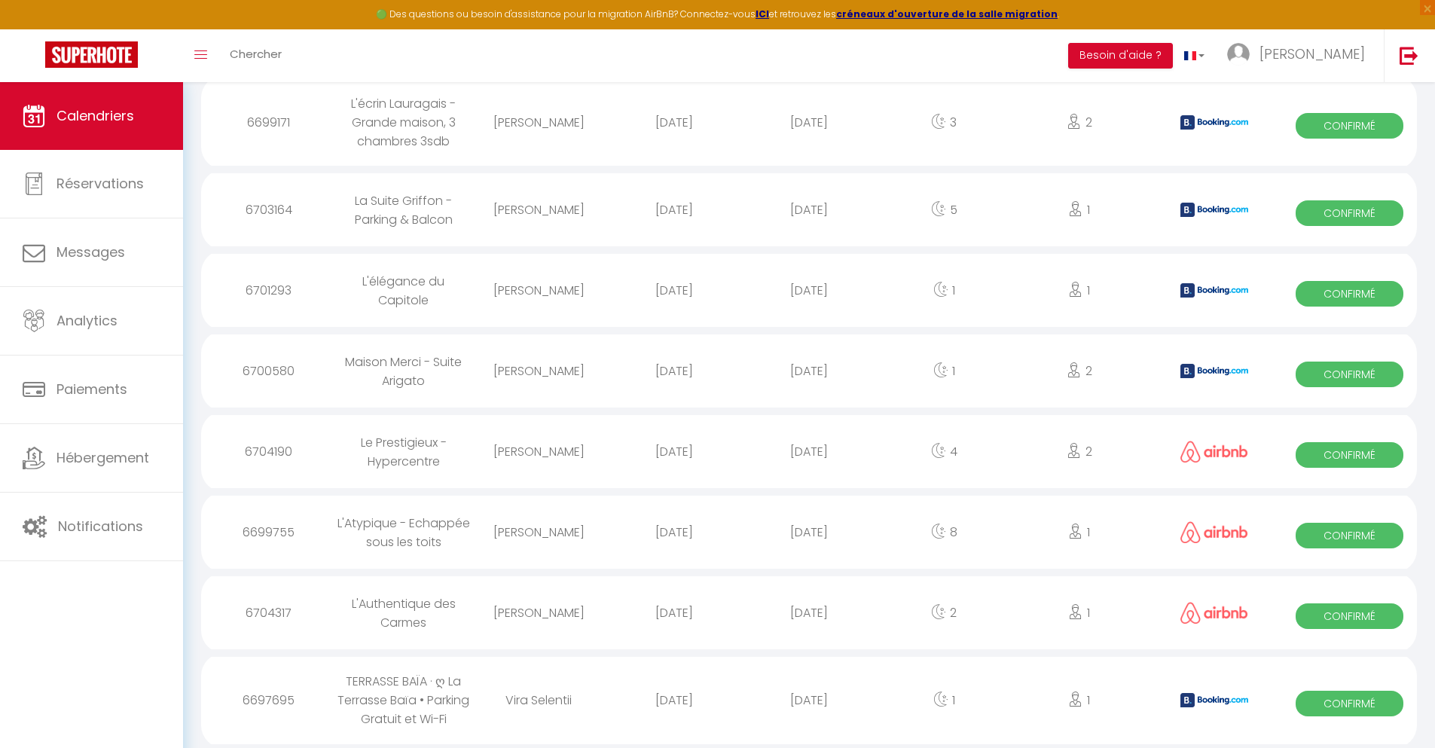
click at [809, 700] on div "[DATE]" at bounding box center [808, 700] width 135 height 49
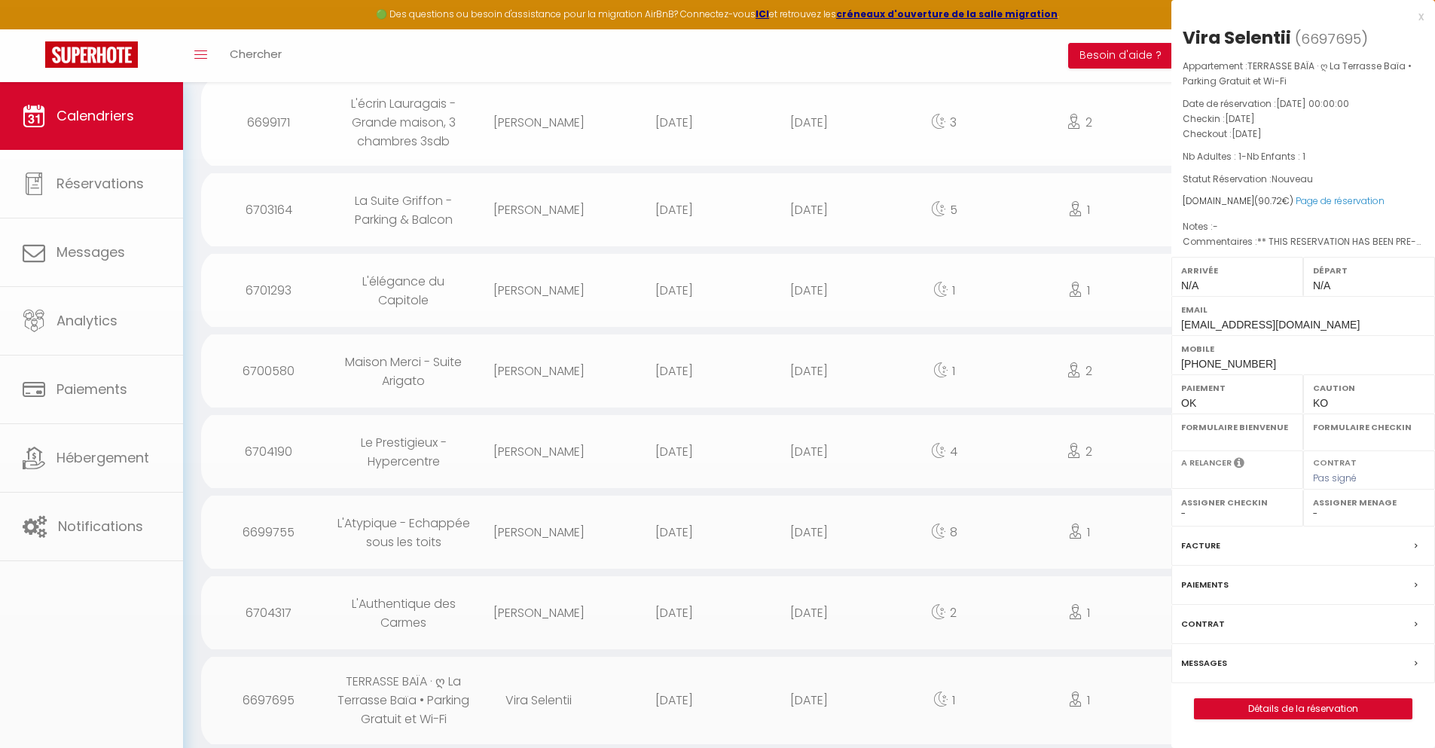
select select "0"
select select "1"
select select
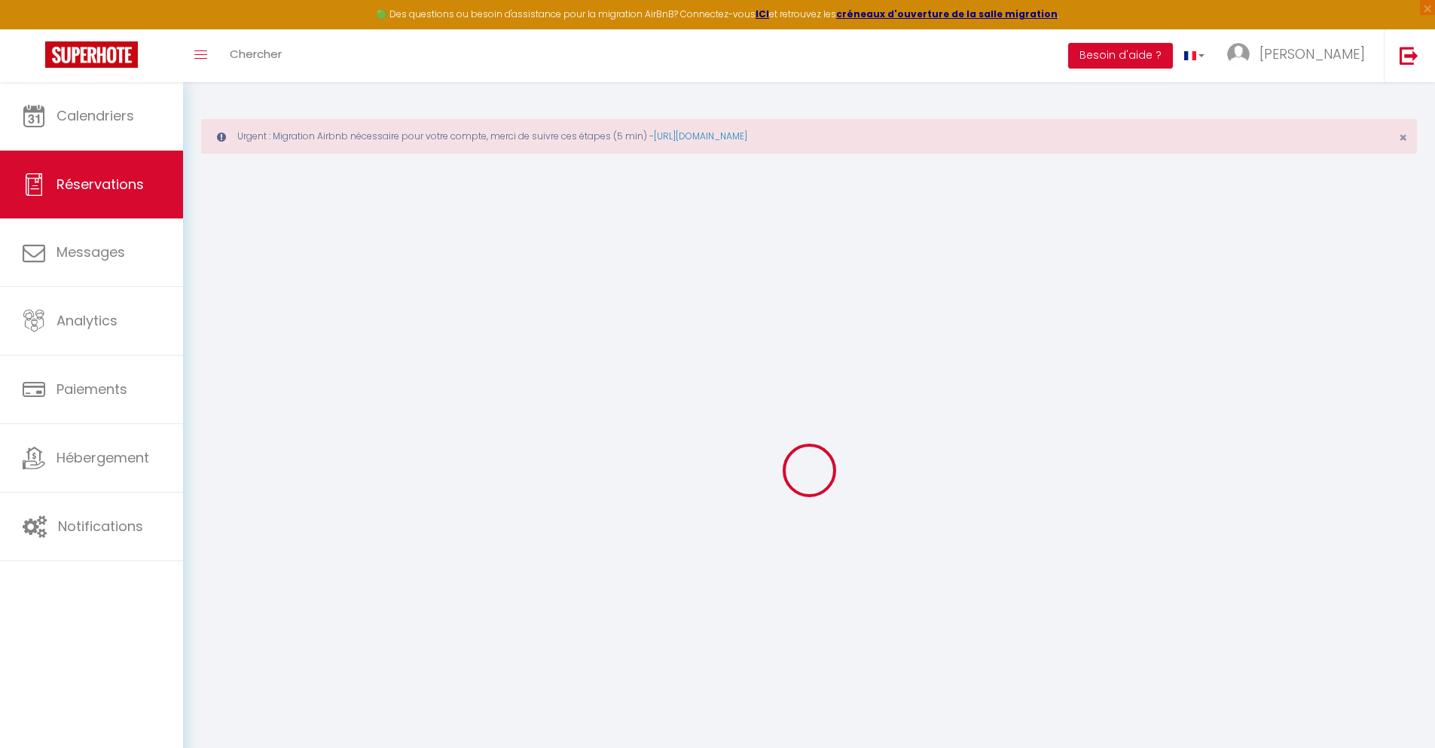
select select
checkbox input "false"
select select
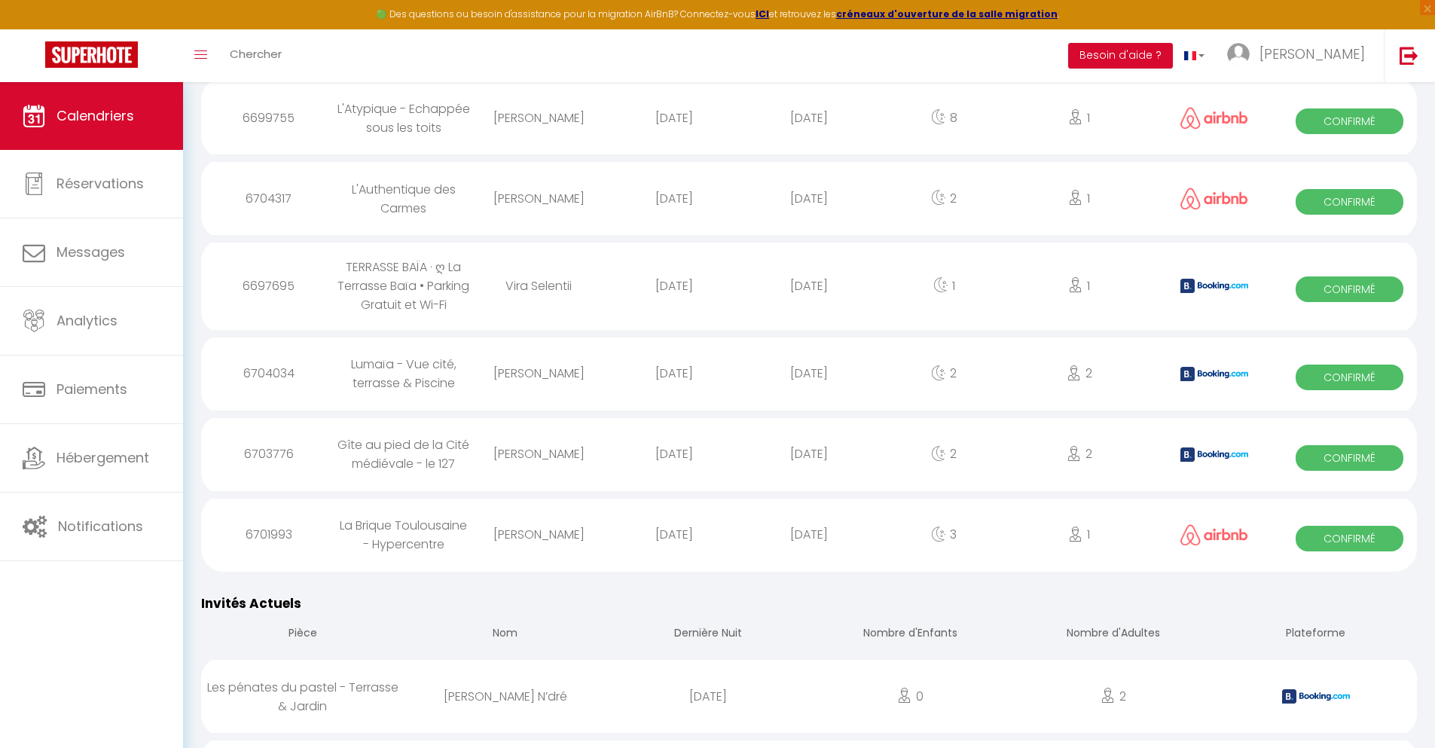
scroll to position [2113, 0]
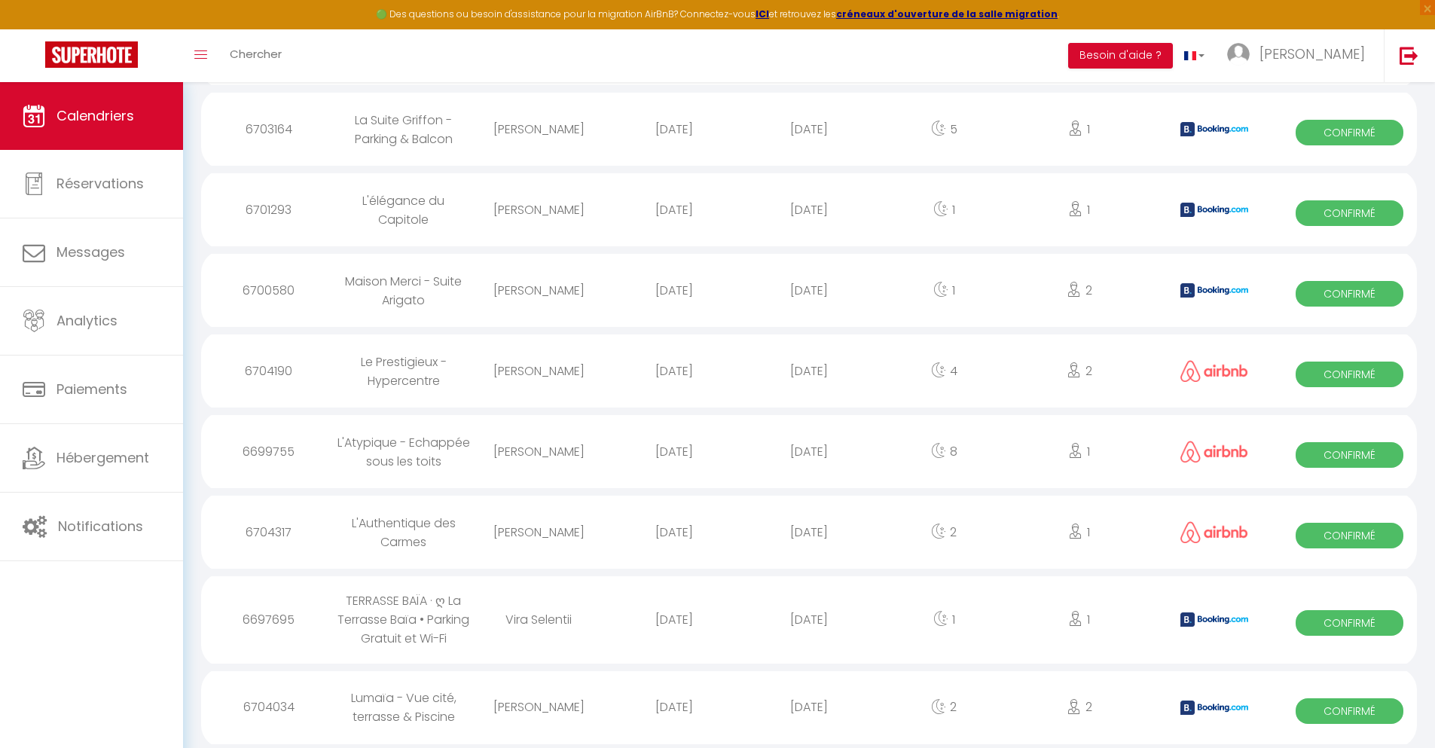
click at [809, 707] on div "[DATE]" at bounding box center [808, 706] width 135 height 49
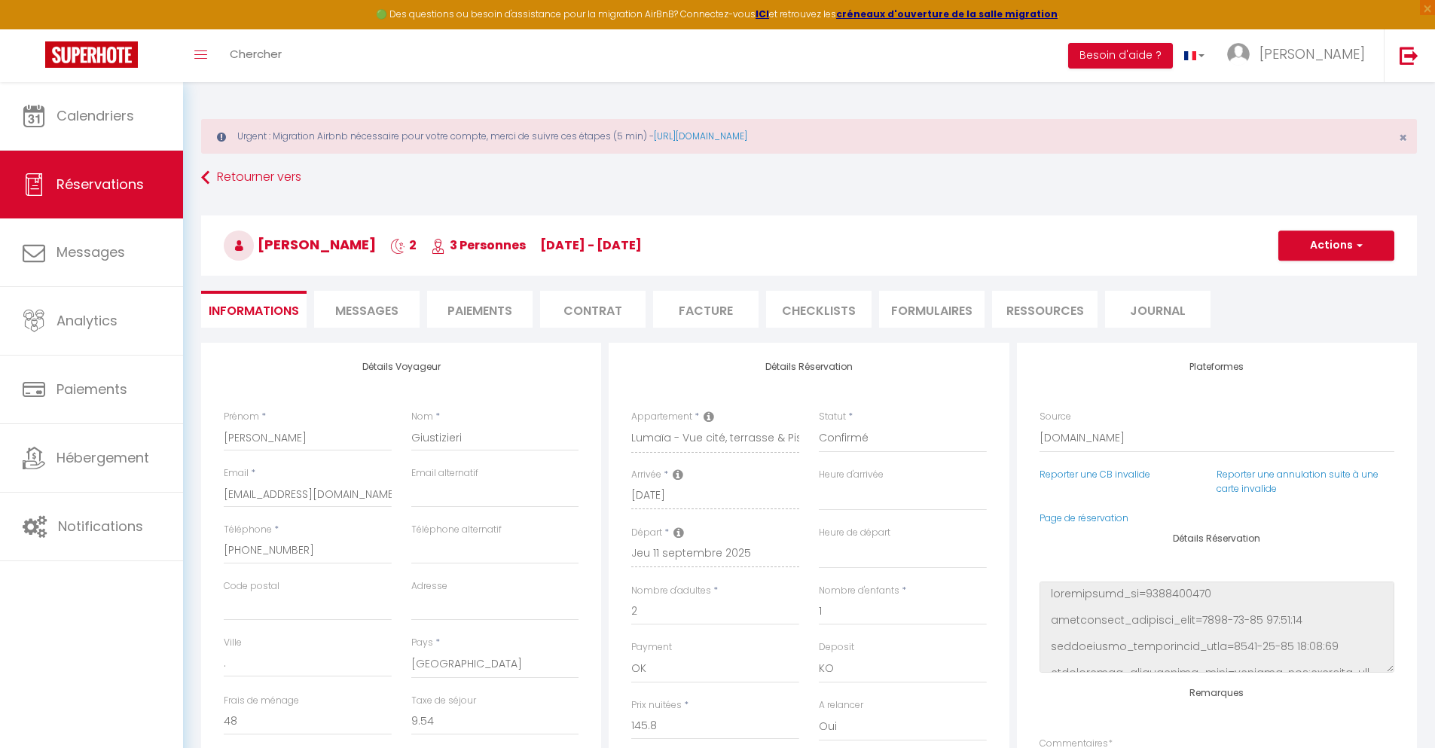
scroll to position [82, 0]
